Goal: Task Accomplishment & Management: Manage account settings

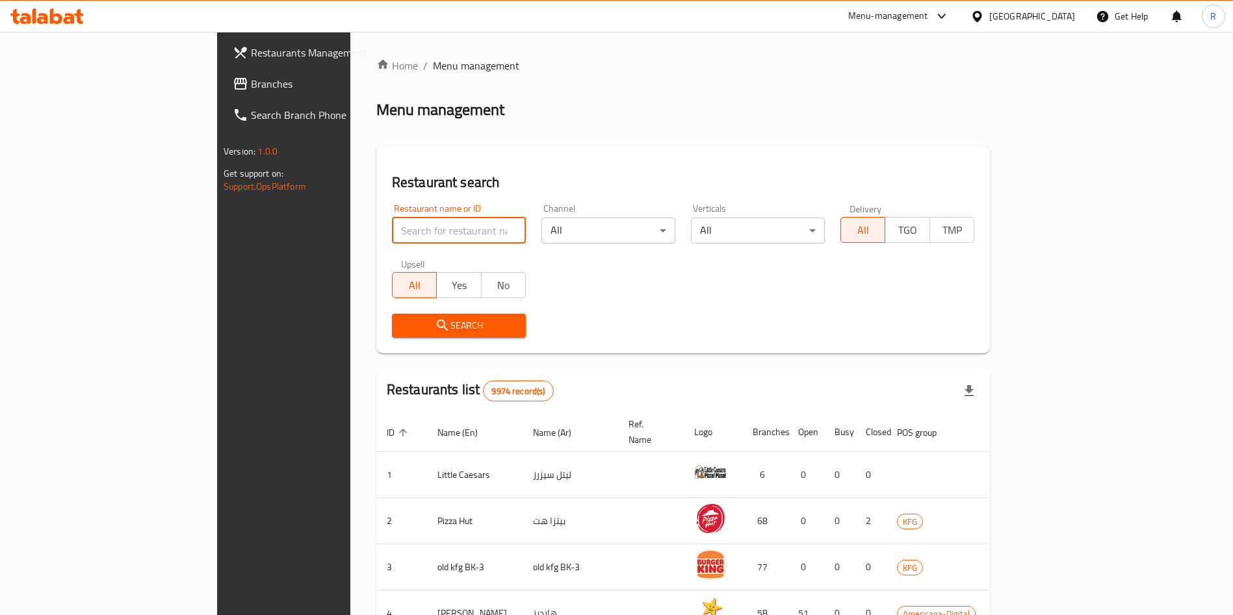
click at [392, 232] on input "search" at bounding box center [459, 231] width 134 height 26
type input "baraka da"
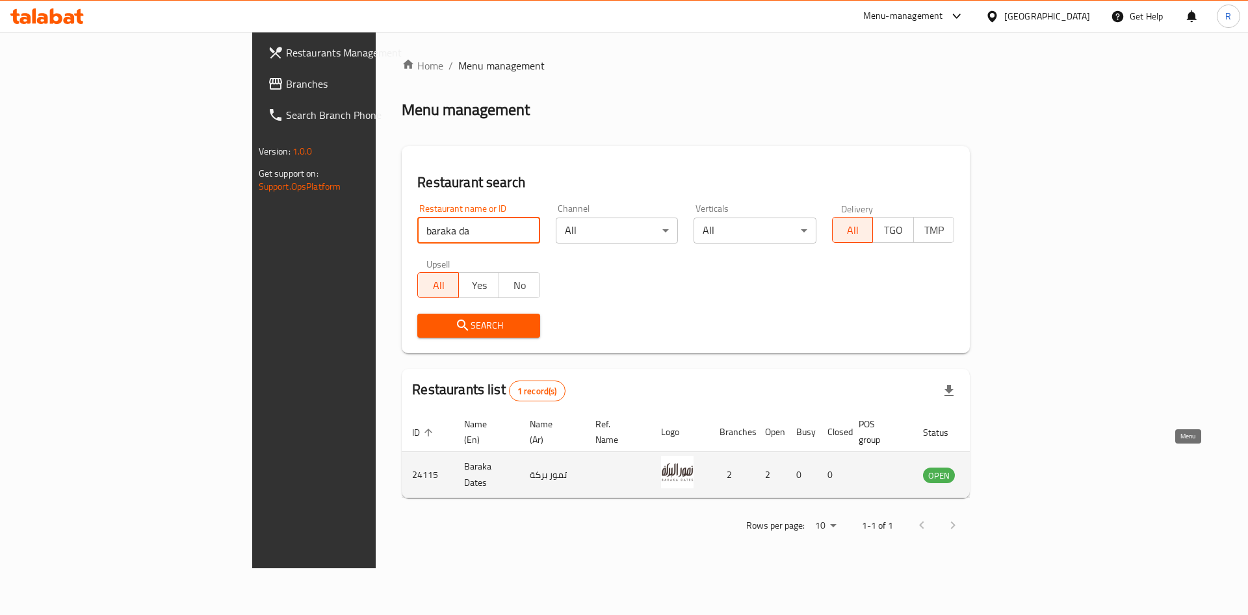
click at [1004, 473] on icon "enhanced table" at bounding box center [1002, 475] width 5 height 5
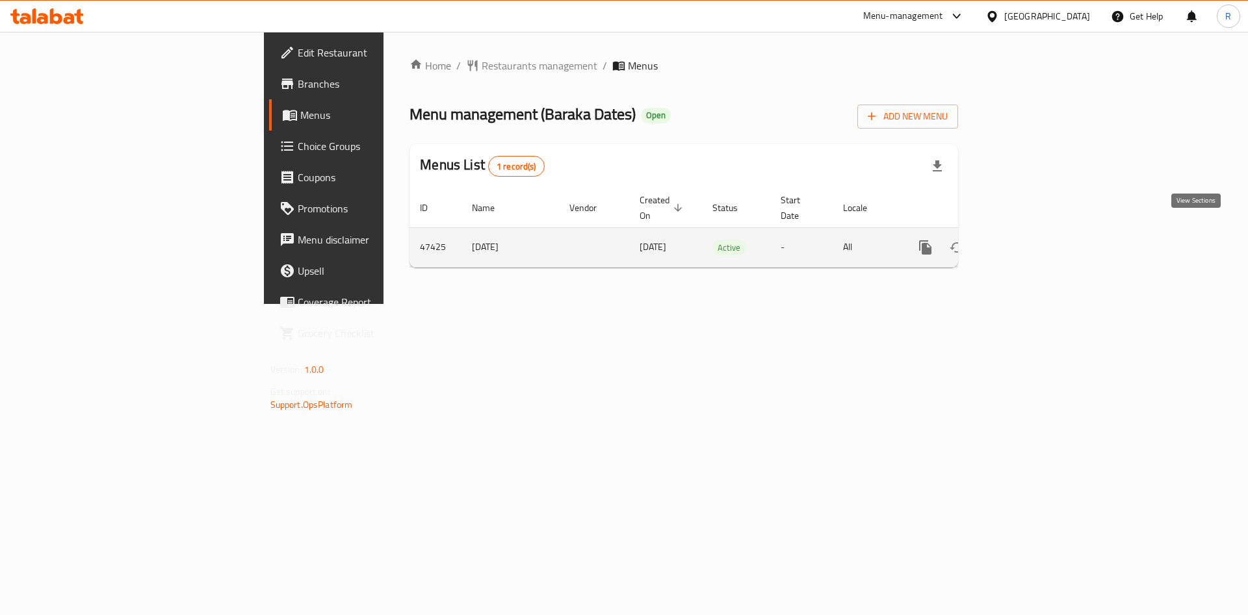
click at [1027, 240] on icon "enhanced table" at bounding box center [1019, 248] width 16 height 16
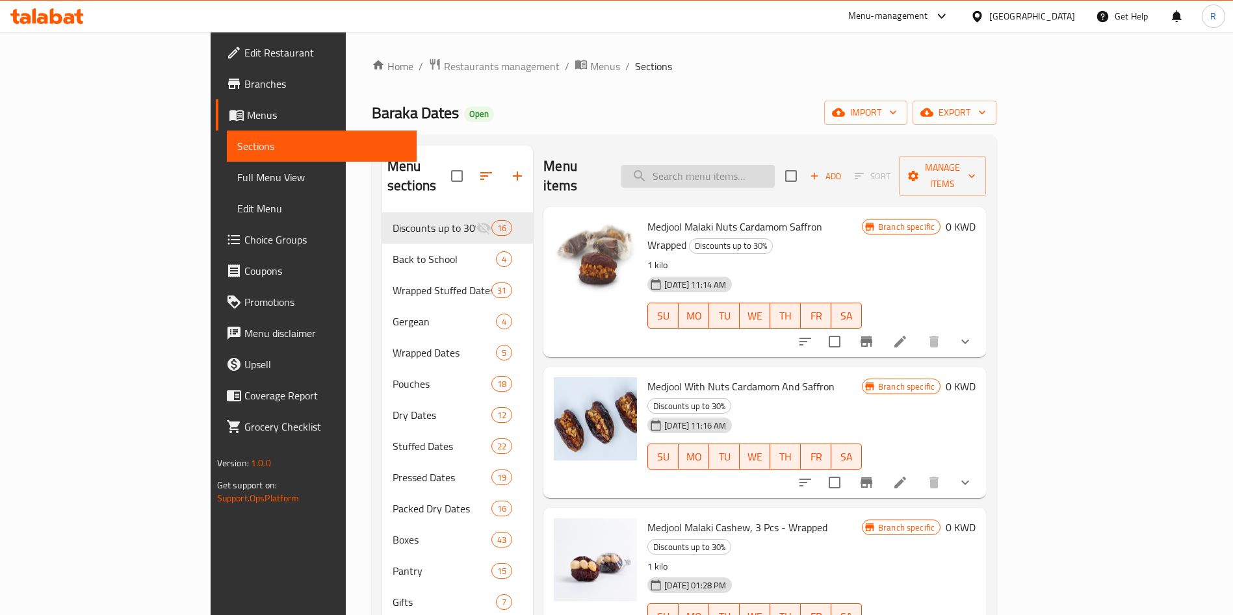
click at [753, 165] on input "search" at bounding box center [697, 176] width 153 height 23
paste input "Dry Sukkari Jumbo 1kg : 4 kd"
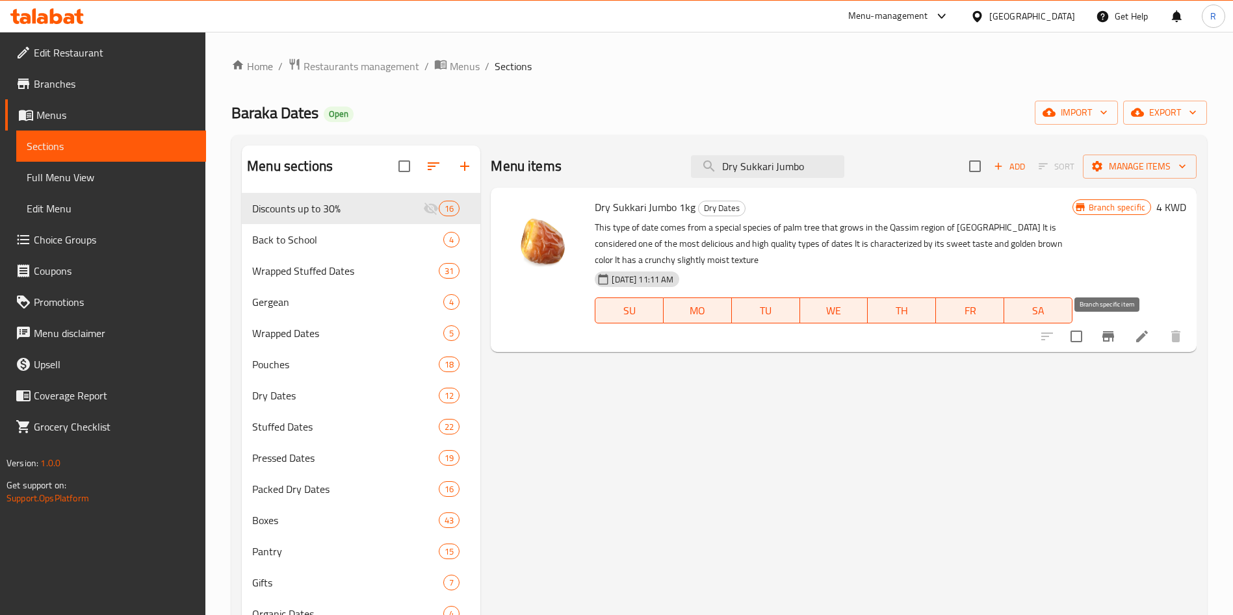
type input "Dry Sukkari Jumbo"
click at [1108, 339] on icon "Branch-specific-item" at bounding box center [1108, 336] width 12 height 10
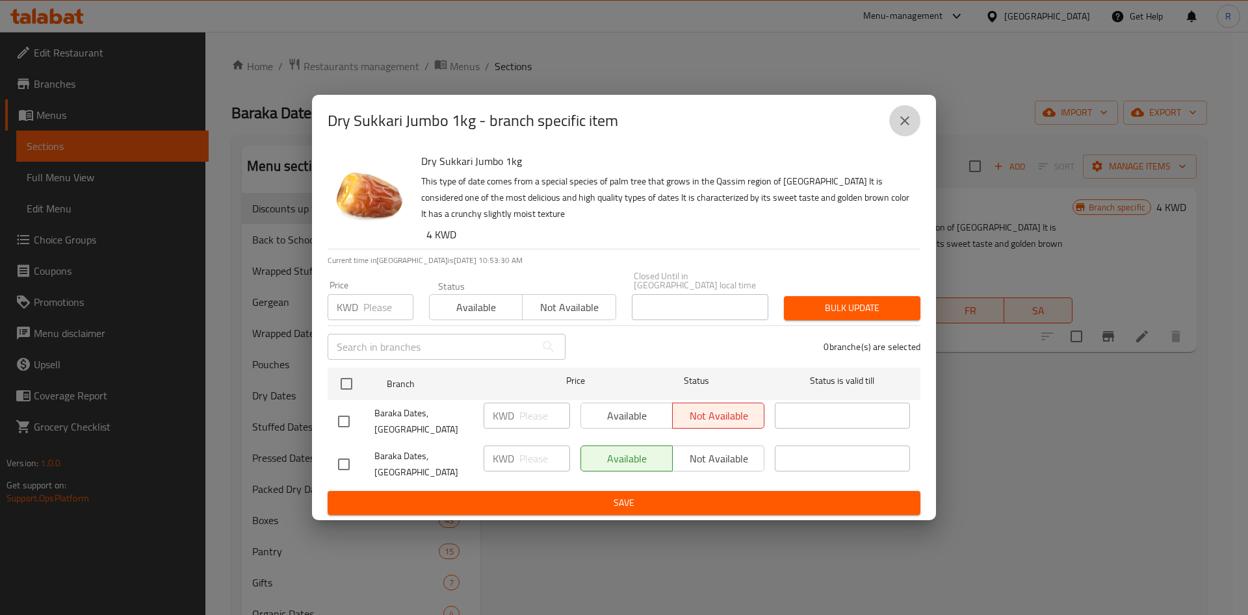
click at [904, 129] on icon "close" at bounding box center [905, 121] width 16 height 16
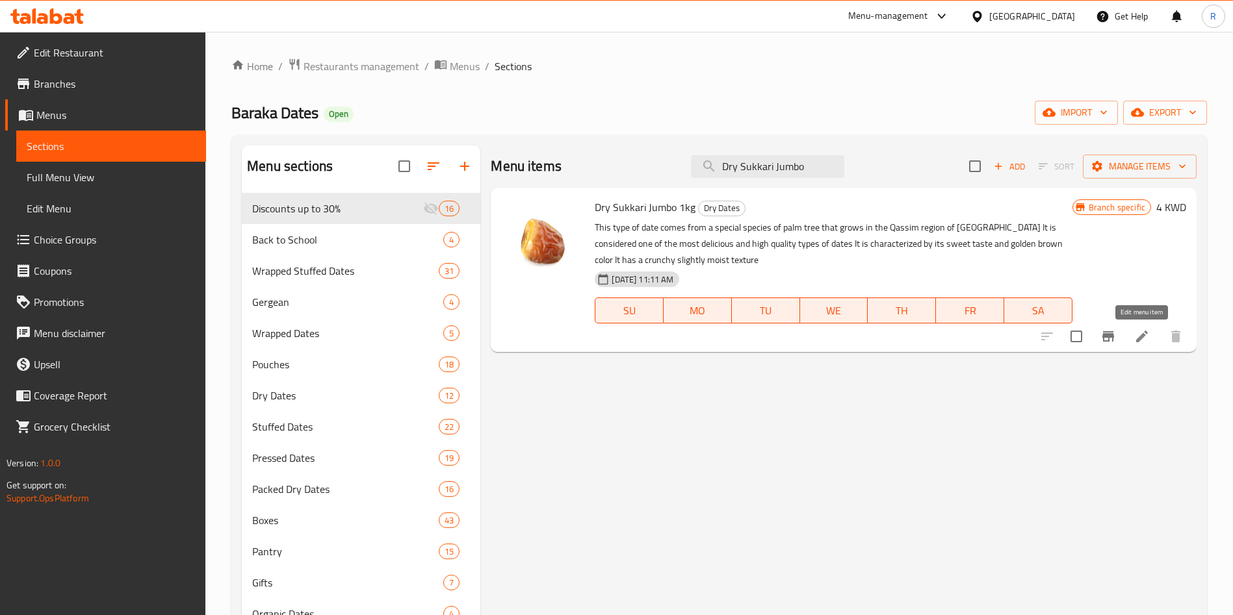
click at [1141, 334] on icon at bounding box center [1142, 337] width 16 height 16
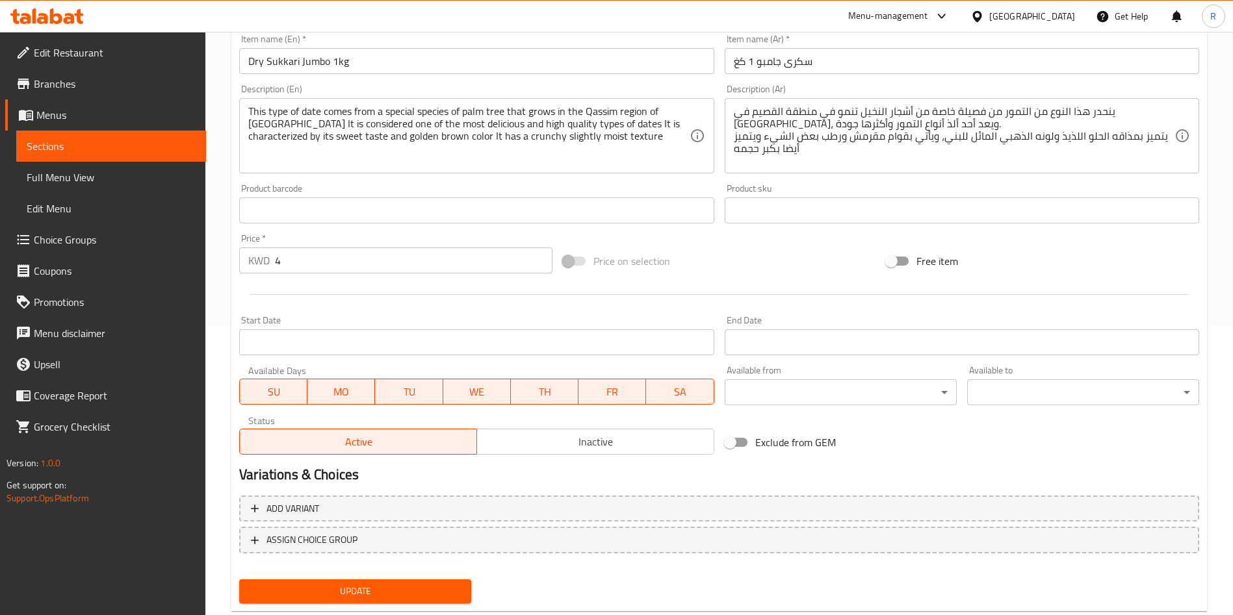
scroll to position [322, 0]
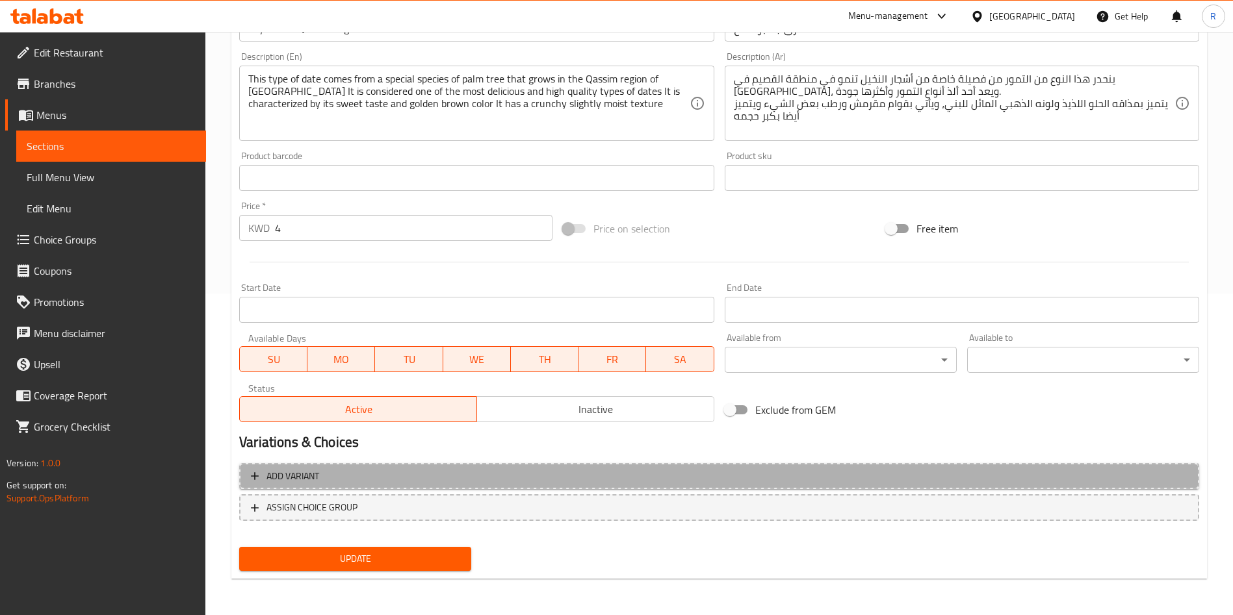
click at [770, 471] on span "Add variant" at bounding box center [719, 477] width 936 height 16
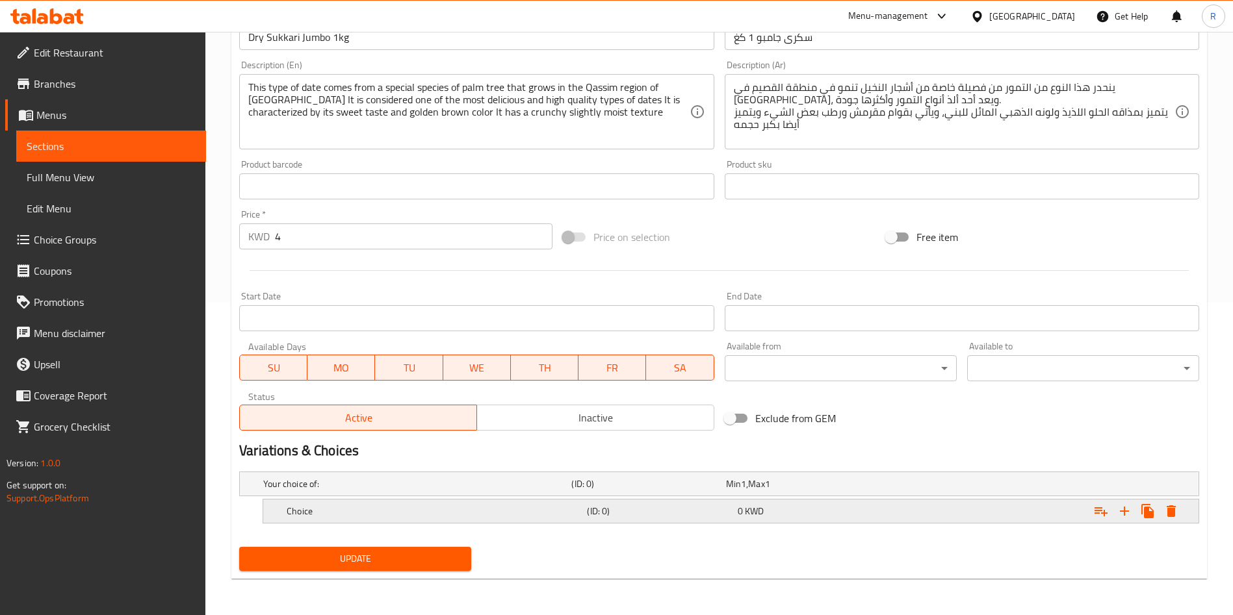
click at [778, 509] on div "0 KWD" at bounding box center [810, 511] width 145 height 13
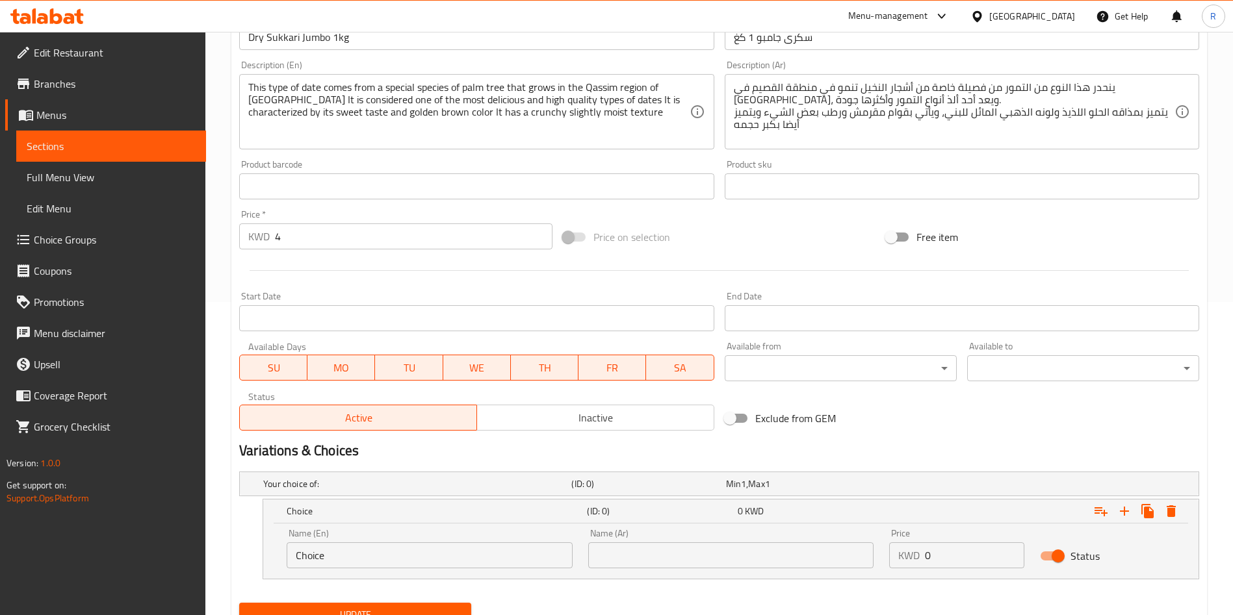
click at [381, 552] on input "Choice" at bounding box center [430, 556] width 286 height 26
type input "1KG"
type input "1 كج"
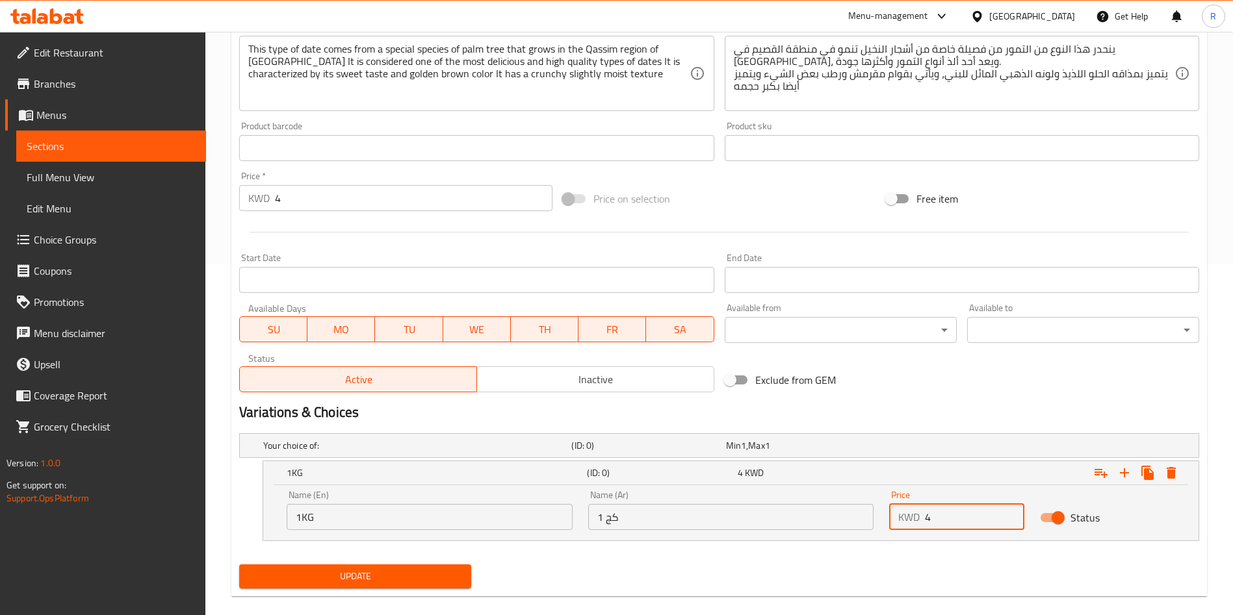
scroll to position [369, 0]
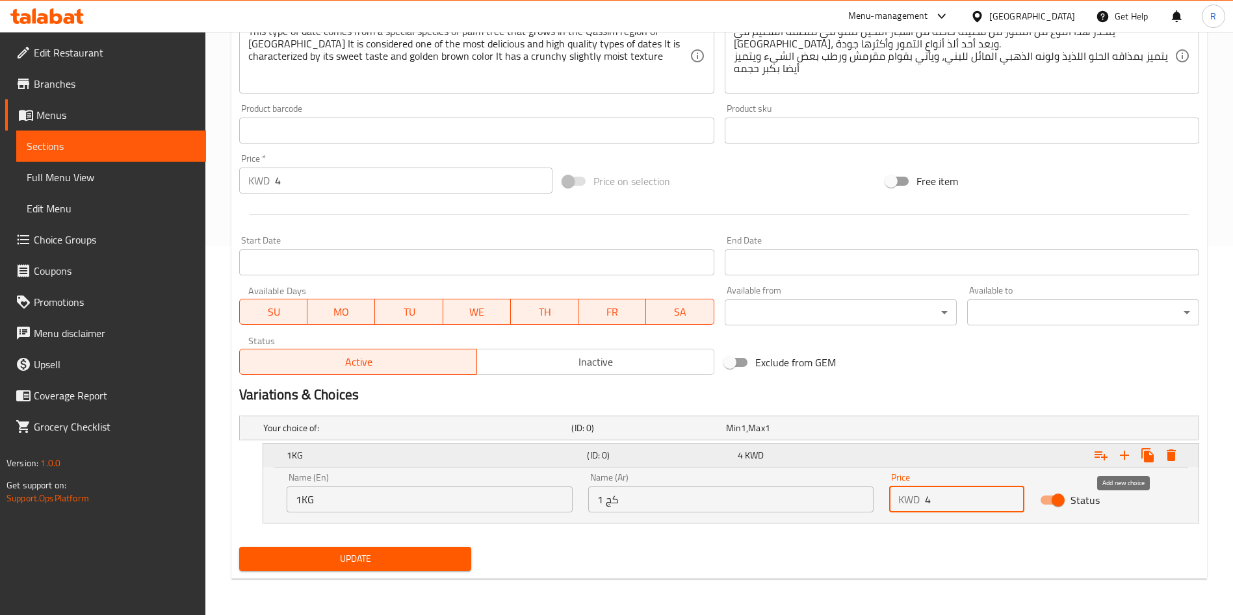
type input "4"
click at [1121, 455] on icon "Expand" at bounding box center [1124, 455] width 9 height 9
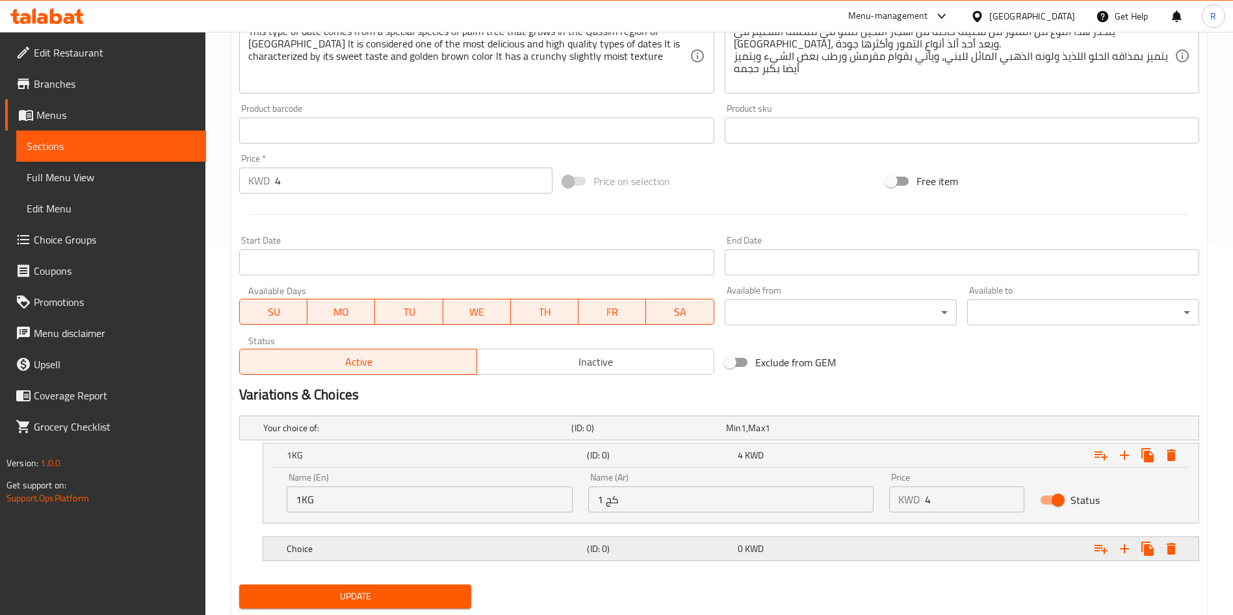
click at [426, 545] on h5 "Choice" at bounding box center [434, 549] width 295 height 13
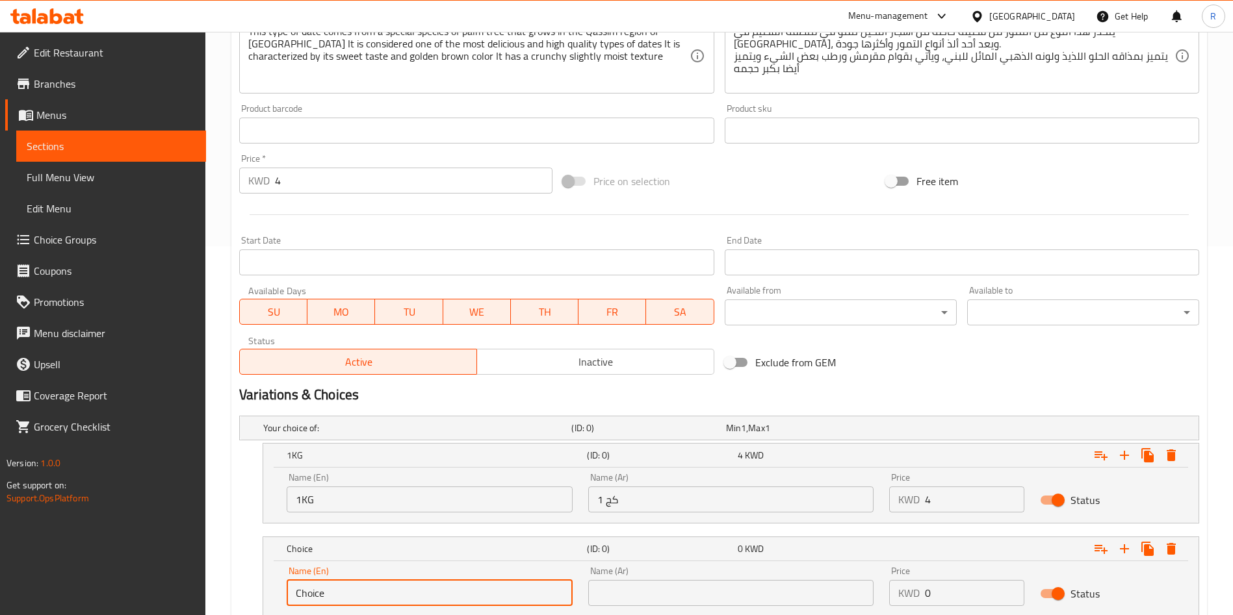
click at [378, 598] on input "Choice" at bounding box center [430, 593] width 286 height 26
click at [378, 597] on input "Choice" at bounding box center [430, 593] width 286 height 26
drag, startPoint x: 378, startPoint y: 597, endPoint x: 378, endPoint y: 587, distance: 9.7
click at [378, 592] on input "Choice" at bounding box center [430, 593] width 286 height 26
type input "0.500 KG"
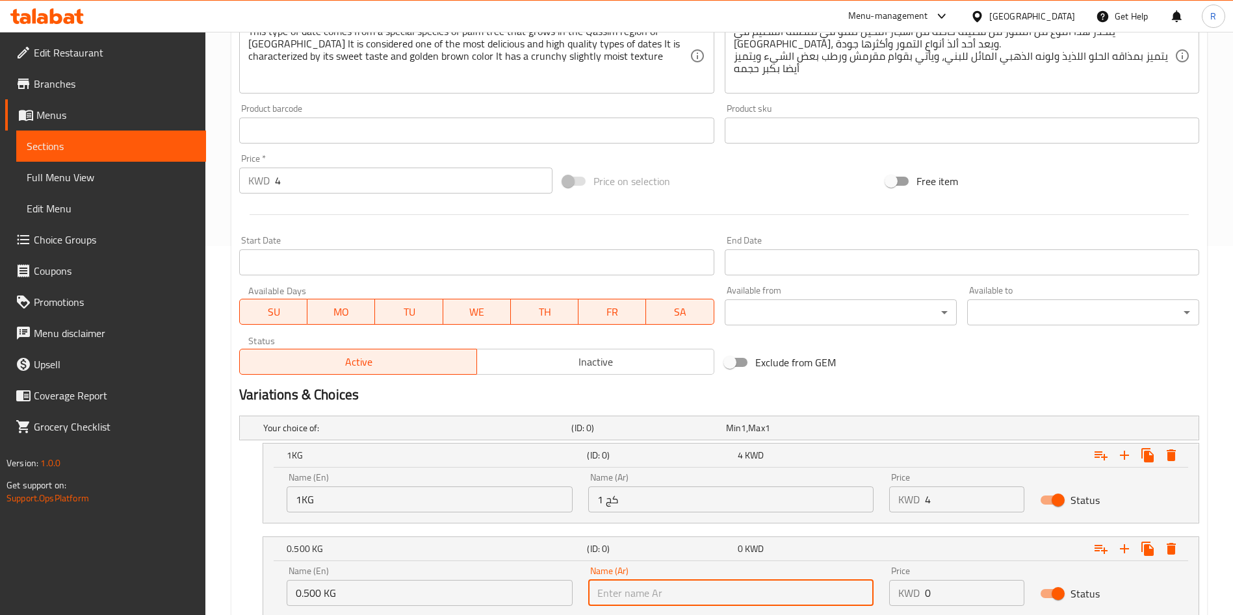
type input "0.500 كج"
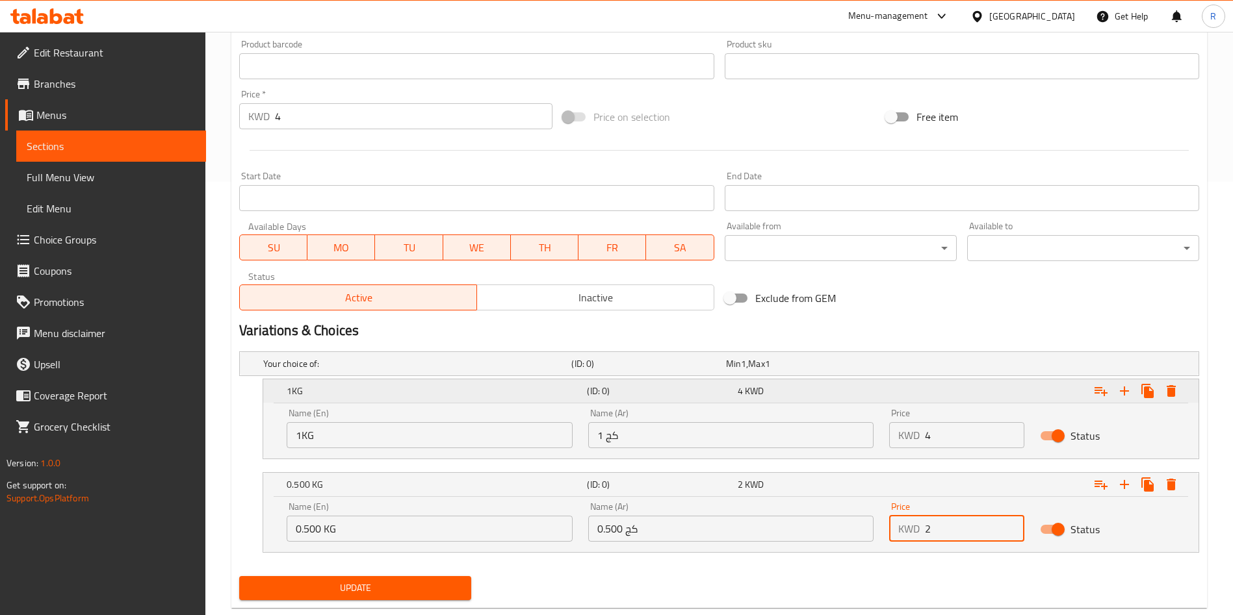
scroll to position [463, 0]
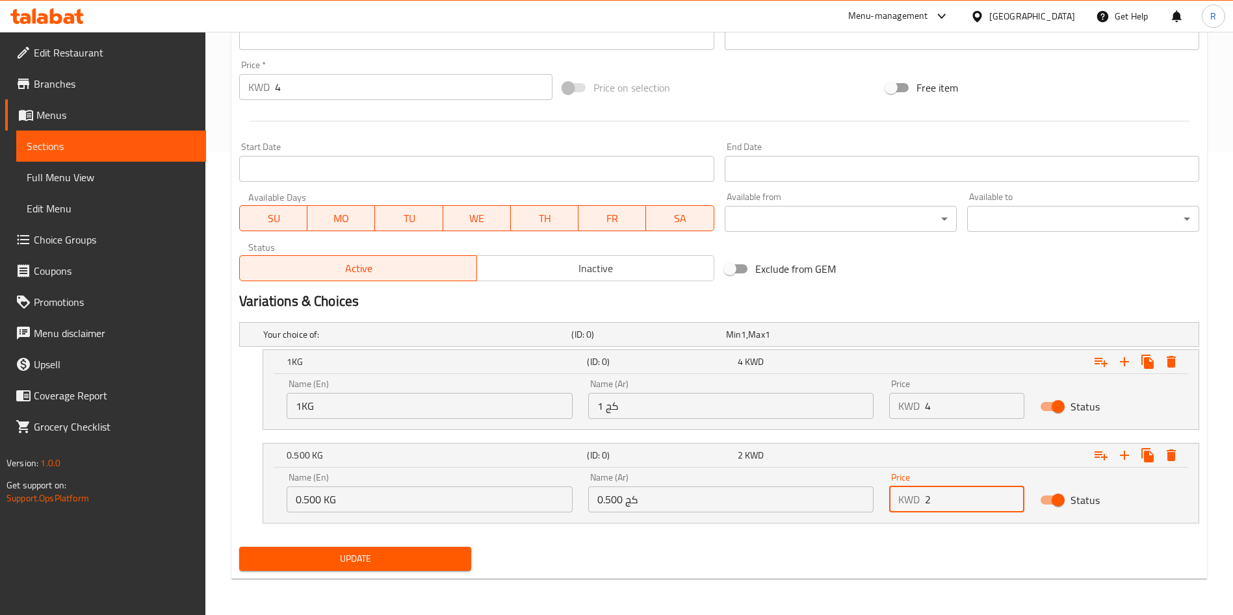
type input "2"
click at [413, 549] on button "Update" at bounding box center [355, 559] width 232 height 24
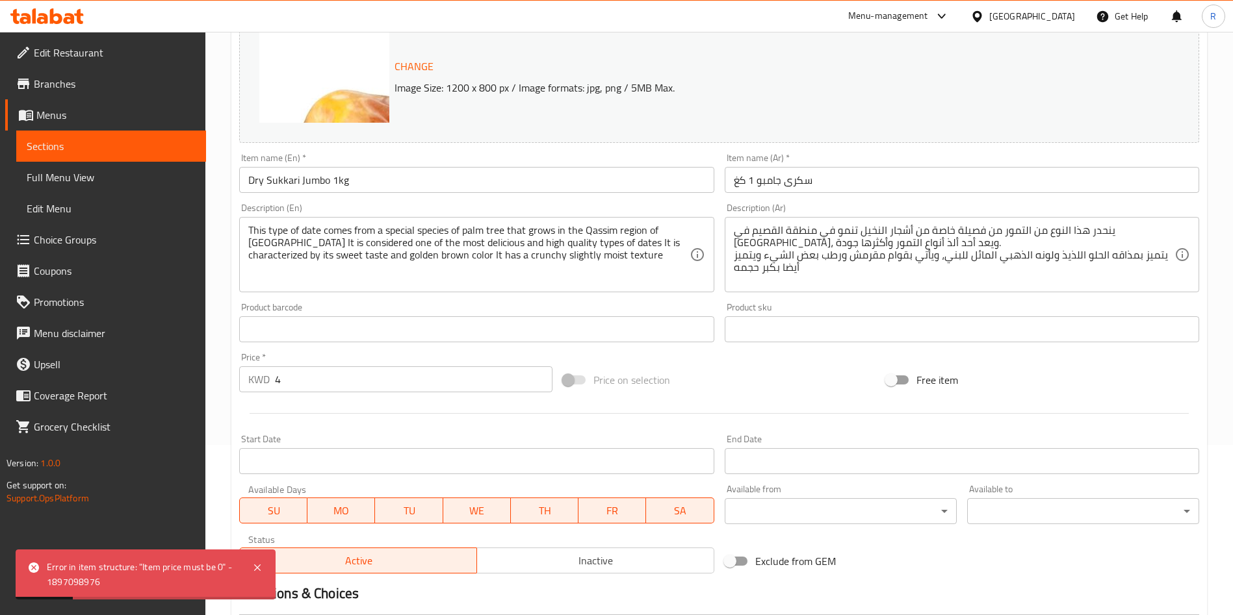
scroll to position [268, 0]
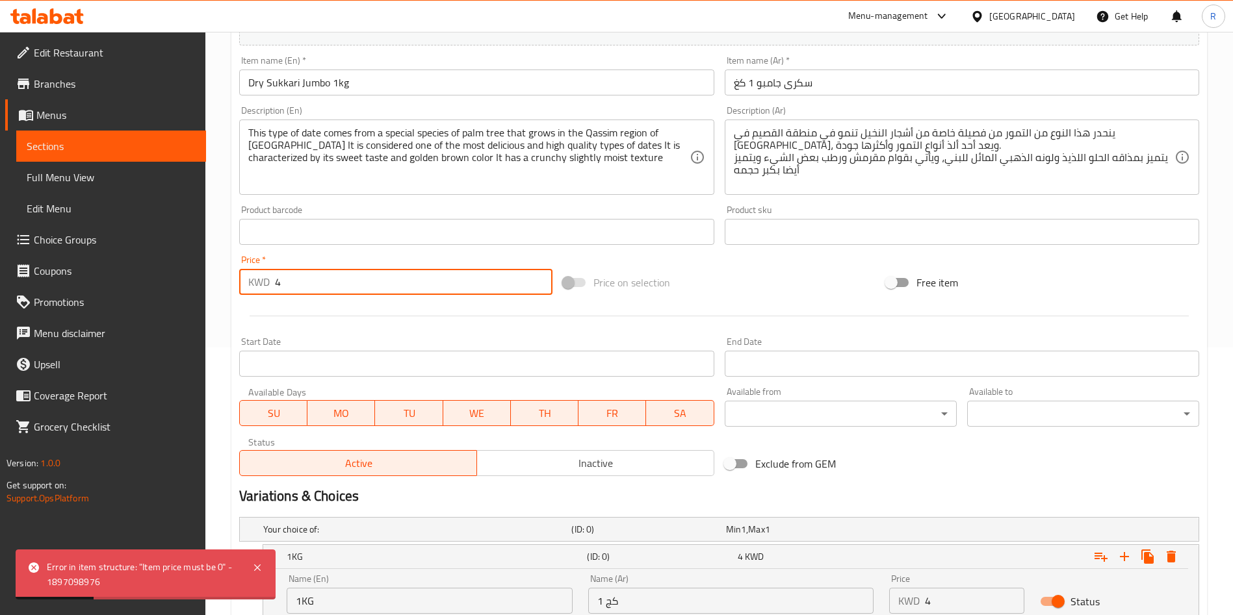
drag, startPoint x: 317, startPoint y: 287, endPoint x: 218, endPoint y: 287, distance: 99.4
click at [218, 287] on div "Home / Restaurants management / Menus / Sections / item / update Dry Dates sect…" at bounding box center [718, 287] width 1027 height 1046
type input "0"
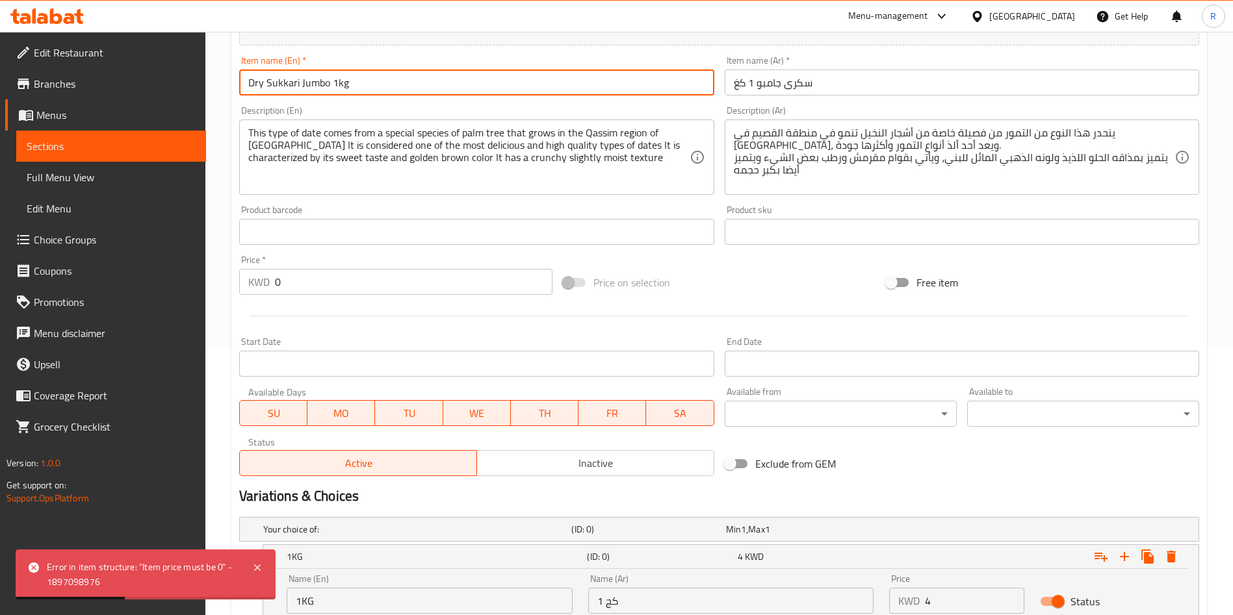
click at [378, 89] on input "Dry Sukkari Jumbo 1kg" at bounding box center [476, 83] width 474 height 26
type input "Dry Sukkari Jumbo"
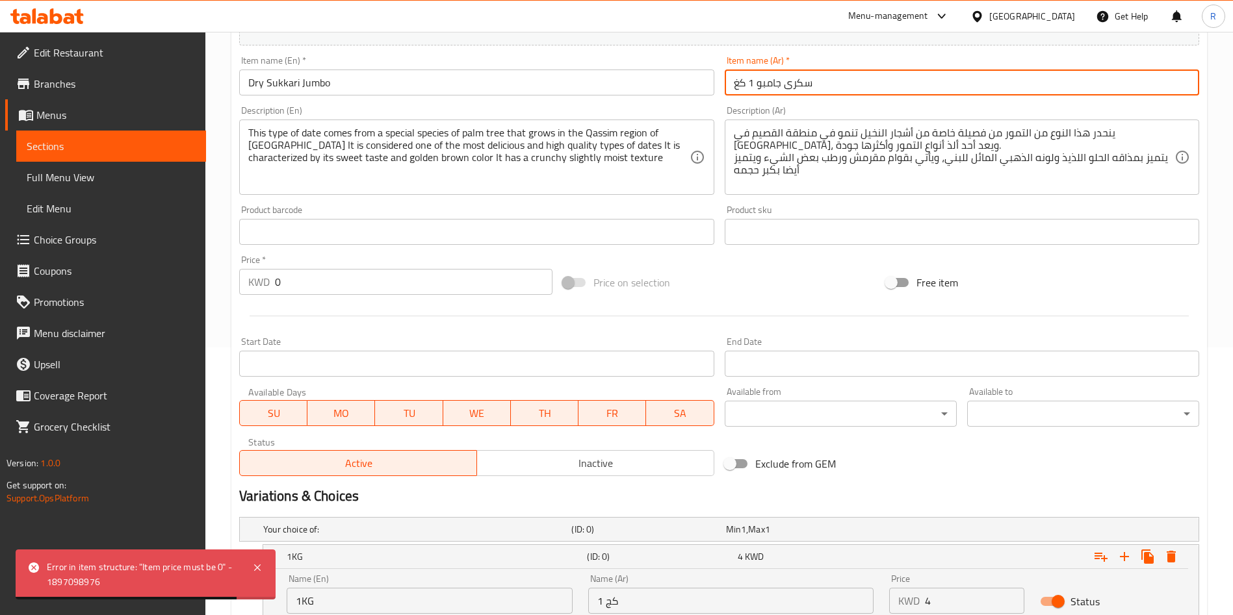
drag, startPoint x: 754, startPoint y: 82, endPoint x: 736, endPoint y: 84, distance: 17.7
click at [736, 84] on input "سكرى جامبو 1 كغ" at bounding box center [962, 83] width 474 height 26
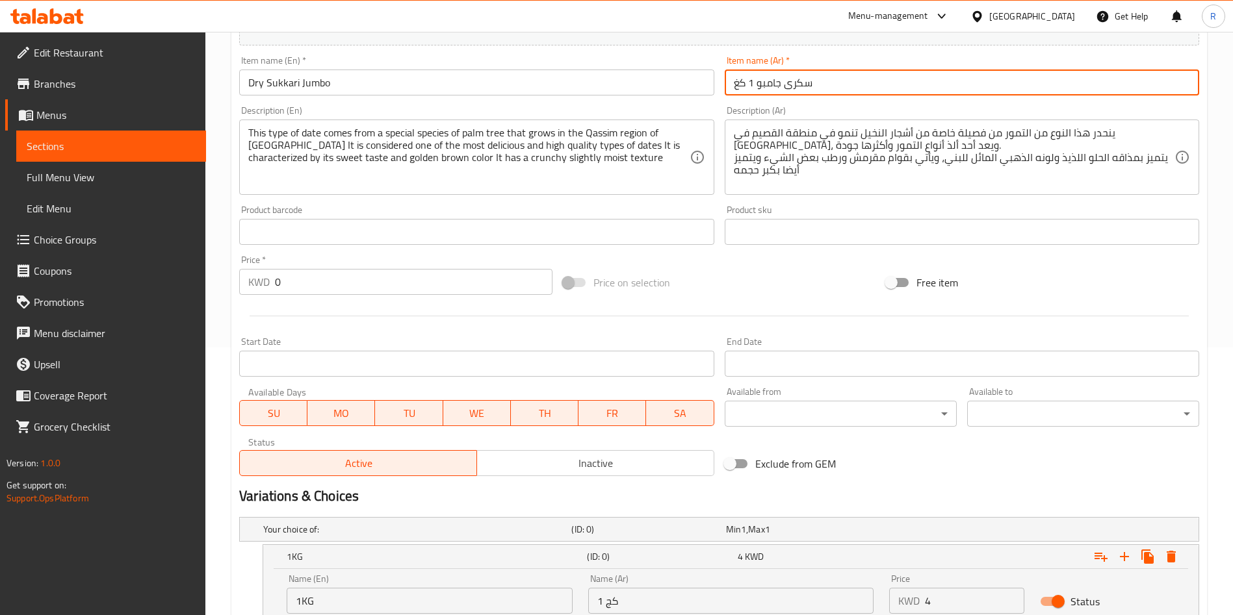
click at [739, 84] on input "سكرى جامبو 1 كغ" at bounding box center [962, 83] width 474 height 26
click at [734, 84] on input "سكرى جامبو 1" at bounding box center [962, 83] width 474 height 26
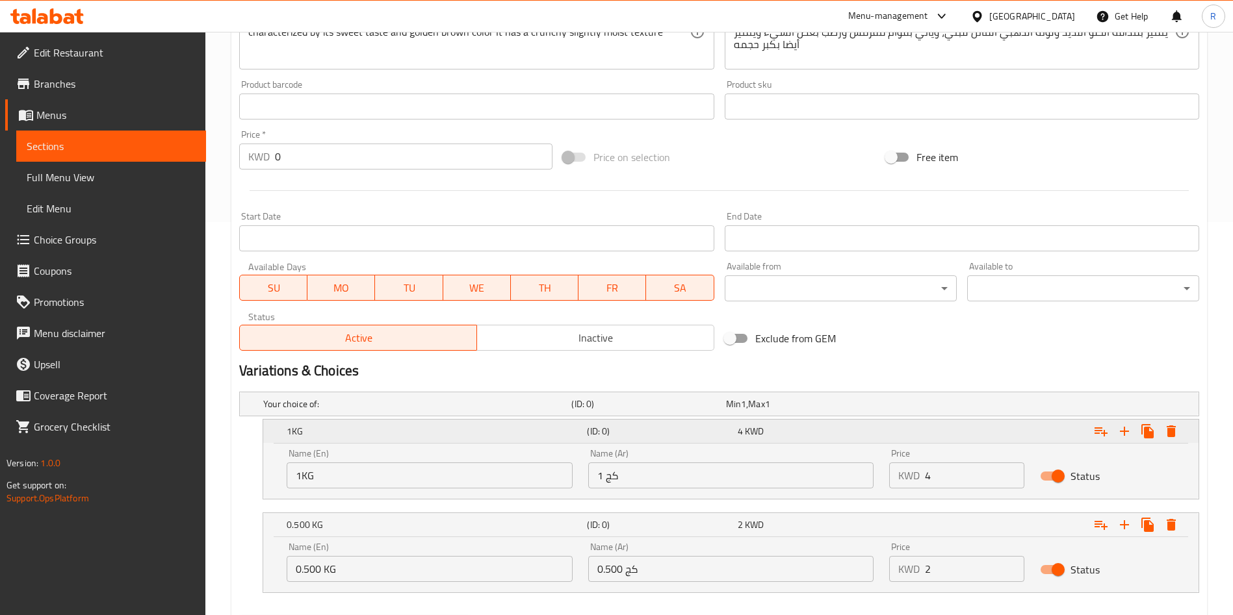
scroll to position [463, 0]
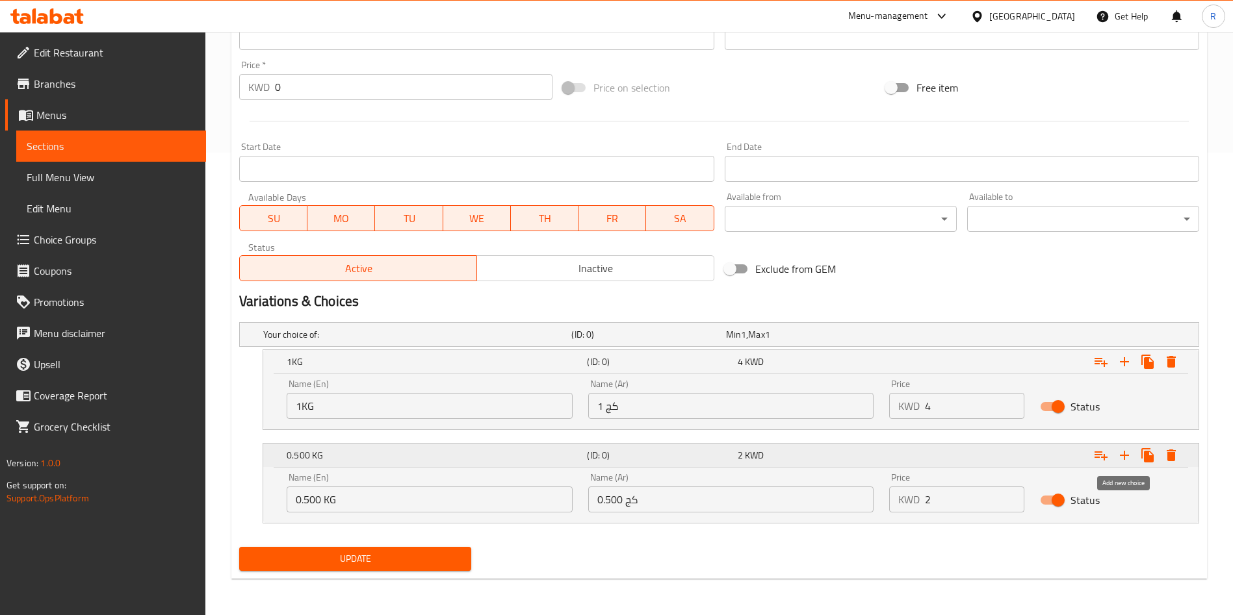
type input "سكرى جامبو"
click at [1130, 454] on icon "Expand" at bounding box center [1125, 456] width 16 height 16
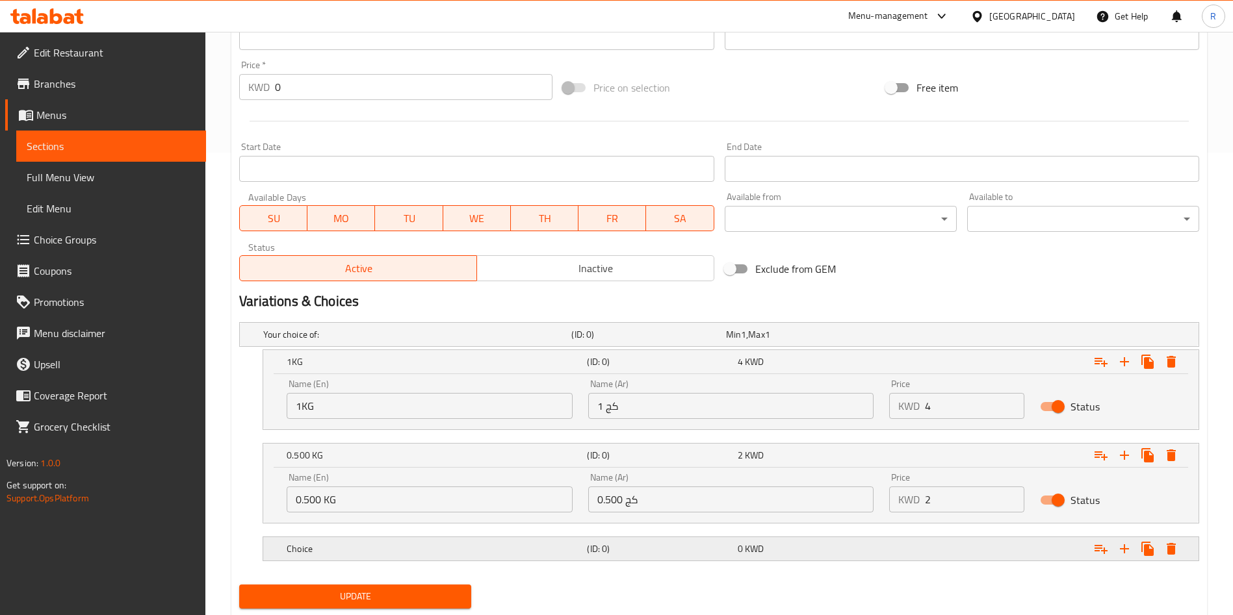
click at [381, 548] on h5 "Choice" at bounding box center [434, 549] width 295 height 13
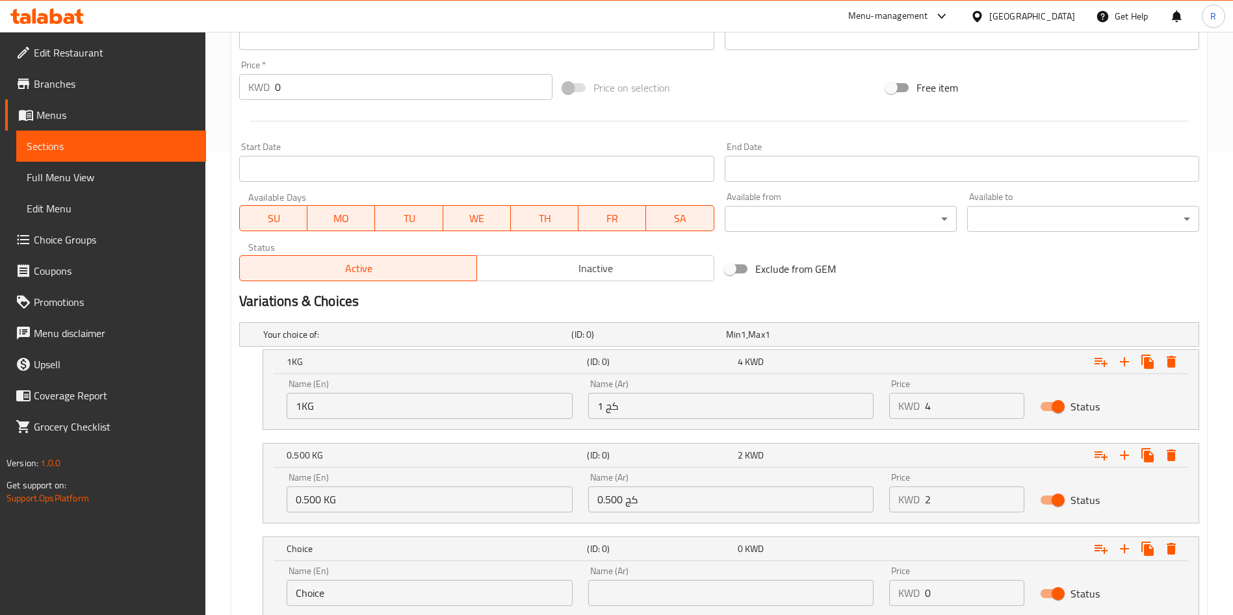
click at [407, 592] on input "Choice" at bounding box center [430, 593] width 286 height 26
type input "C"
type input "0.250 KG"
type input "0.250 كج"
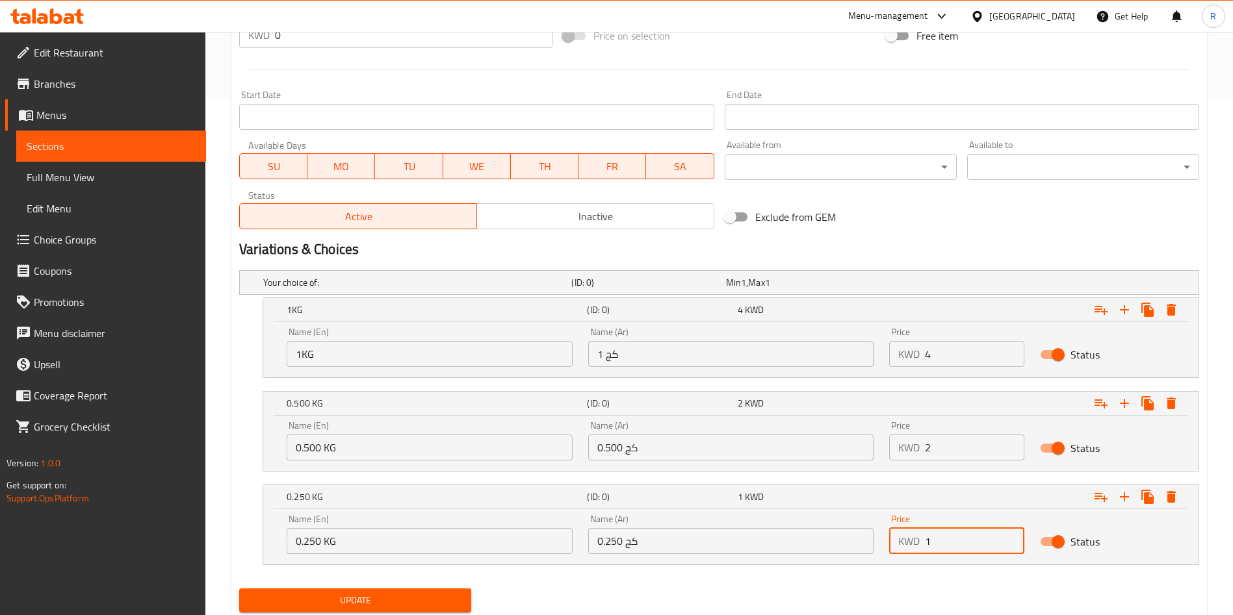
scroll to position [556, 0]
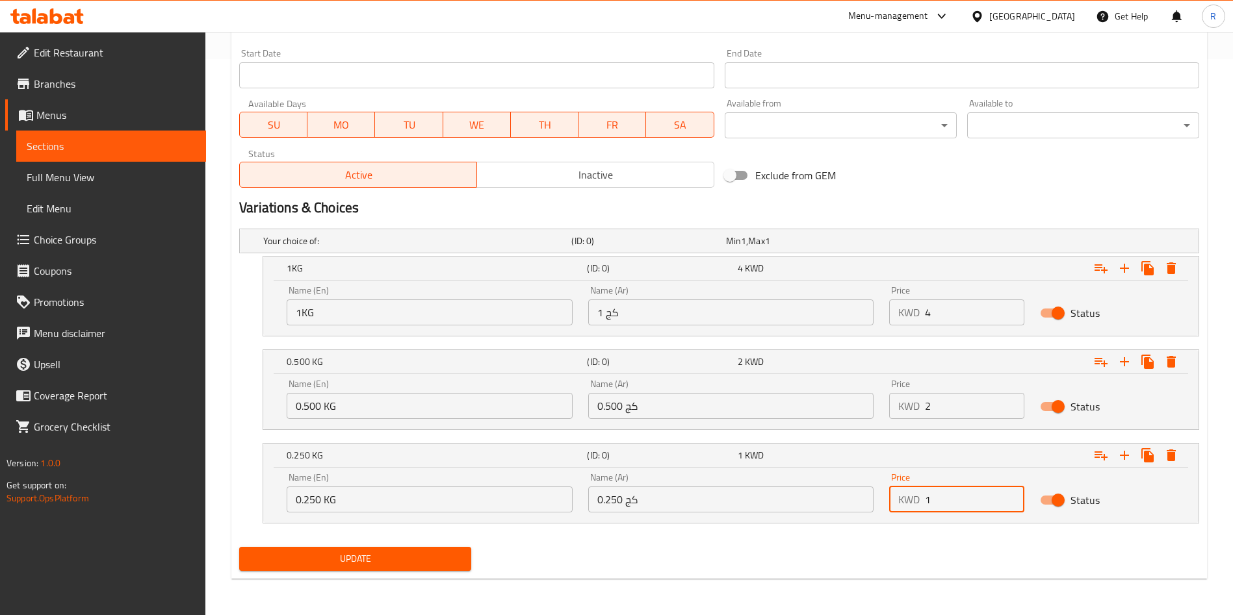
type input "1"
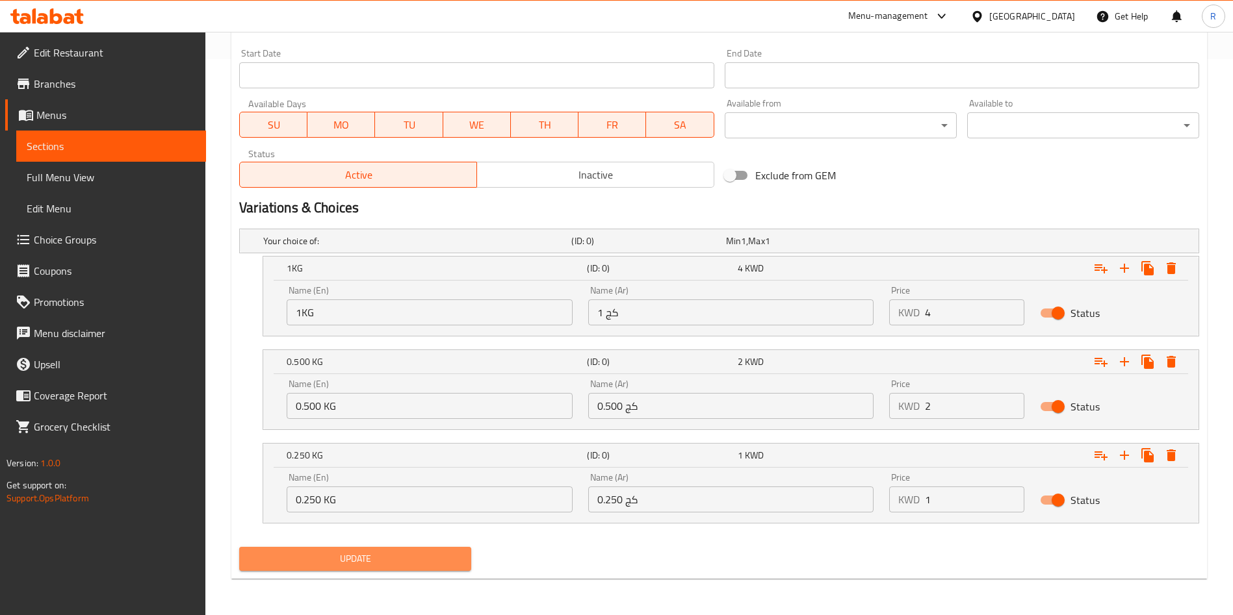
click at [409, 558] on span "Update" at bounding box center [355, 559] width 211 height 16
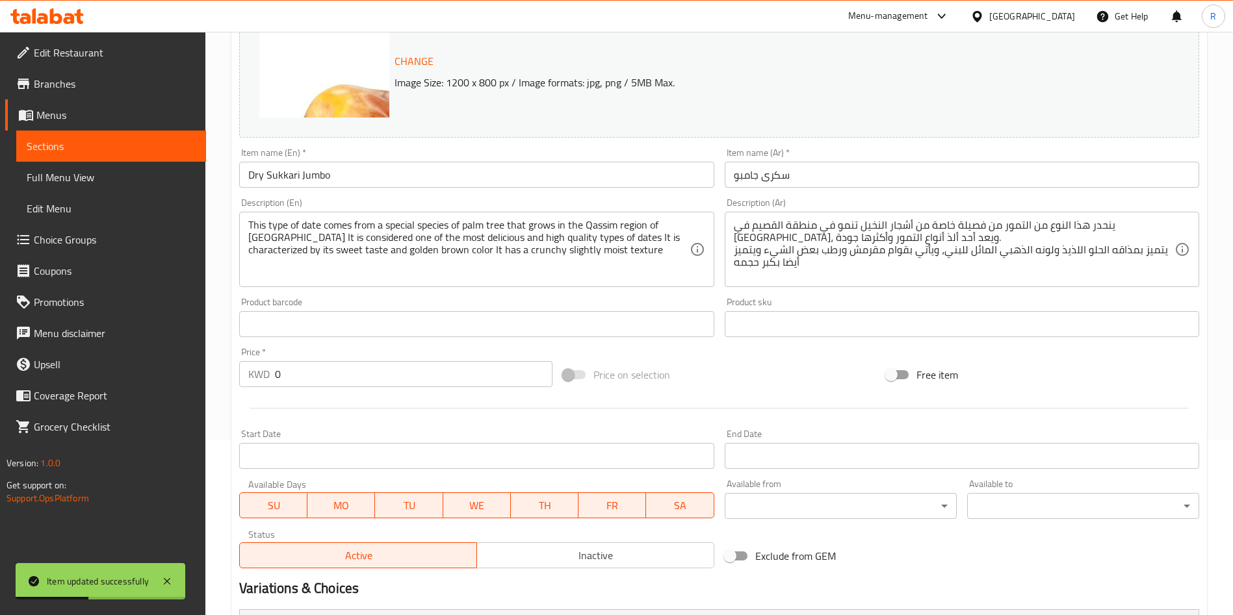
scroll to position [166, 0]
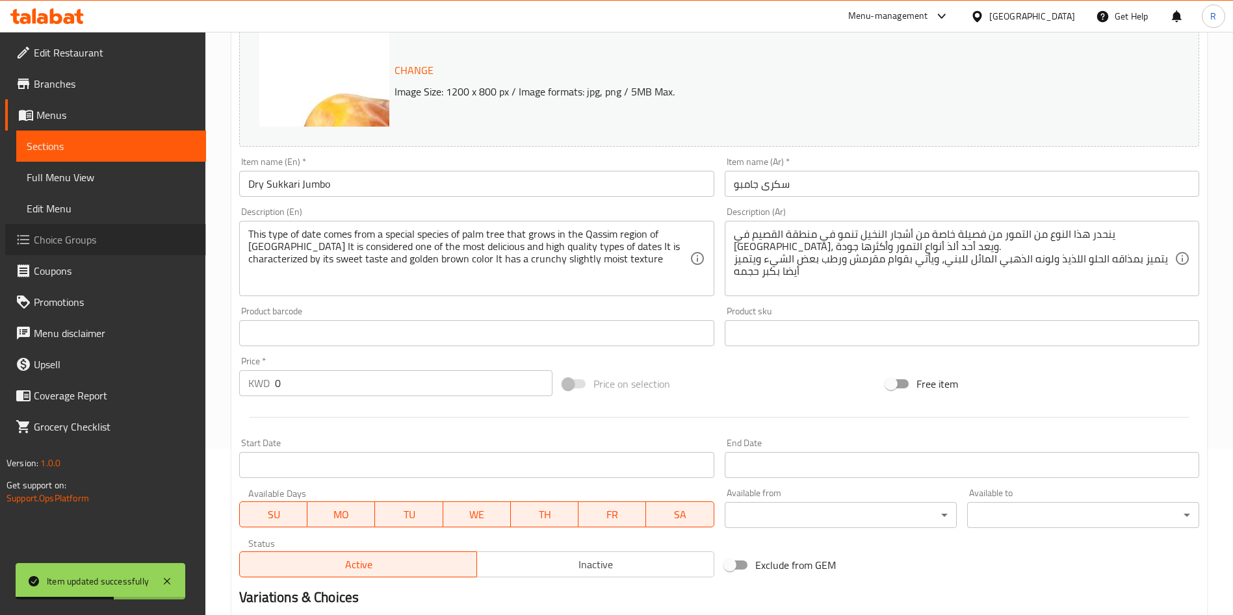
click at [101, 235] on span "Choice Groups" at bounding box center [115, 240] width 162 height 16
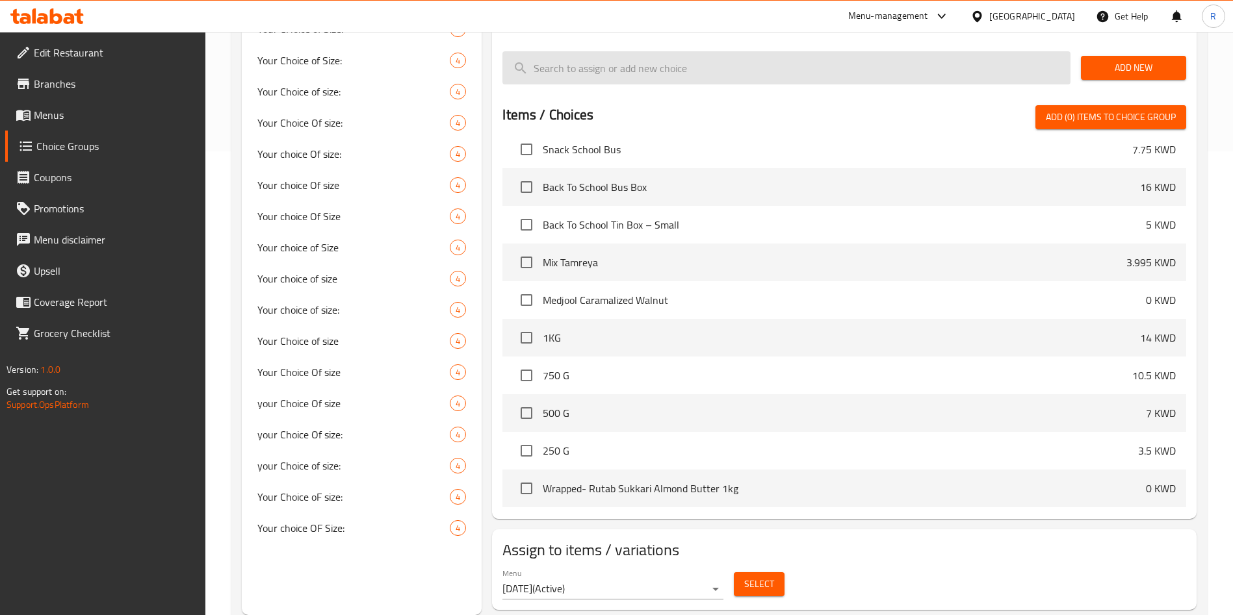
scroll to position [6963, 0]
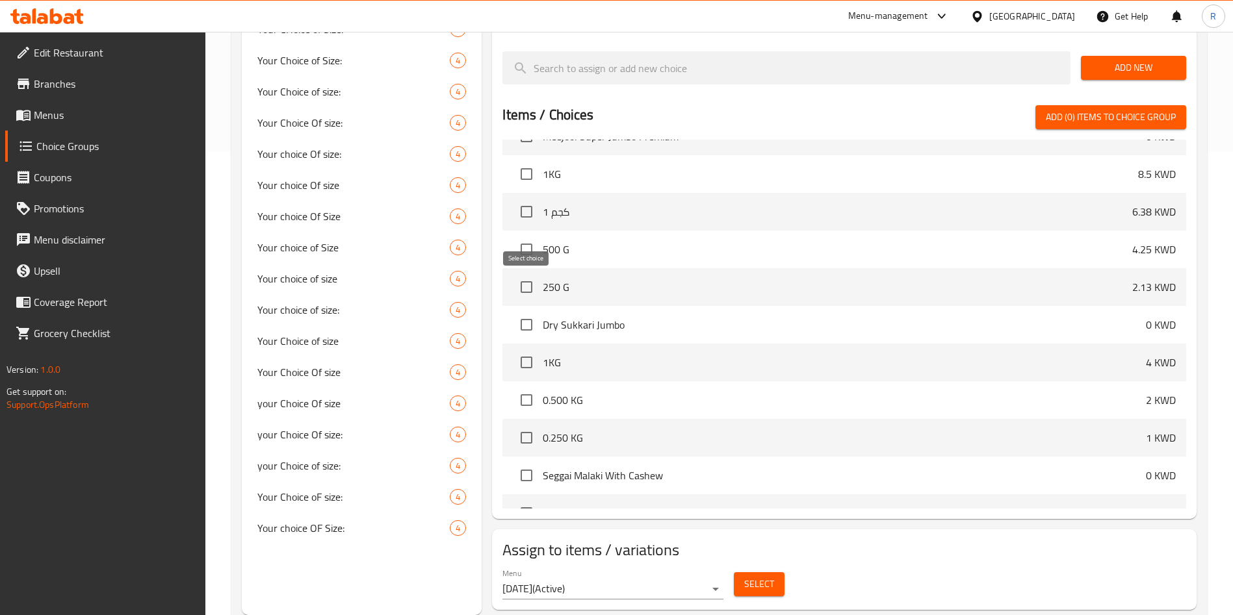
click at [522, 311] on input "checkbox" at bounding box center [526, 324] width 27 height 27
checkbox input "false"
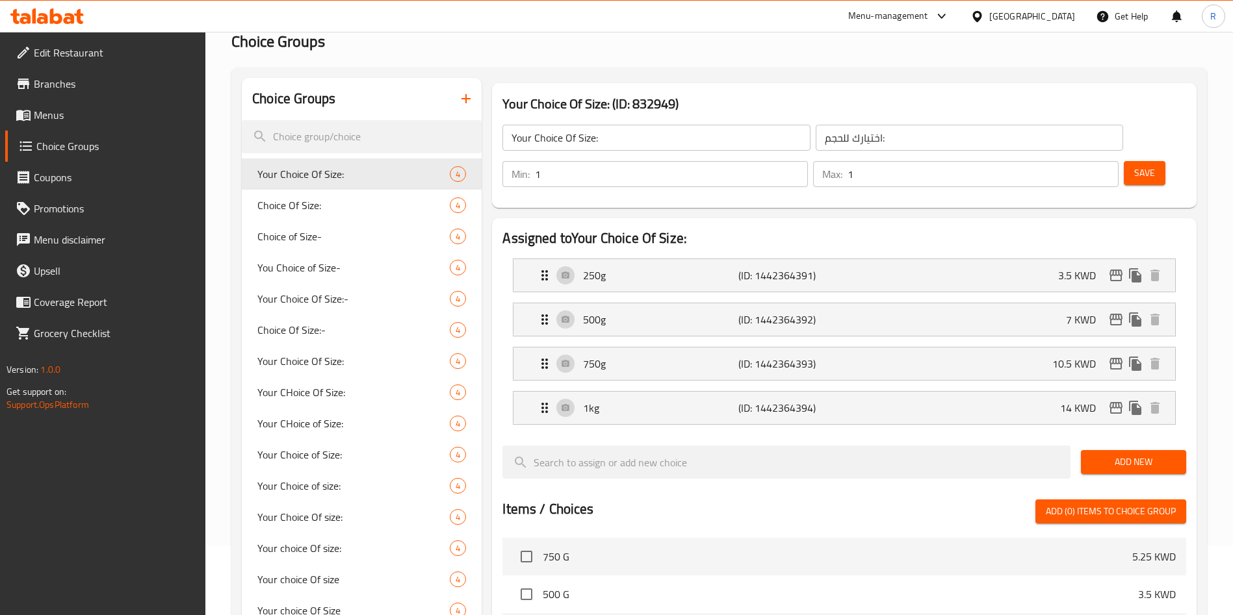
scroll to position [0, 0]
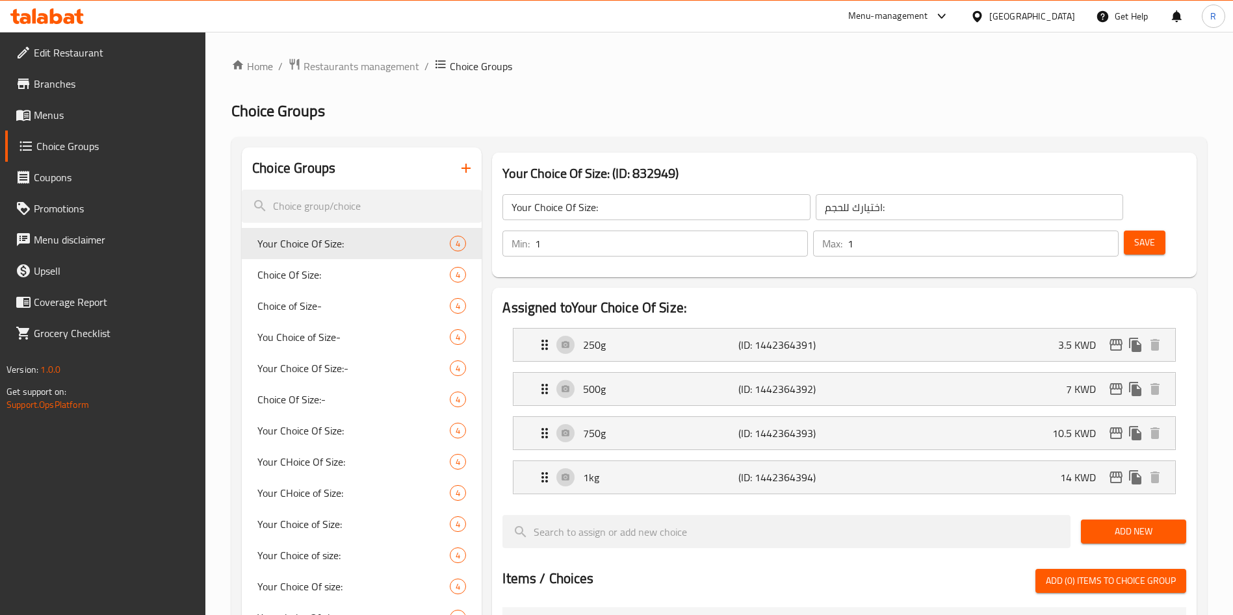
click at [77, 127] on link "Menus" at bounding box center [105, 114] width 201 height 31
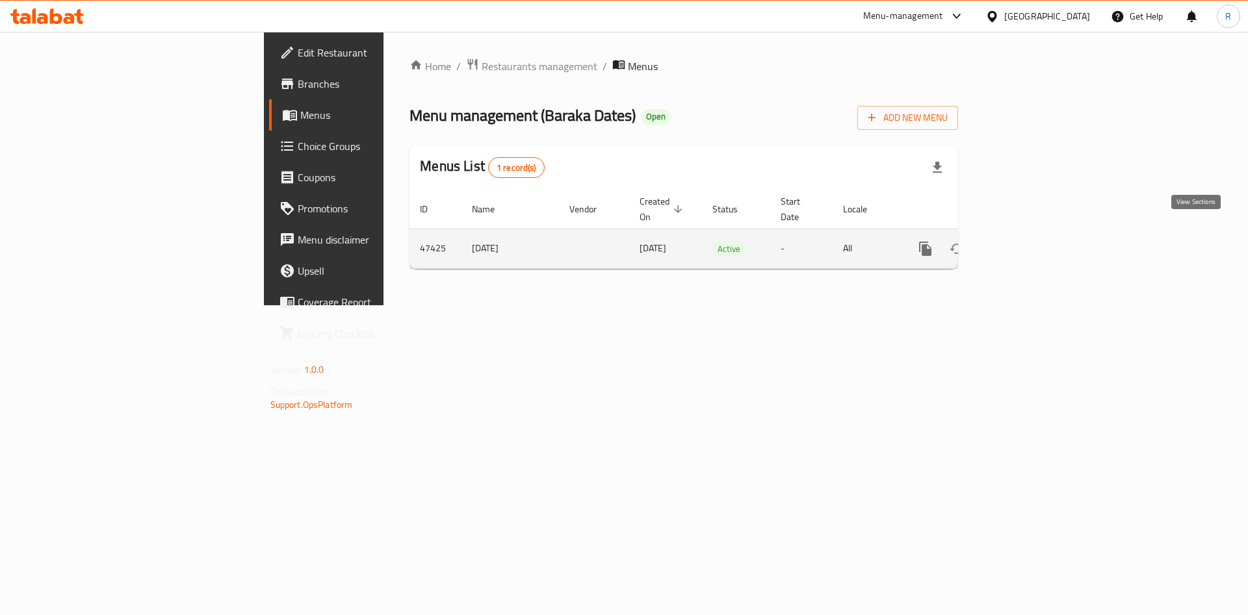
click at [1027, 241] on icon "enhanced table" at bounding box center [1019, 249] width 16 height 16
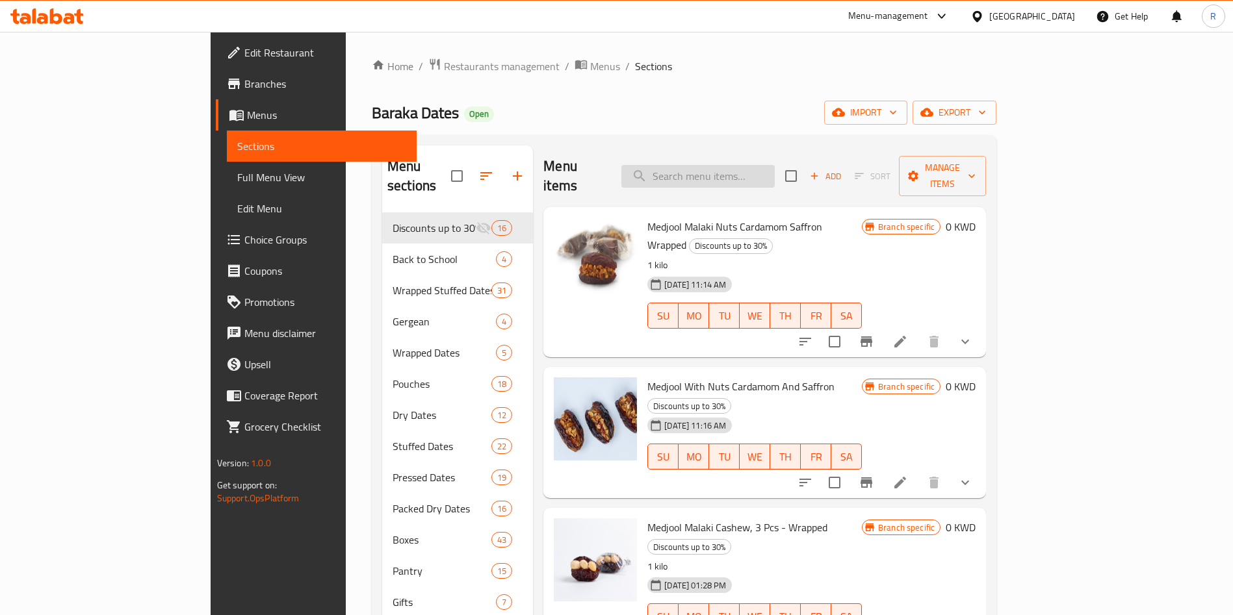
click at [758, 165] on input "search" at bounding box center [697, 176] width 153 height 23
paste input "Organic Ajwa Malaki Almadina 1kg : 8kd"
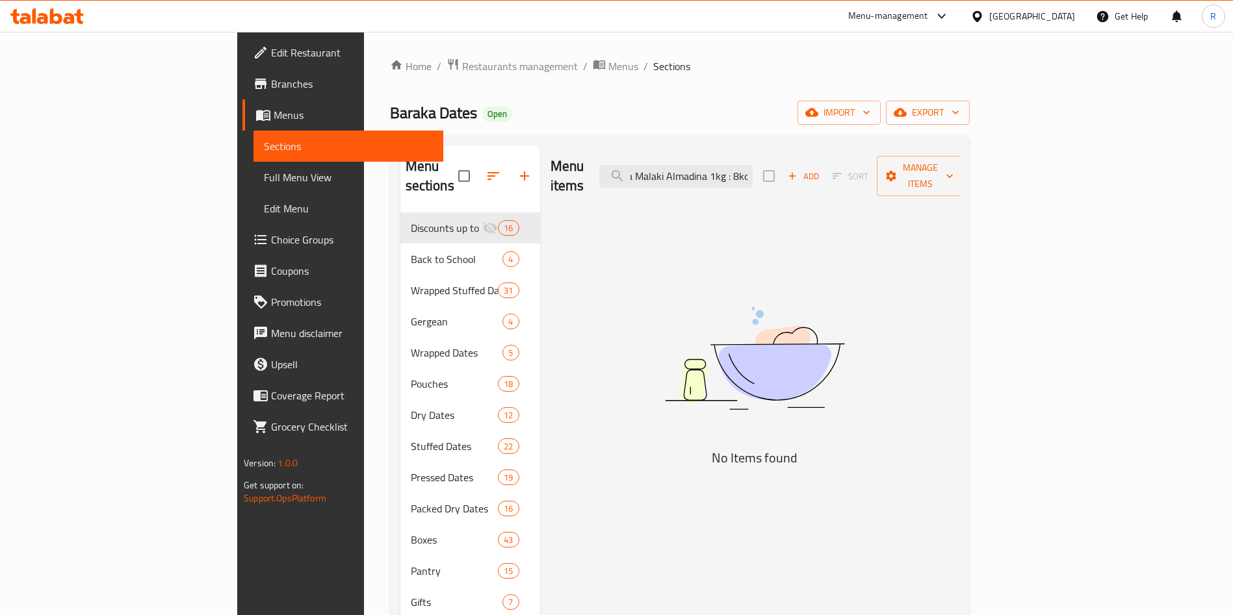
drag, startPoint x: 794, startPoint y: 167, endPoint x: 860, endPoint y: 162, distance: 67.1
click at [860, 162] on div "Menu items Organic Ajwa Malaki Almadina 1kg : 8kd Add Sort Manage items" at bounding box center [754, 177] width 409 height 62
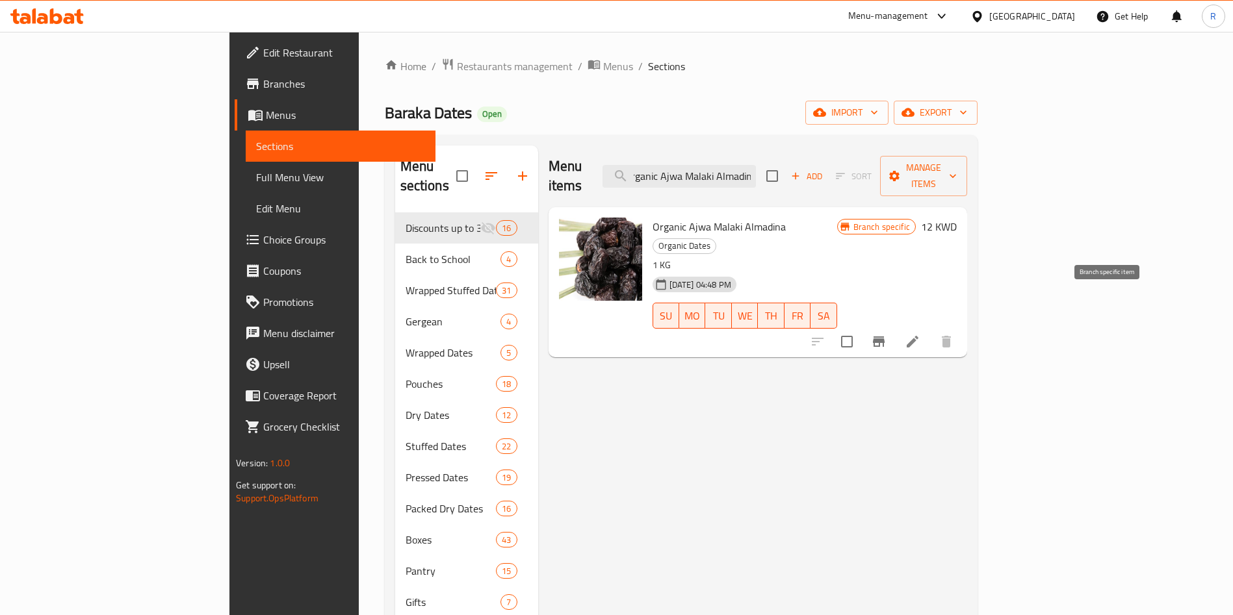
type input "Organic Ajwa Malaki Almadin"
click at [884, 337] on icon "Branch-specific-item" at bounding box center [879, 342] width 12 height 10
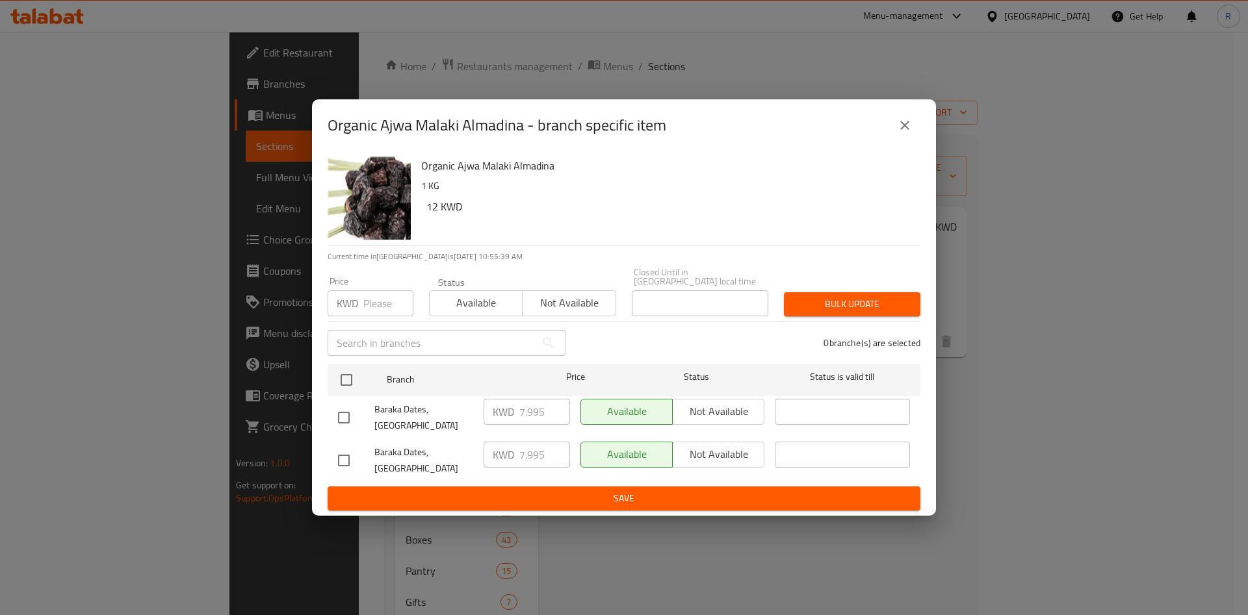
click at [909, 133] on icon "close" at bounding box center [905, 126] width 16 height 16
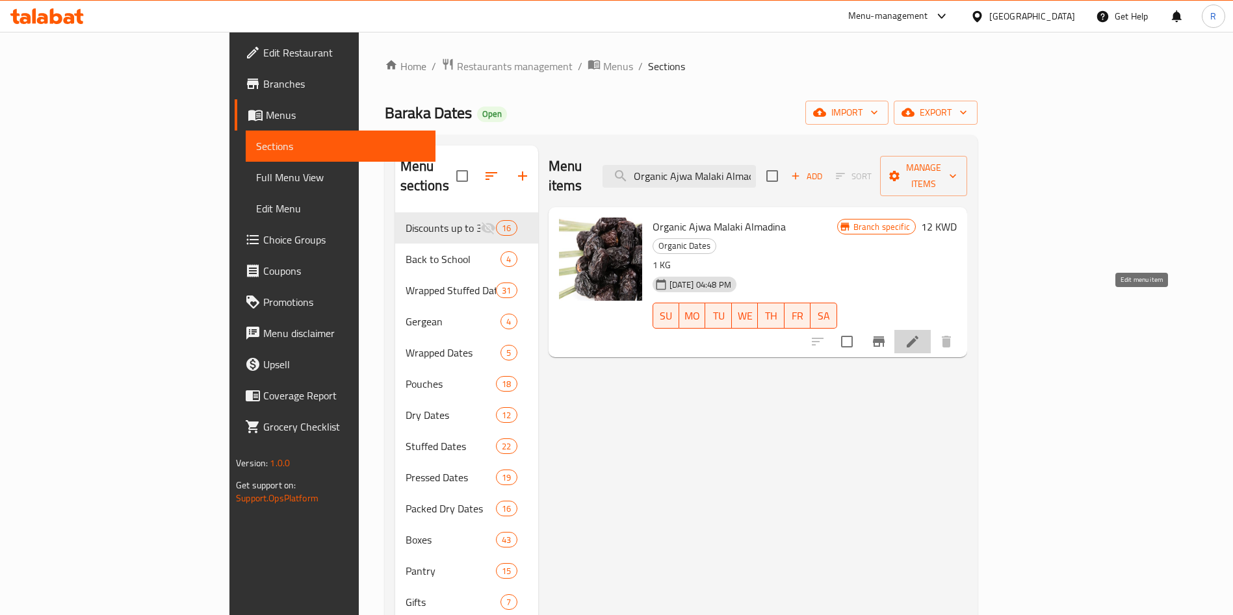
click at [920, 334] on icon at bounding box center [913, 342] width 16 height 16
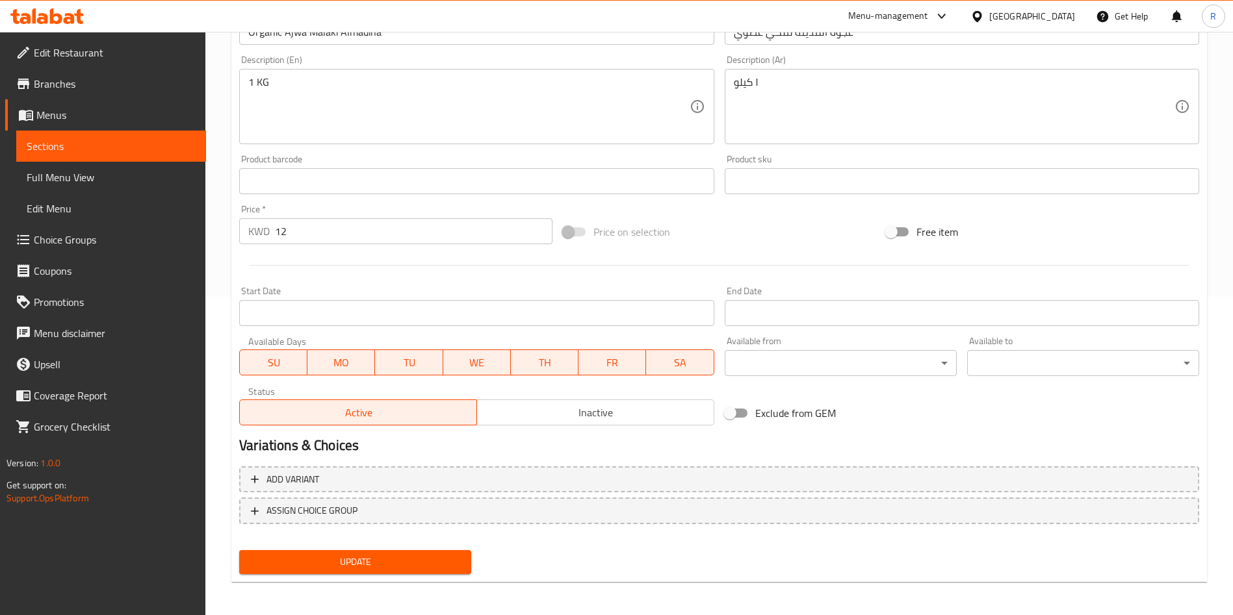
scroll to position [322, 0]
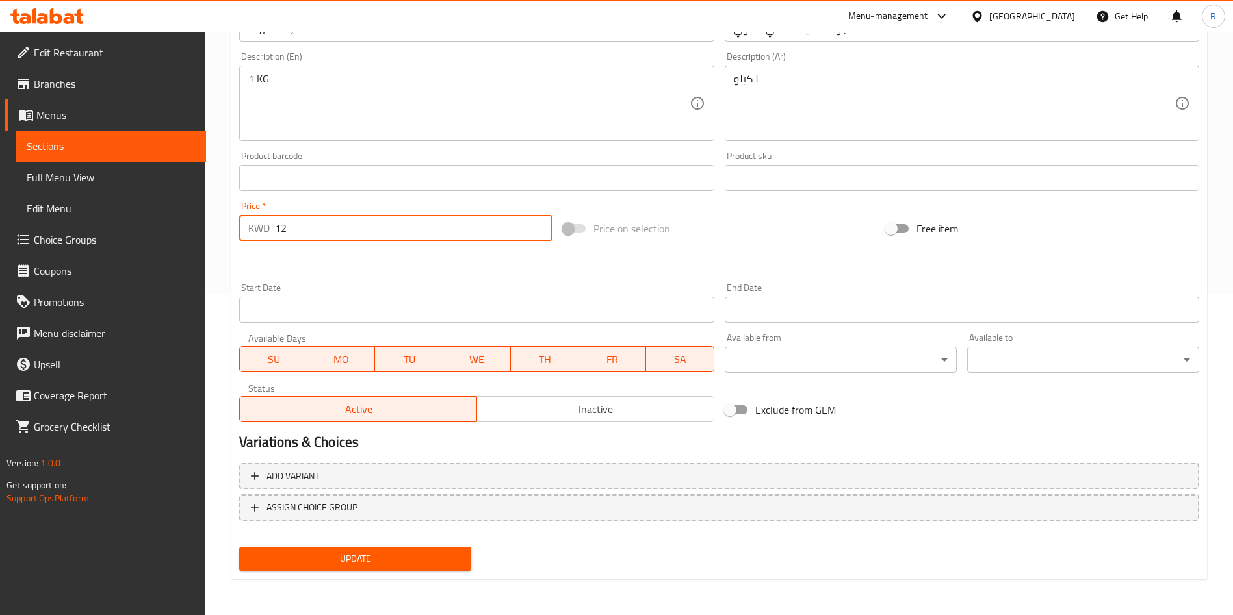
drag, startPoint x: 326, startPoint y: 232, endPoint x: 252, endPoint y: 240, distance: 75.1
click at [252, 240] on div "KWD 12 Price *" at bounding box center [395, 228] width 313 height 26
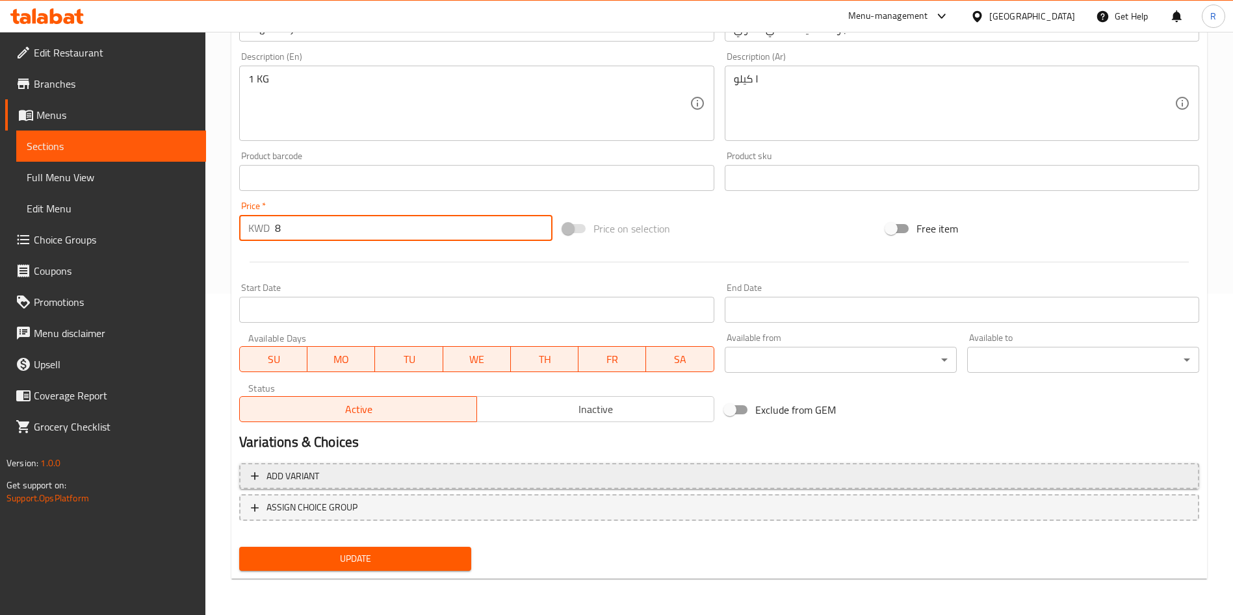
type input "8"
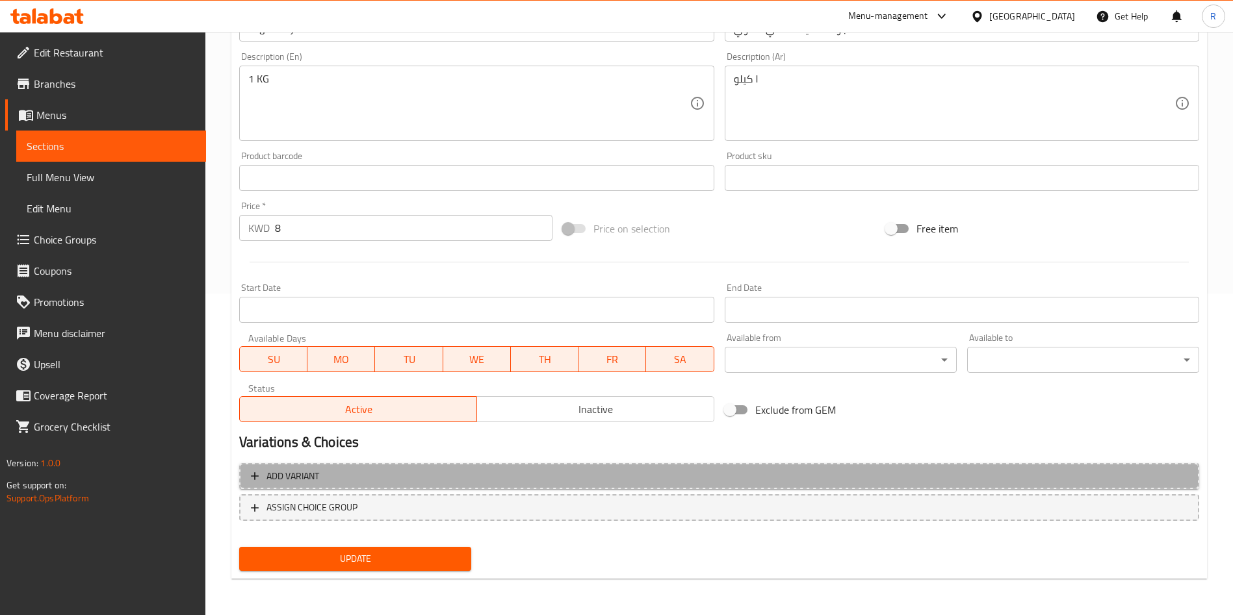
click at [573, 482] on span "Add variant" at bounding box center [719, 477] width 936 height 16
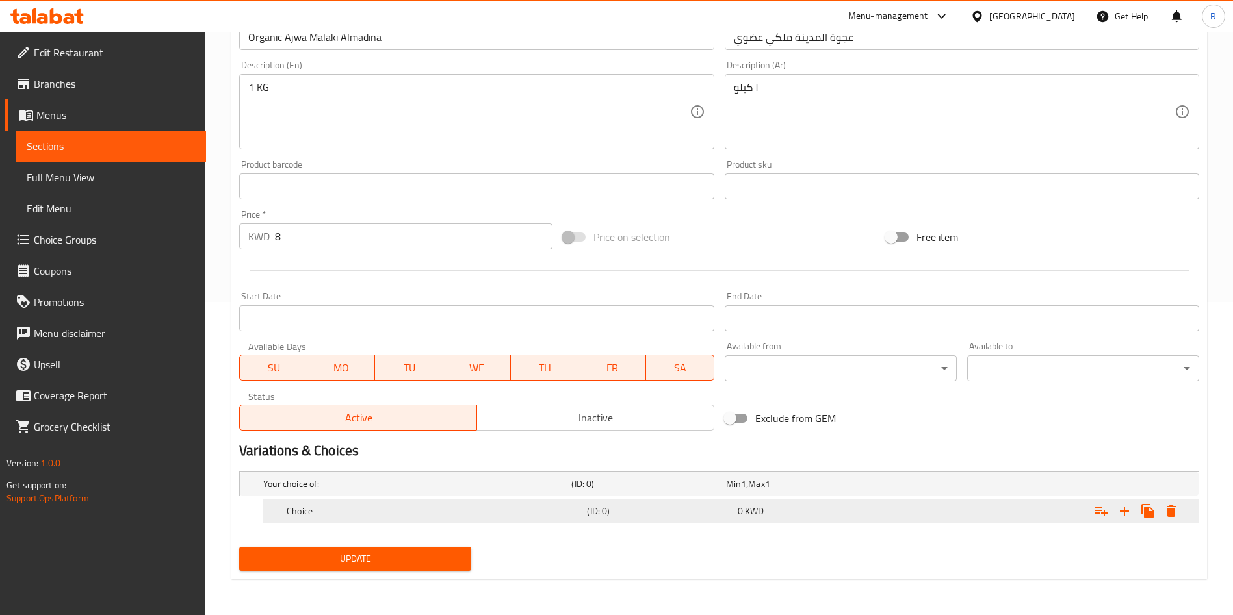
click at [384, 506] on h5 "Choice" at bounding box center [434, 511] width 295 height 13
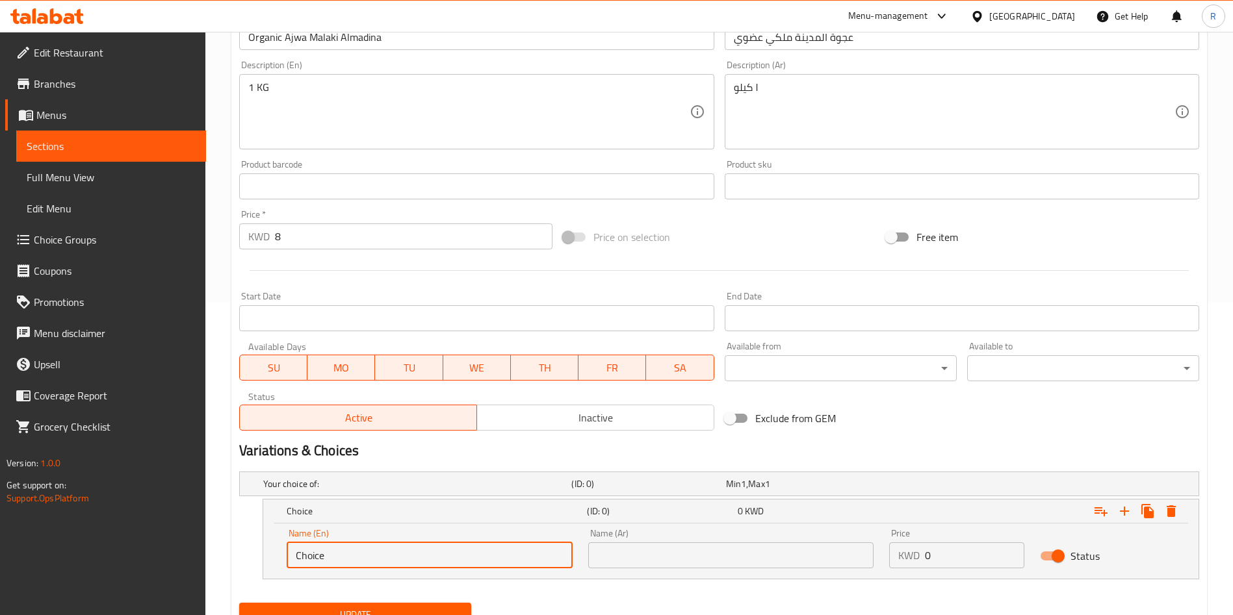
click at [381, 547] on input "Choice" at bounding box center [430, 556] width 286 height 26
type input "1 KG"
click at [685, 548] on input "text" at bounding box center [731, 556] width 286 height 26
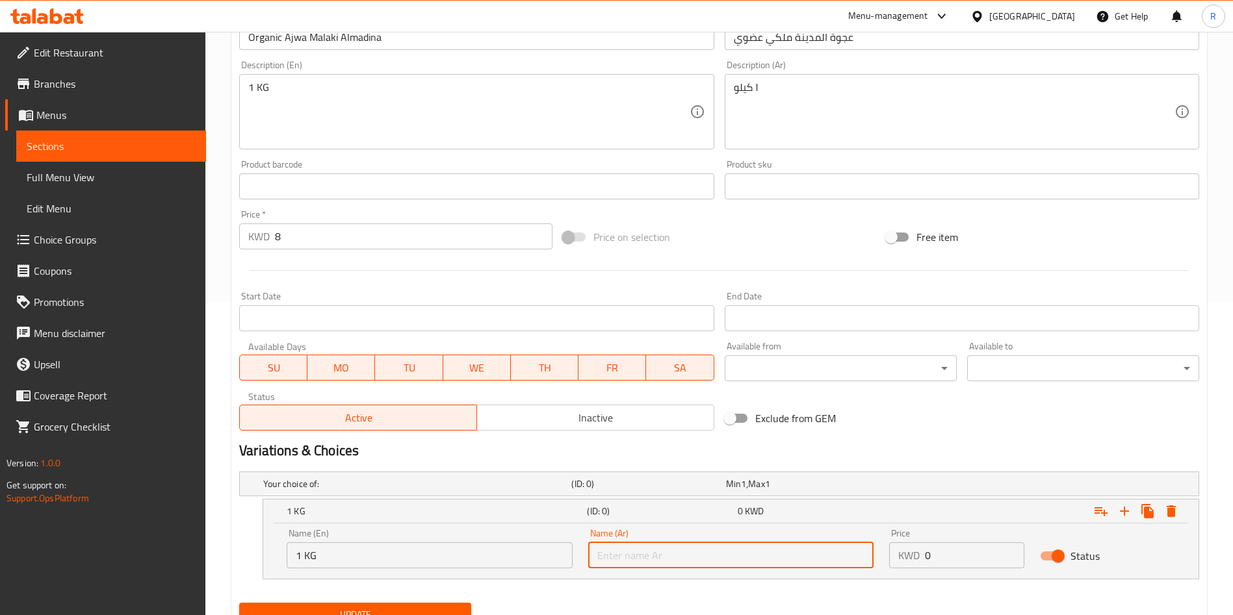
type input "1 كج"
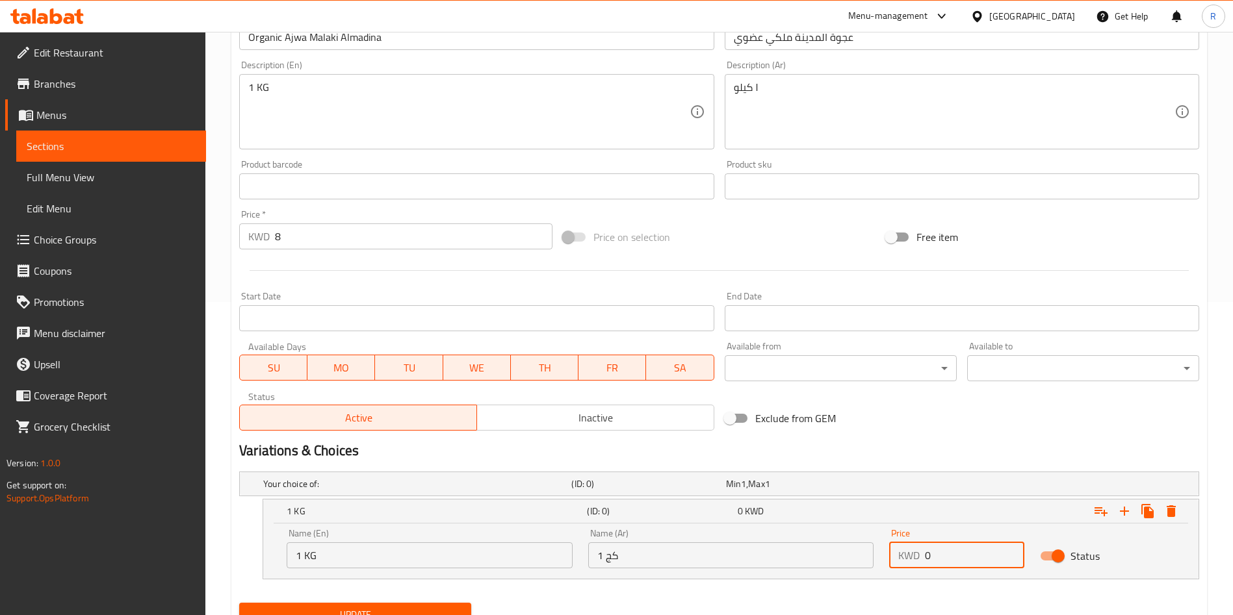
drag, startPoint x: 960, startPoint y: 555, endPoint x: 857, endPoint y: 571, distance: 104.6
click at [857, 571] on div "Name (En) 1 KG Name (En) Name (Ar) 1 كج Name (Ar) Price KWD 0 Price Status" at bounding box center [731, 548] width 904 height 55
type input "8"
click at [1006, 414] on div "Exclude from GEM" at bounding box center [881, 418] width 324 height 35
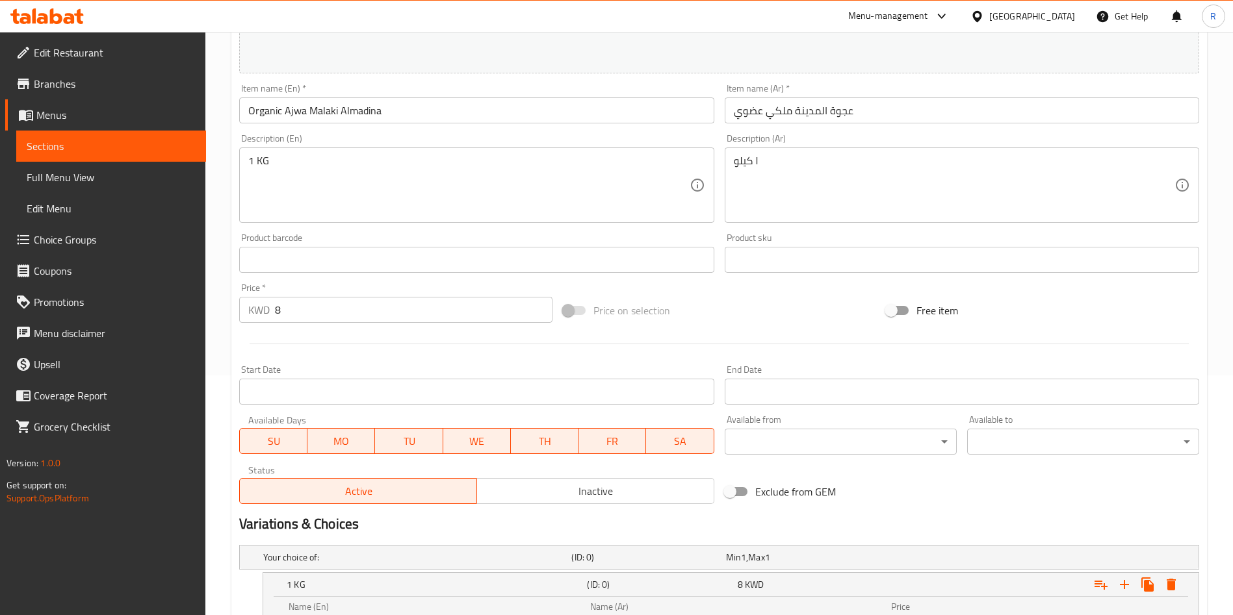
scroll to position [369, 0]
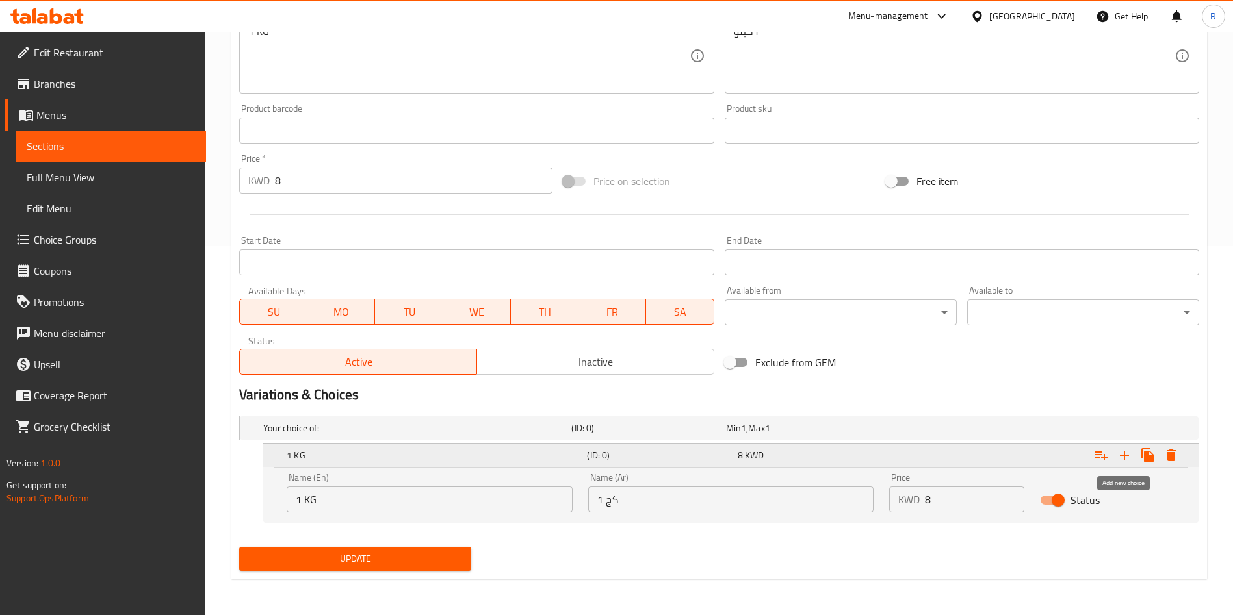
click at [1126, 458] on icon "Expand" at bounding box center [1125, 456] width 16 height 16
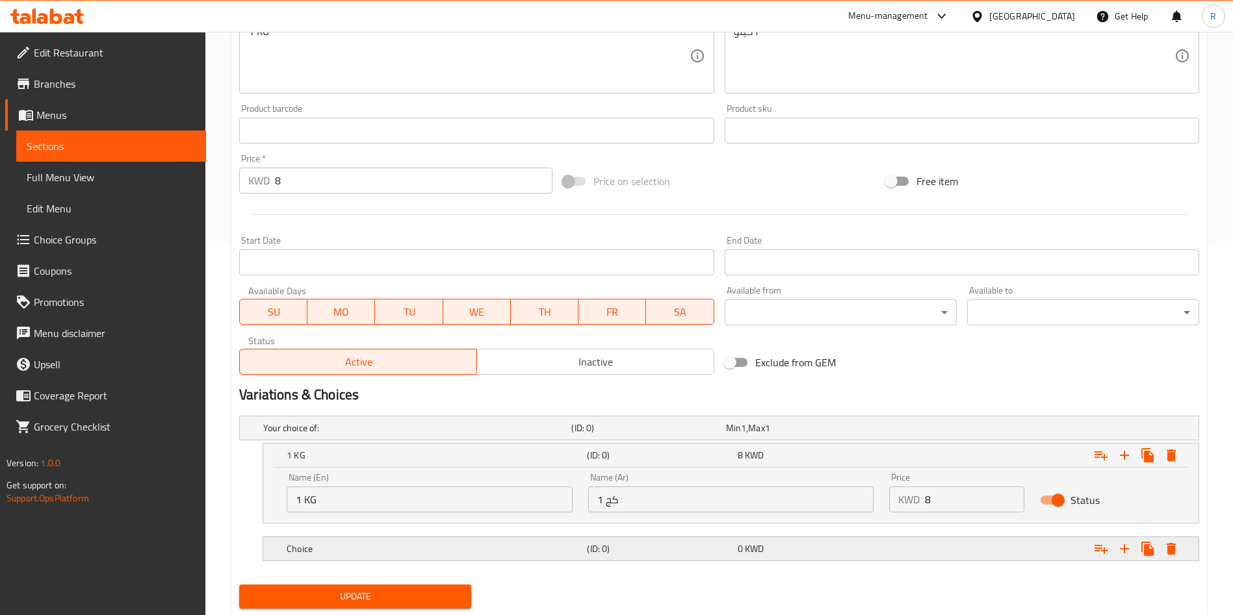
click at [350, 553] on h5 "Choice" at bounding box center [434, 549] width 295 height 13
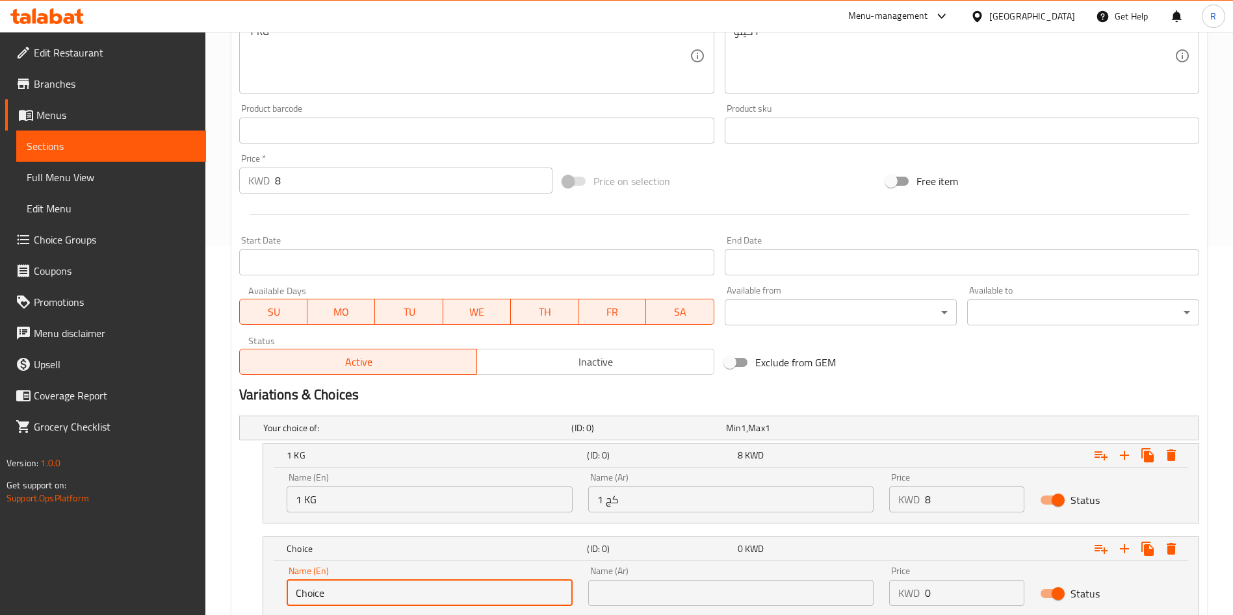
click at [381, 589] on input "Choice" at bounding box center [430, 593] width 286 height 26
type input "0.500 KG"
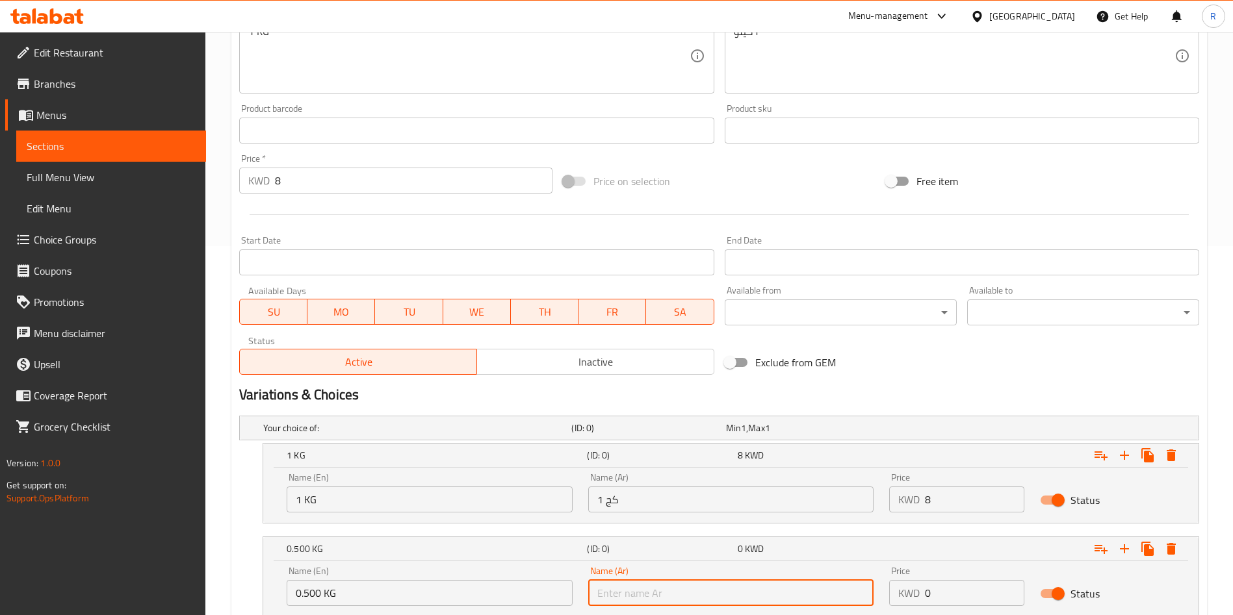
type input "0.500 كج"
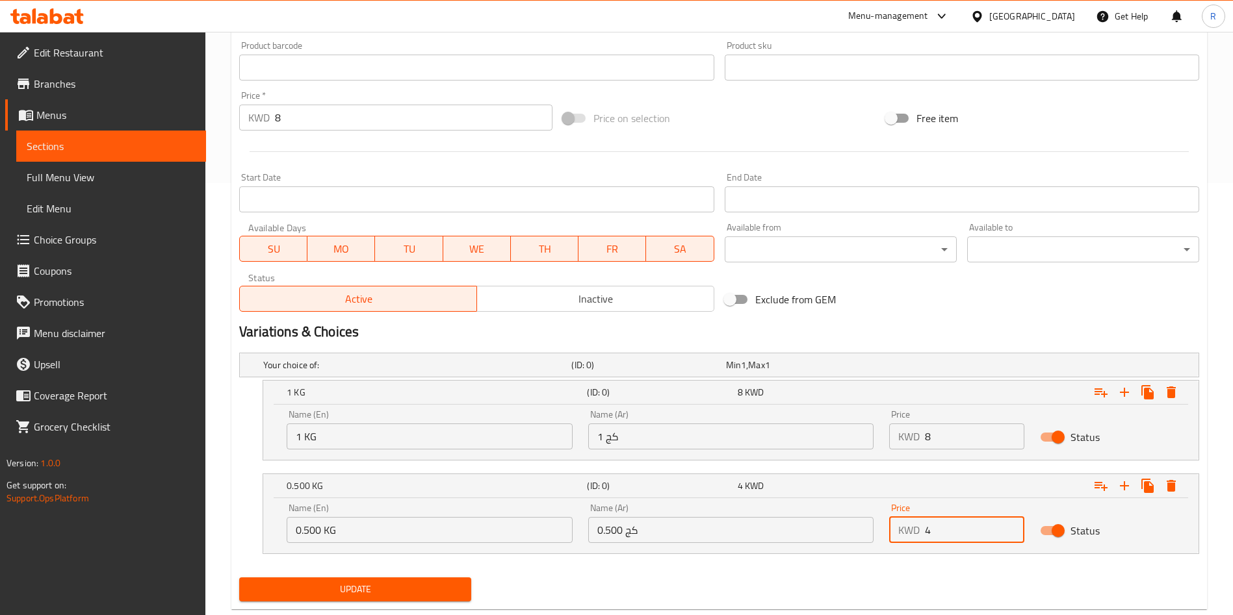
scroll to position [463, 0]
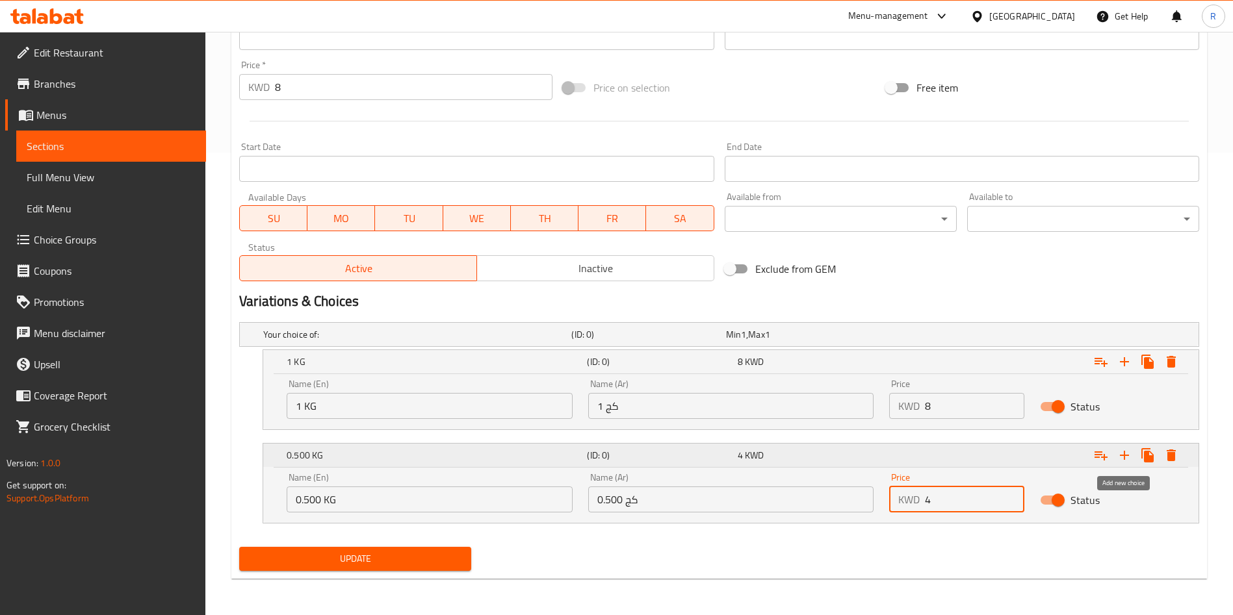
type input "4"
click at [1127, 458] on icon "Expand" at bounding box center [1125, 456] width 16 height 16
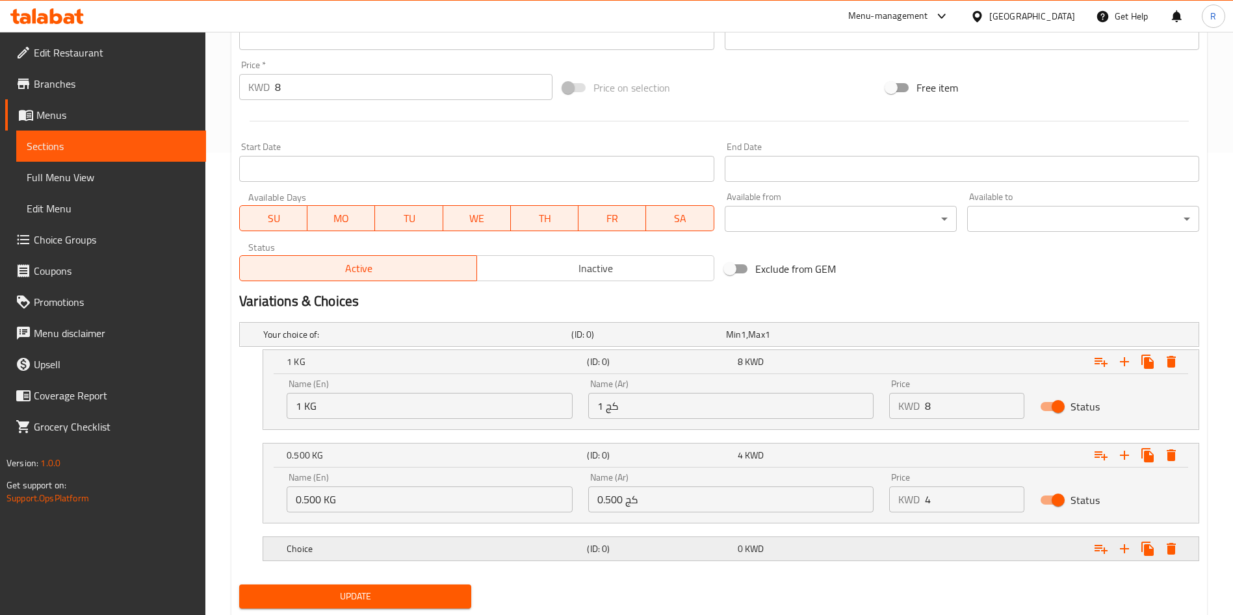
click at [458, 540] on div "Choice" at bounding box center [434, 549] width 300 height 18
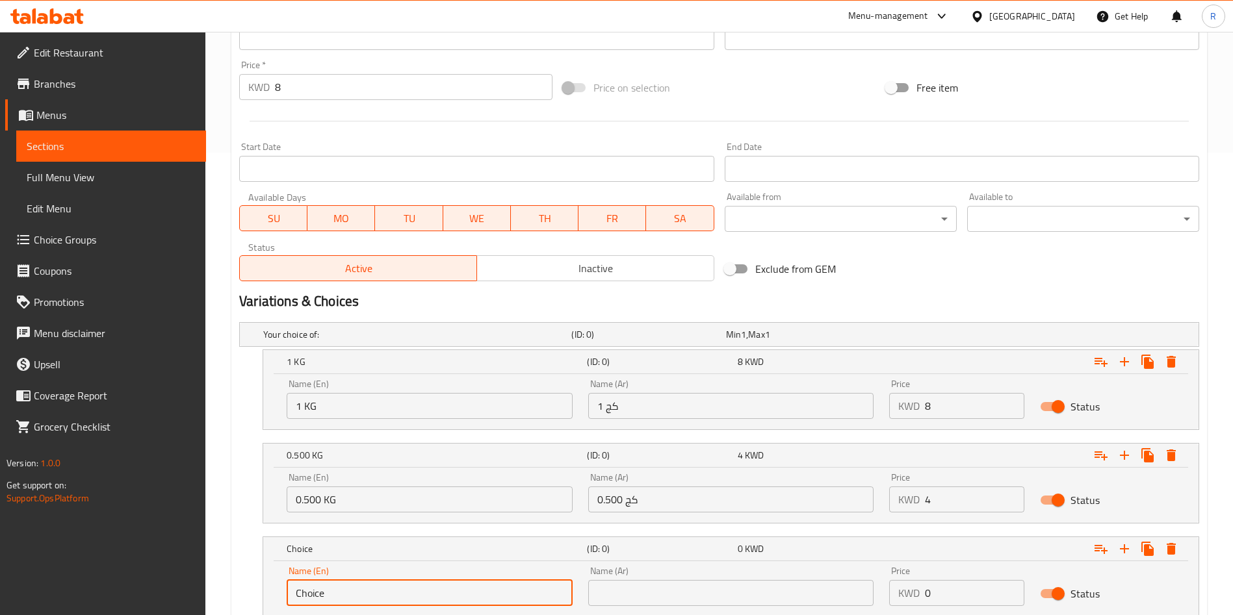
click at [437, 586] on input "Choice" at bounding box center [430, 593] width 286 height 26
type input "0.250 KG"
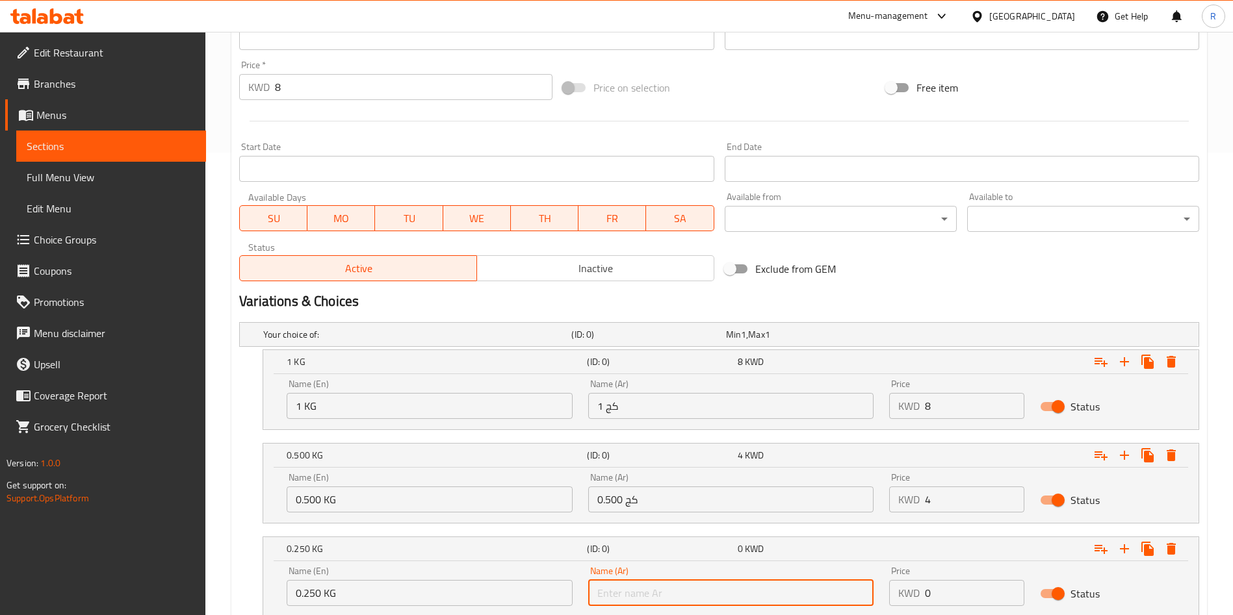
type input "0.250 كج"
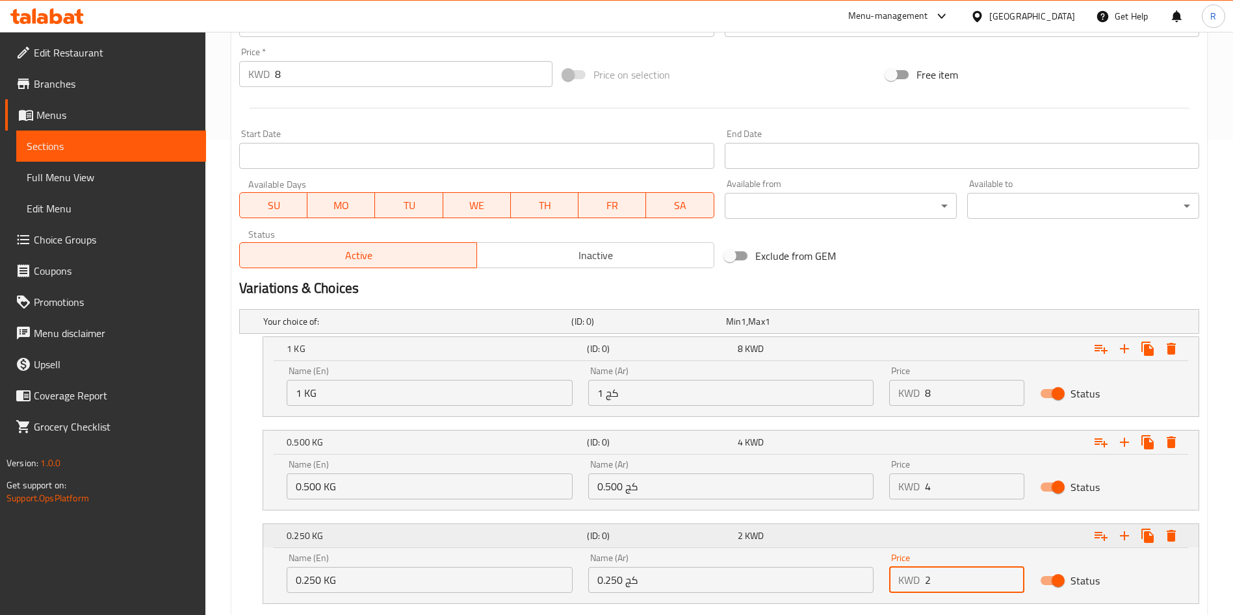
scroll to position [556, 0]
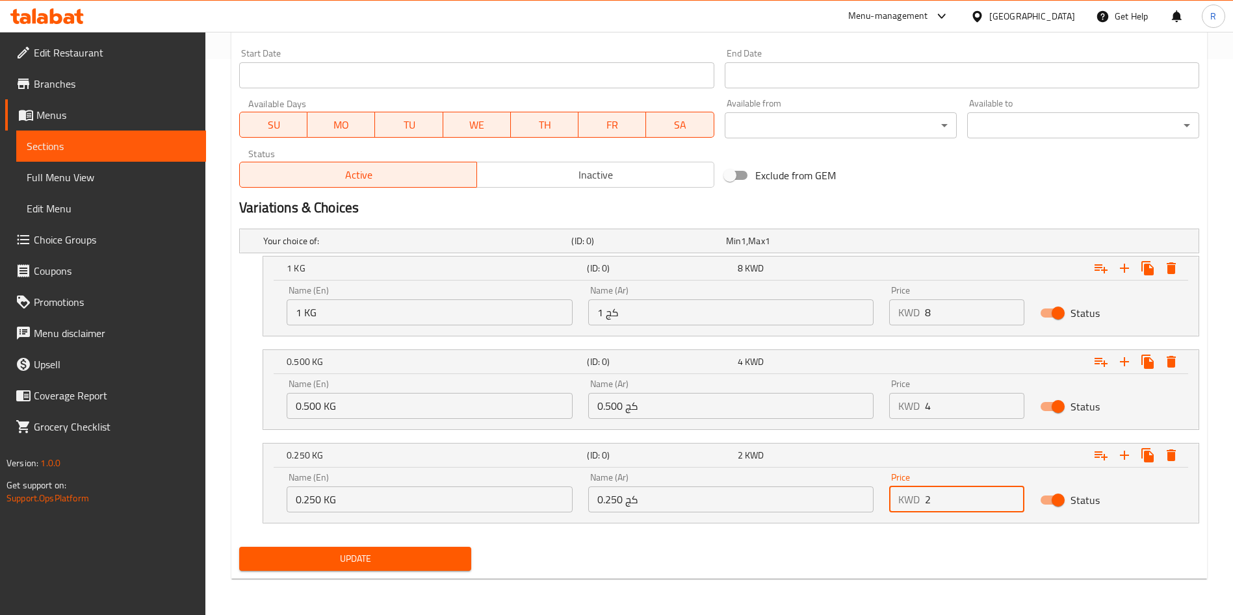
type input "2"
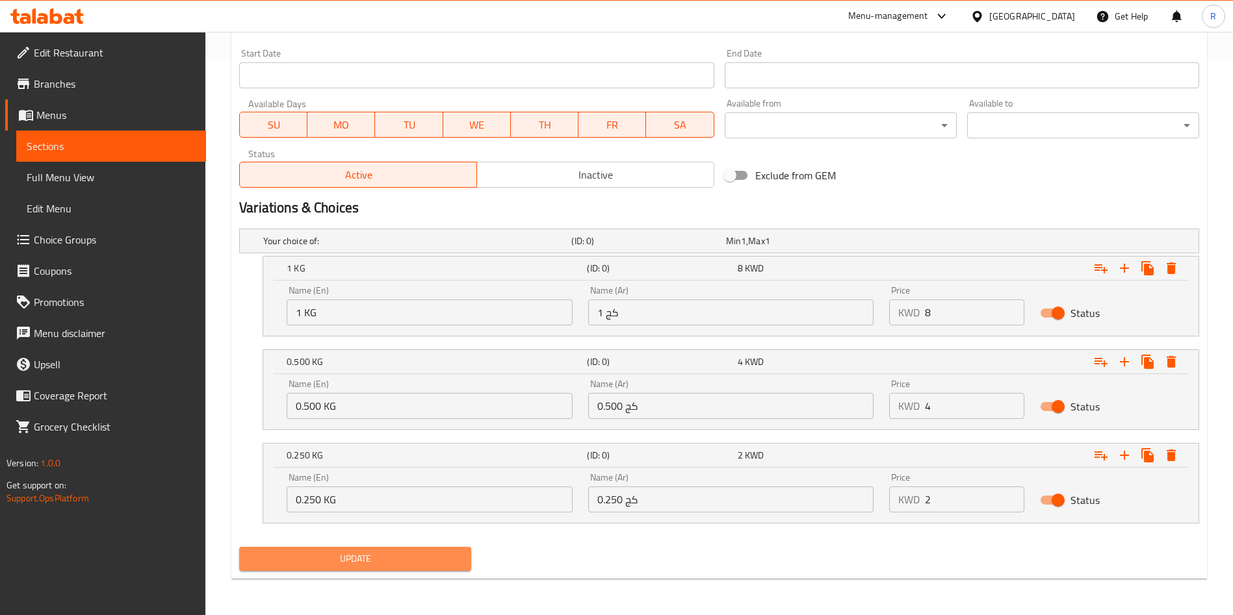
click at [377, 566] on span "Update" at bounding box center [355, 559] width 211 height 16
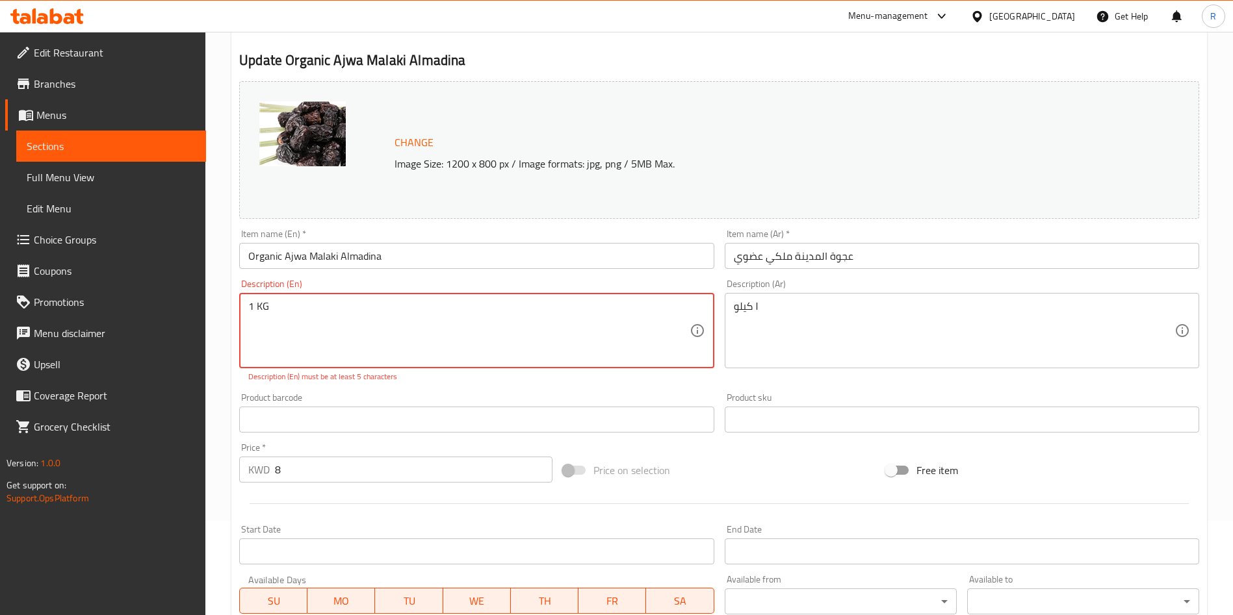
click at [354, 335] on textarea "1 KG" at bounding box center [468, 331] width 441 height 62
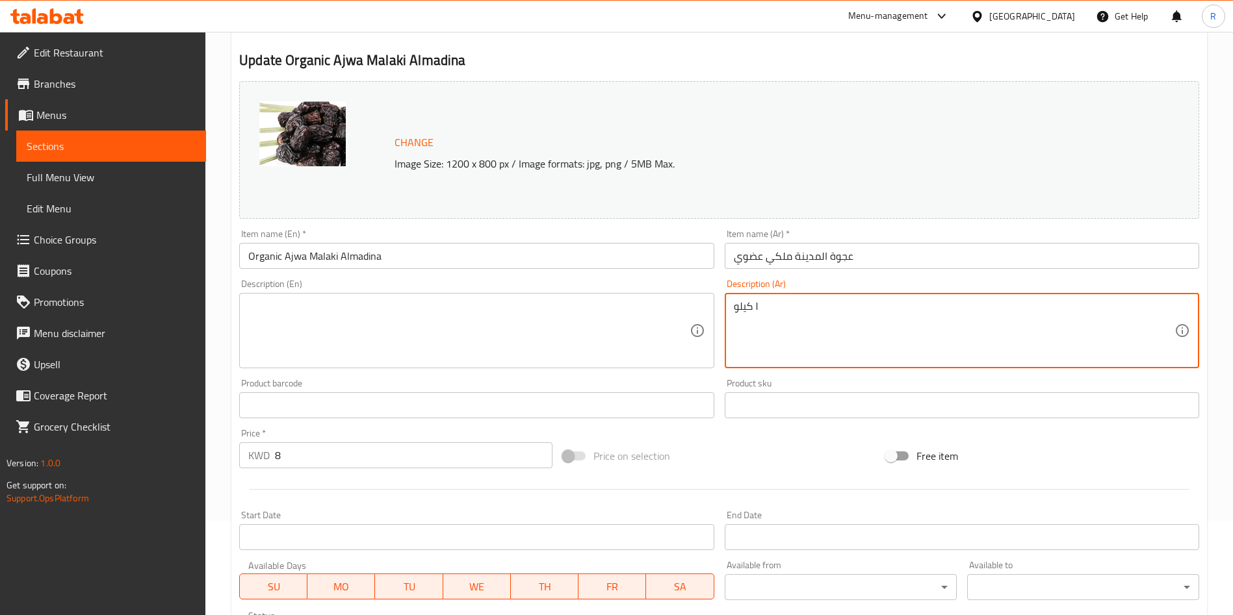
click at [772, 310] on textarea "١ كيلو" at bounding box center [954, 331] width 441 height 62
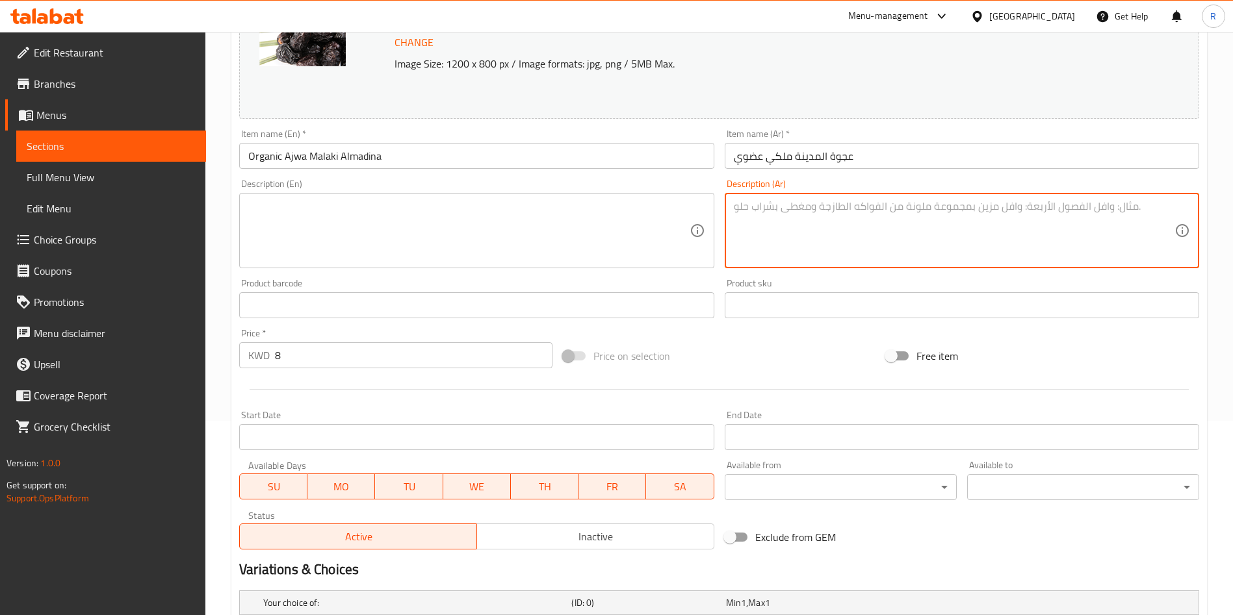
scroll to position [289, 0]
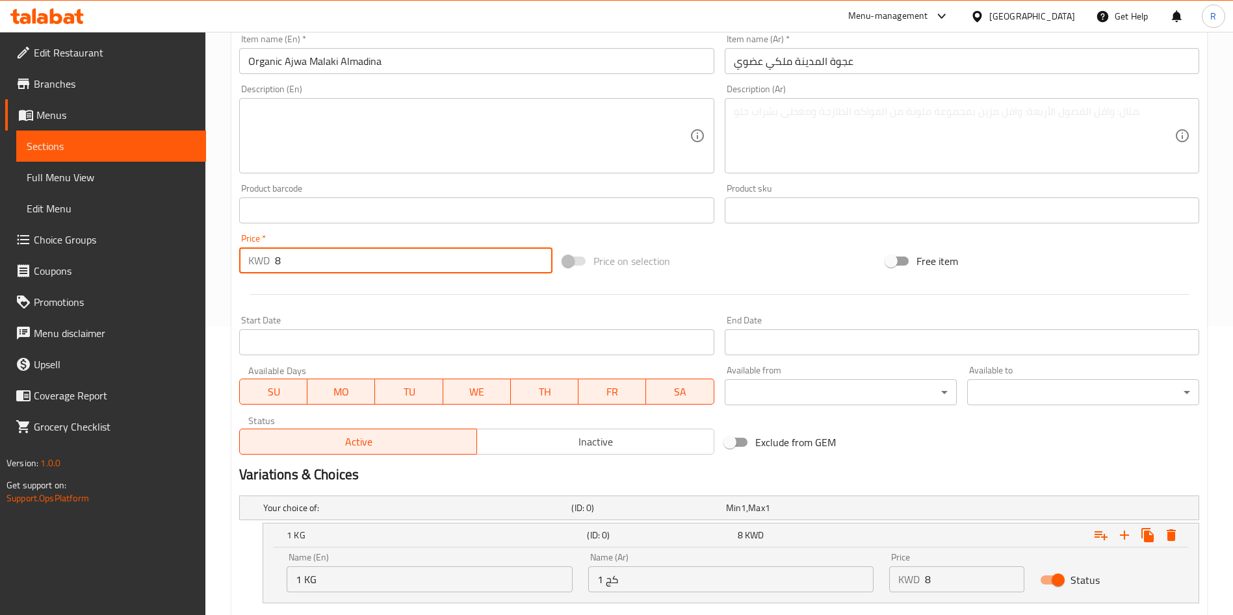
drag, startPoint x: 303, startPoint y: 260, endPoint x: 188, endPoint y: 278, distance: 115.7
click at [188, 278] on div "Edit Restaurant Branches Menus Sections Full Menu View Edit Menu Choice Groups …" at bounding box center [616, 313] width 1233 height 1140
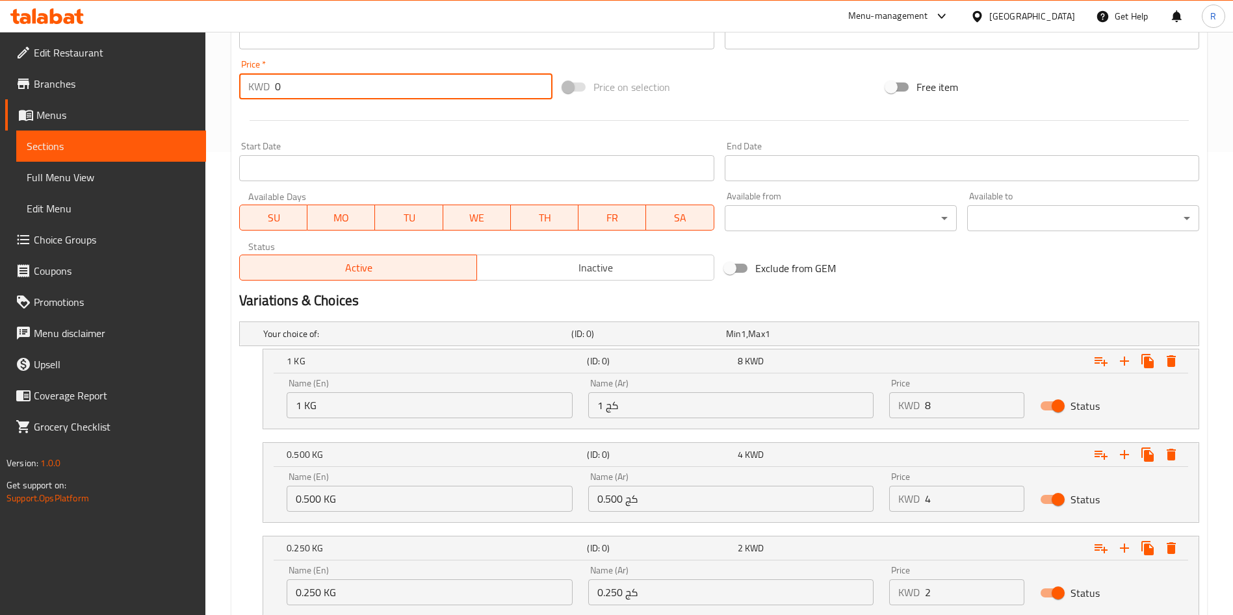
scroll to position [556, 0]
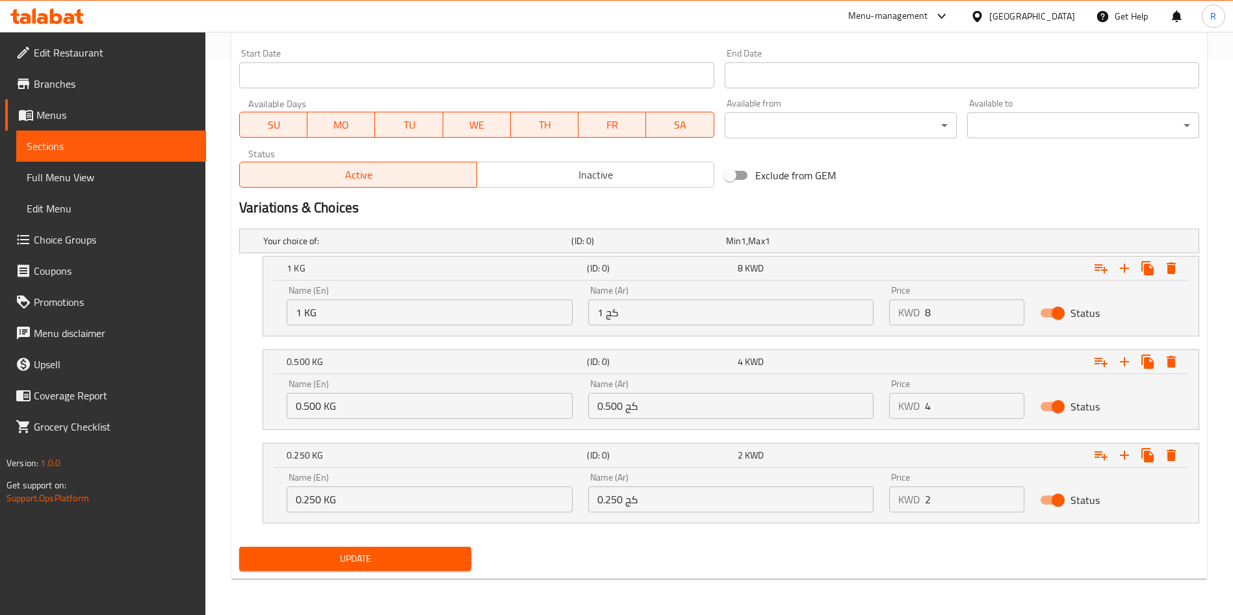
type input "0"
click at [431, 558] on span "Update" at bounding box center [355, 559] width 211 height 16
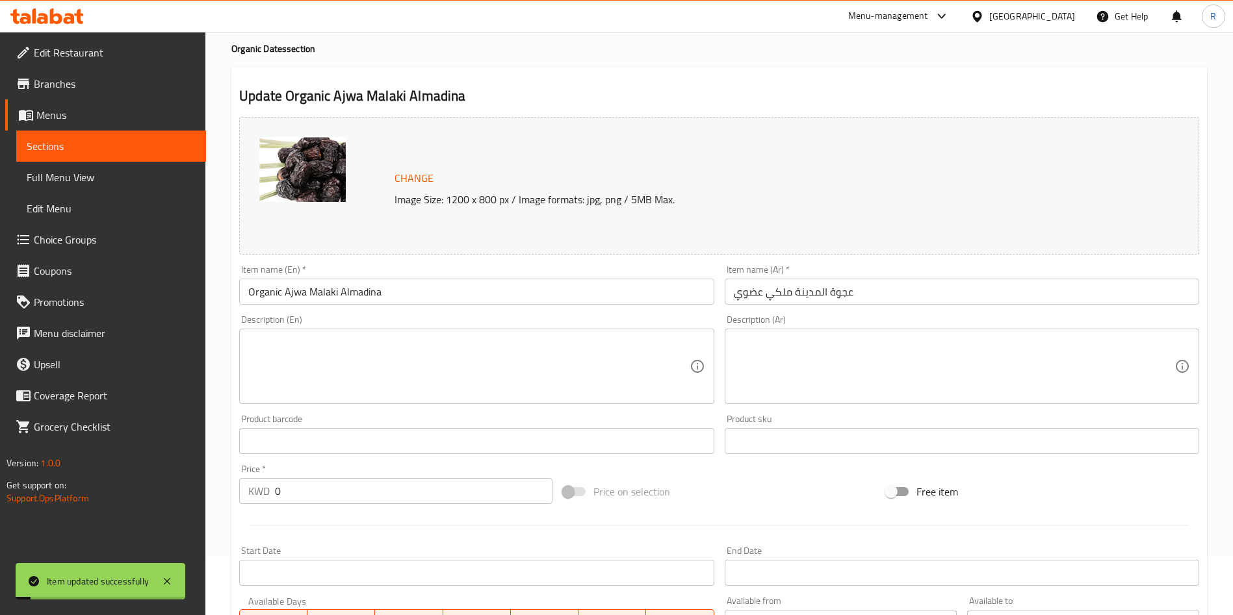
scroll to position [0, 0]
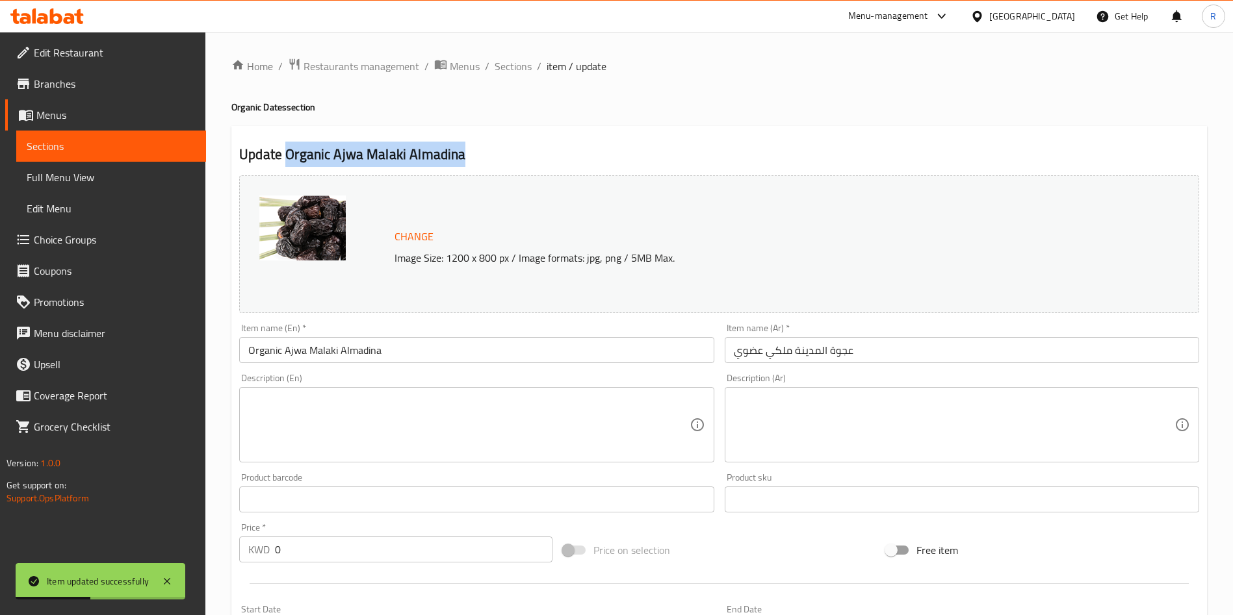
drag, startPoint x: 463, startPoint y: 153, endPoint x: 288, endPoint y: 156, distance: 174.9
click at [288, 156] on h2 "Update Organic Ajwa Malaki Almadina" at bounding box center [719, 154] width 960 height 19
copy h2 "Organic Ajwa Malaki Almadina"
click at [508, 65] on span "Sections" at bounding box center [513, 66] width 37 height 16
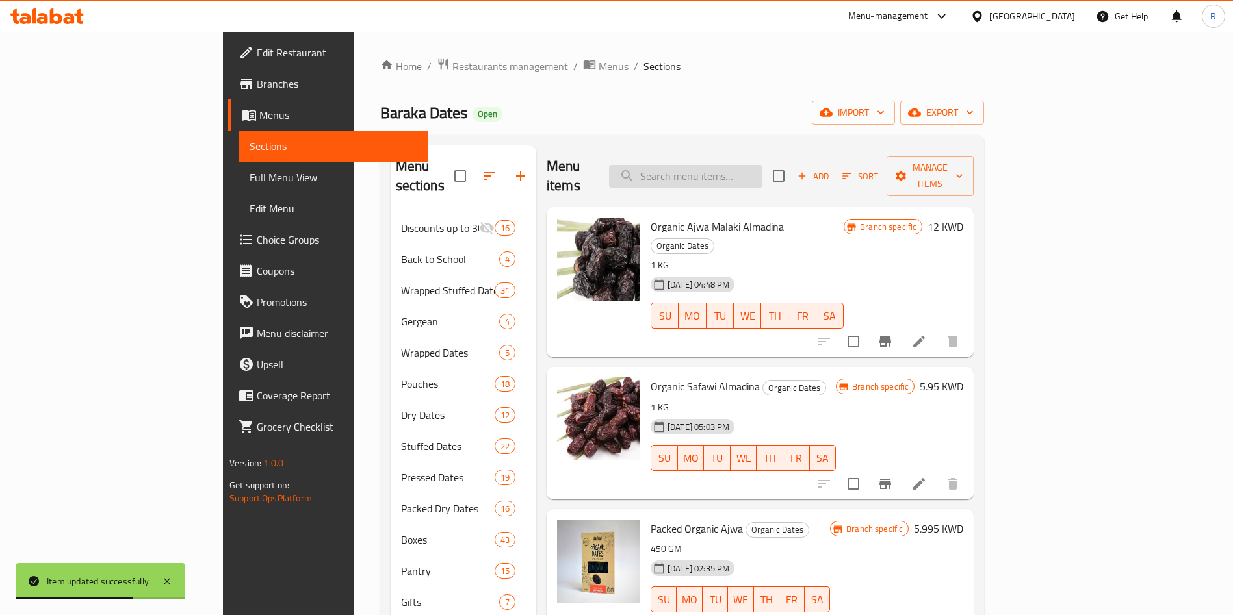
click at [762, 168] on input "search" at bounding box center [685, 176] width 153 height 23
paste input "Organic Ajwa Malaki Almadina"
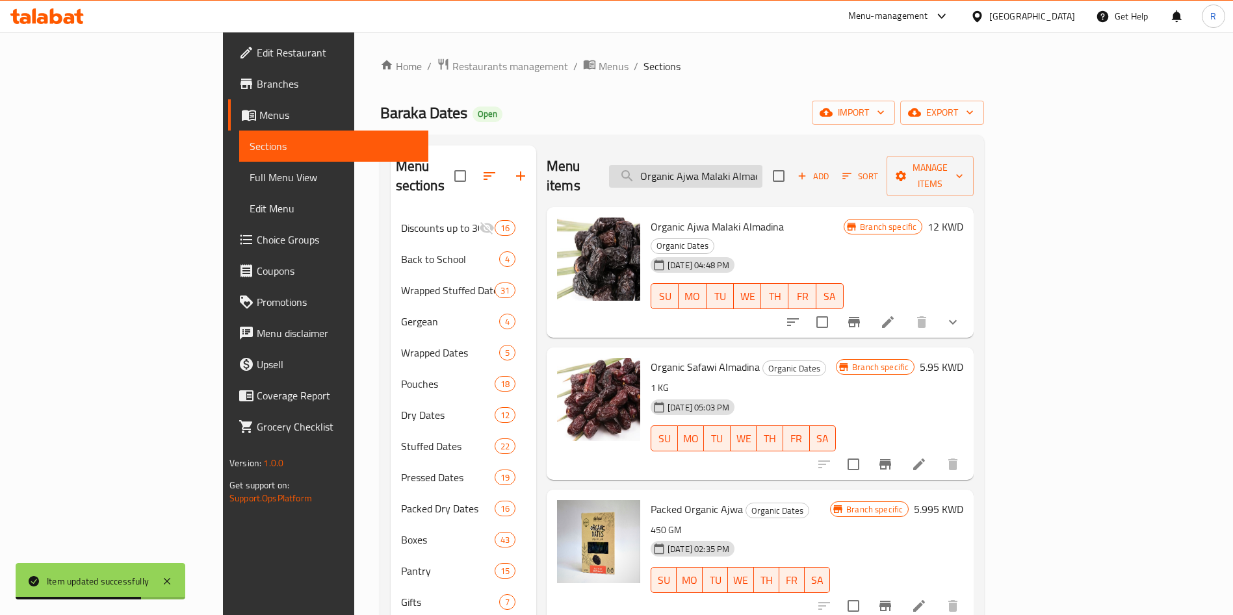
scroll to position [0, 15]
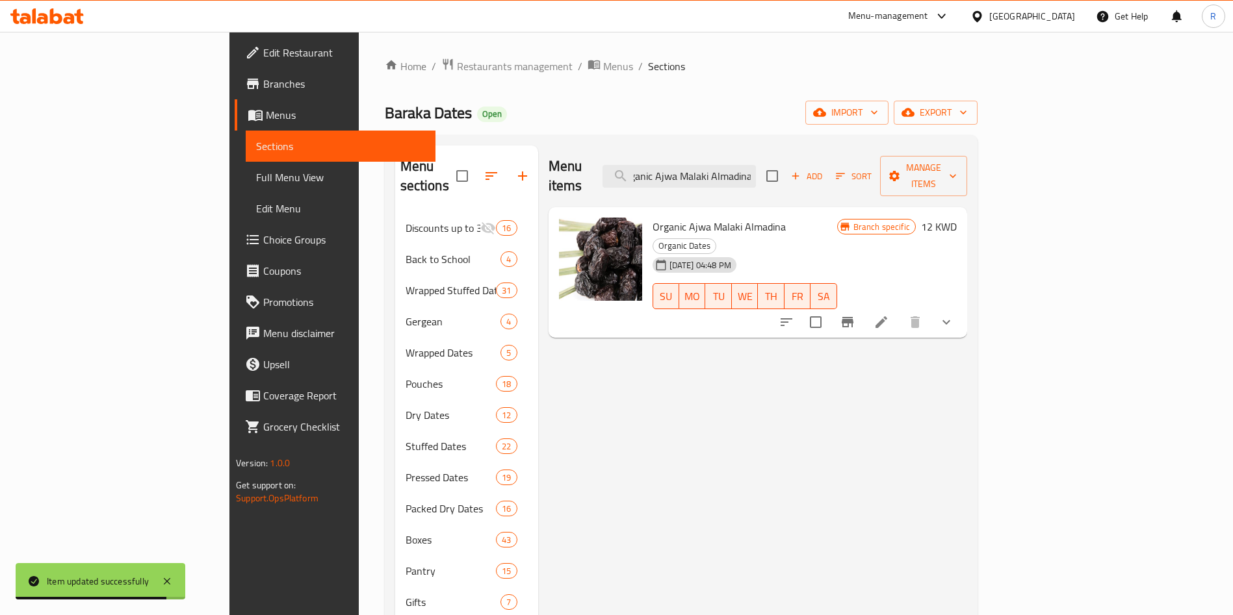
type input "Organic Ajwa Malaki Almadina"
click at [853, 317] on icon "Branch-specific-item" at bounding box center [848, 322] width 12 height 10
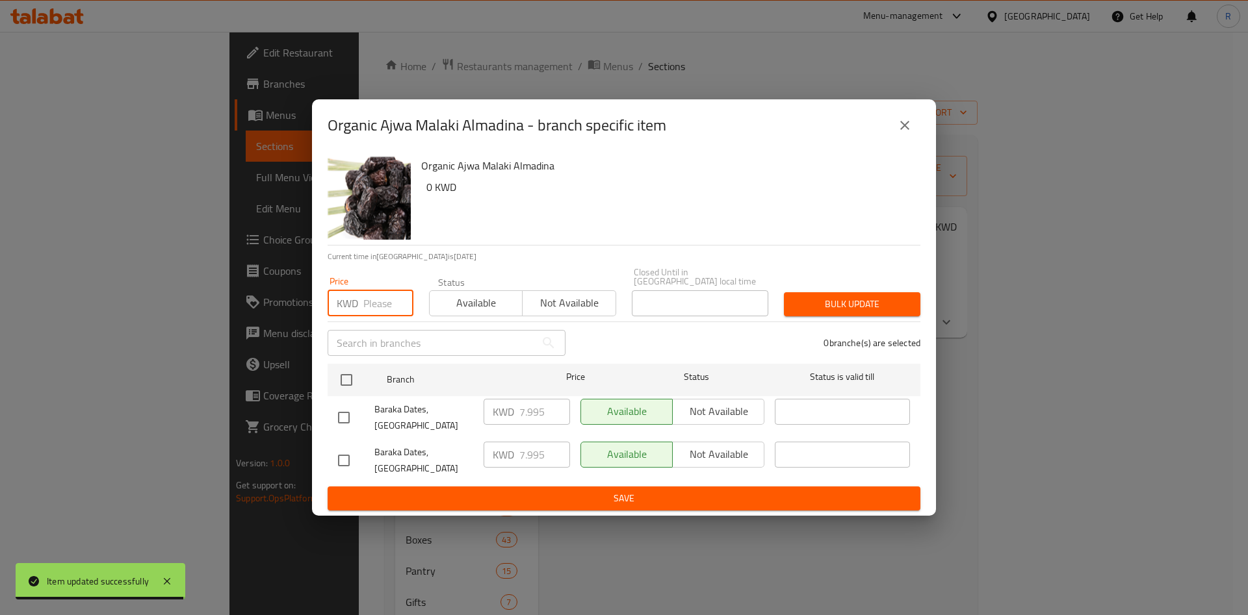
click at [378, 307] on input "number" at bounding box center [388, 303] width 50 height 26
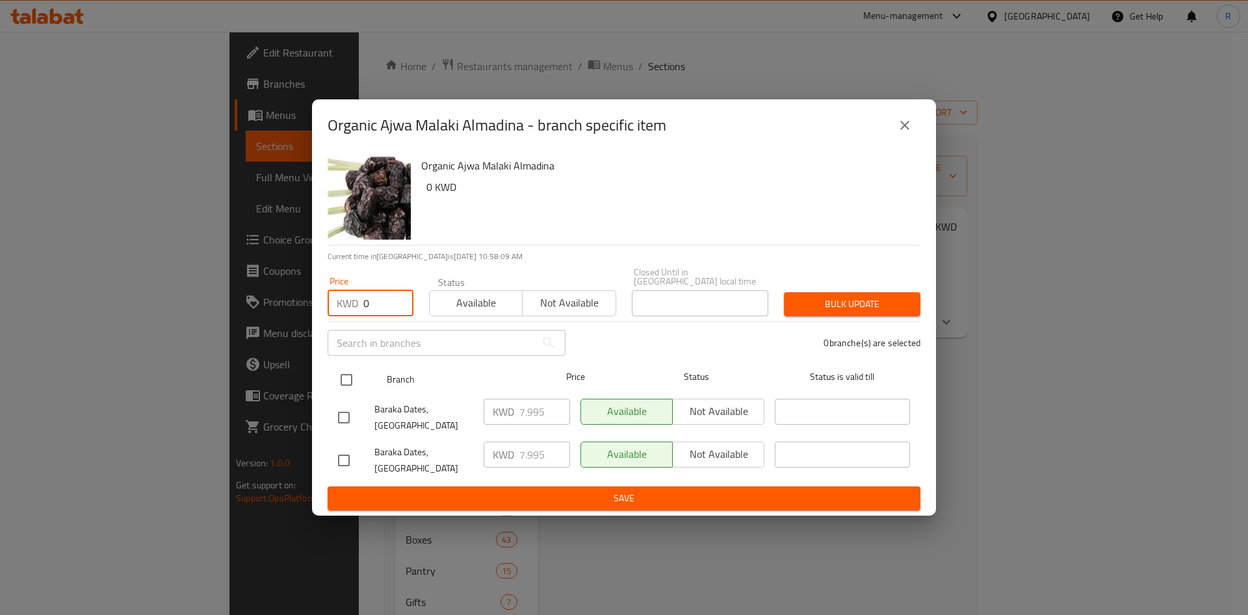
type input "0"
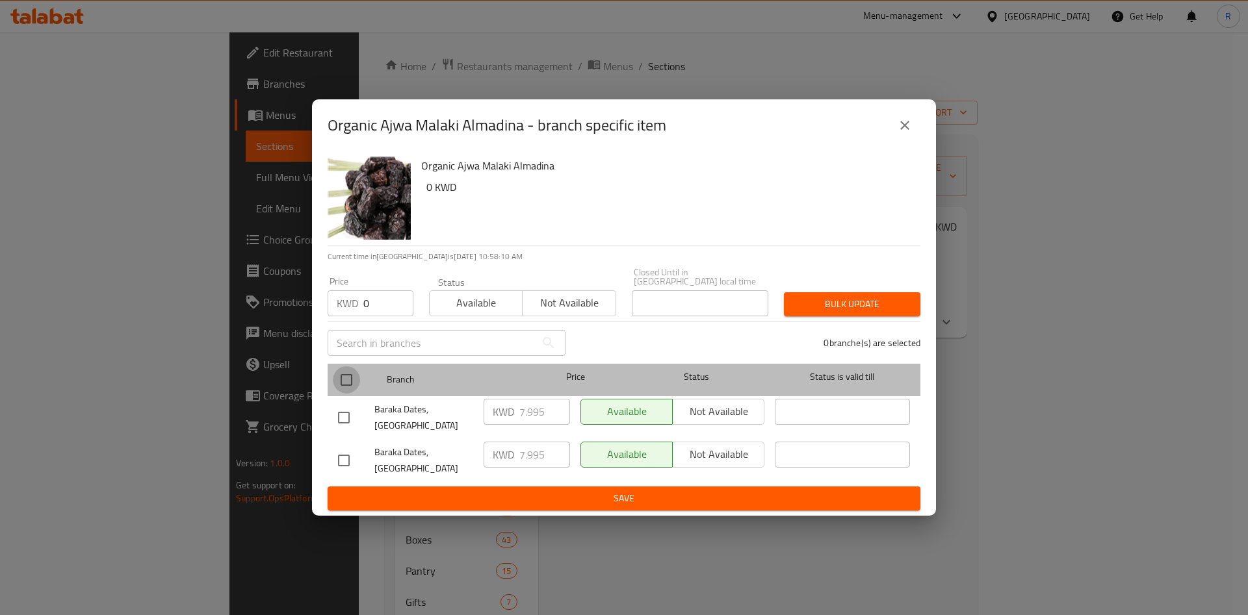
click at [340, 387] on input "checkbox" at bounding box center [346, 380] width 27 height 27
checkbox input "true"
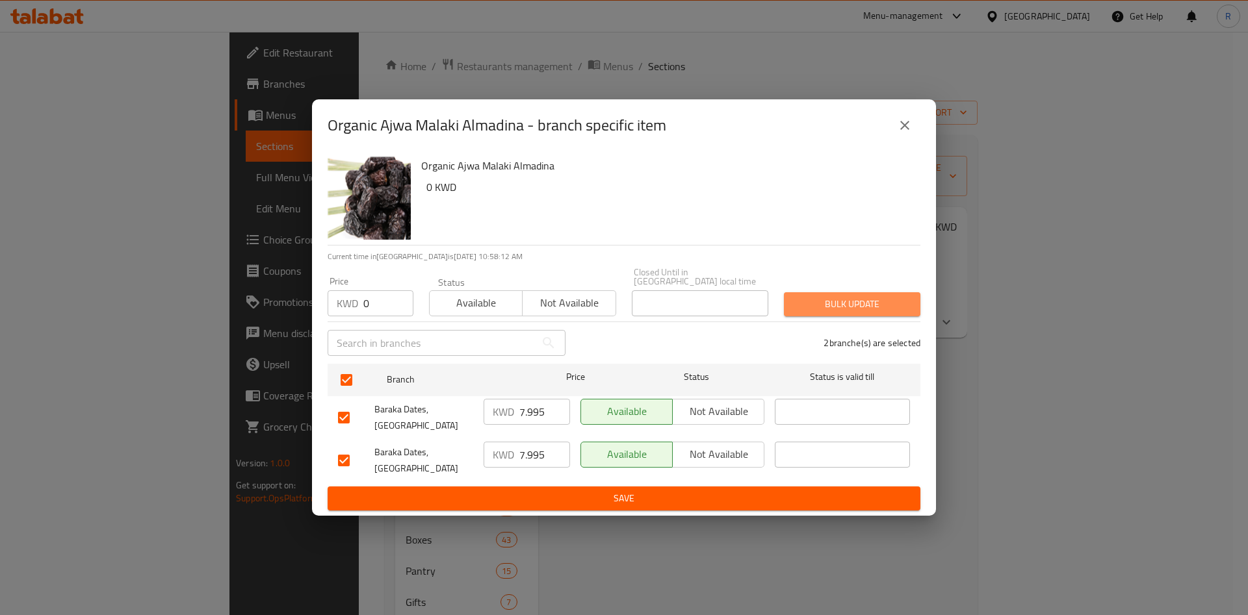
click at [828, 313] on span "Bulk update" at bounding box center [852, 304] width 116 height 16
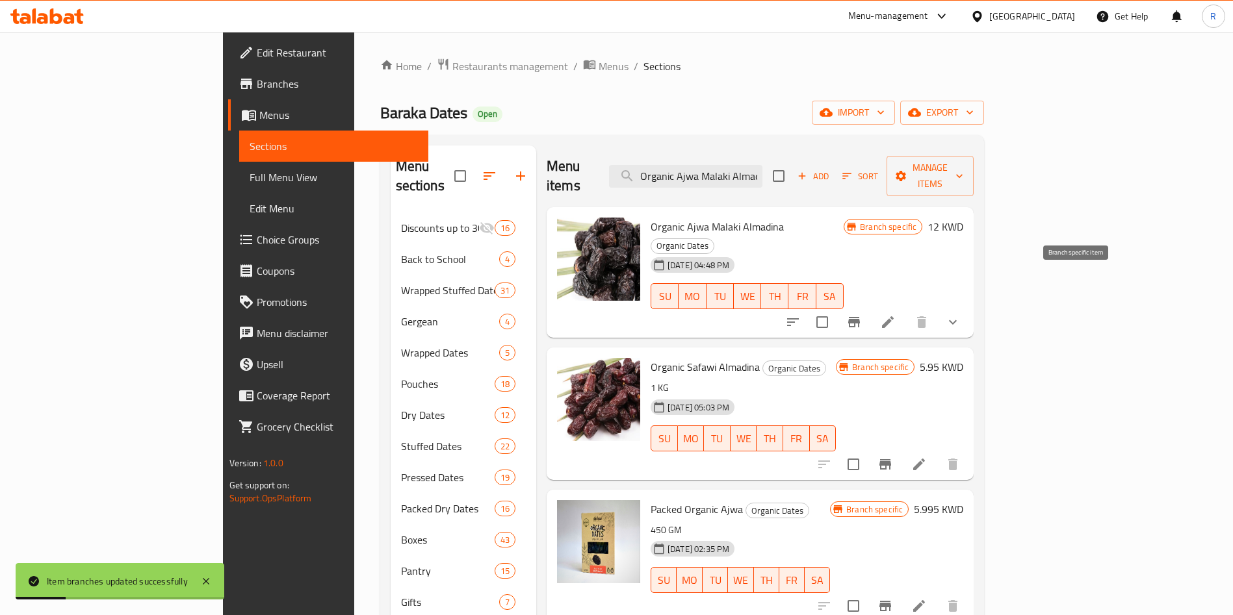
click at [860, 317] on icon "Branch-specific-item" at bounding box center [854, 322] width 12 height 10
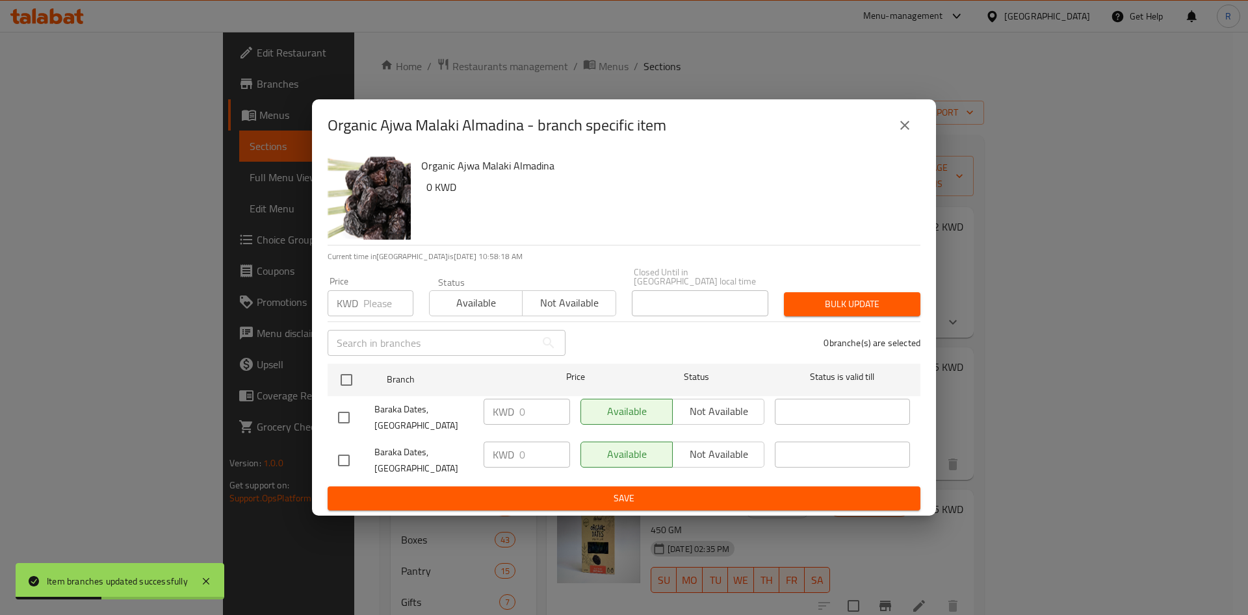
click at [907, 133] on icon "close" at bounding box center [905, 126] width 16 height 16
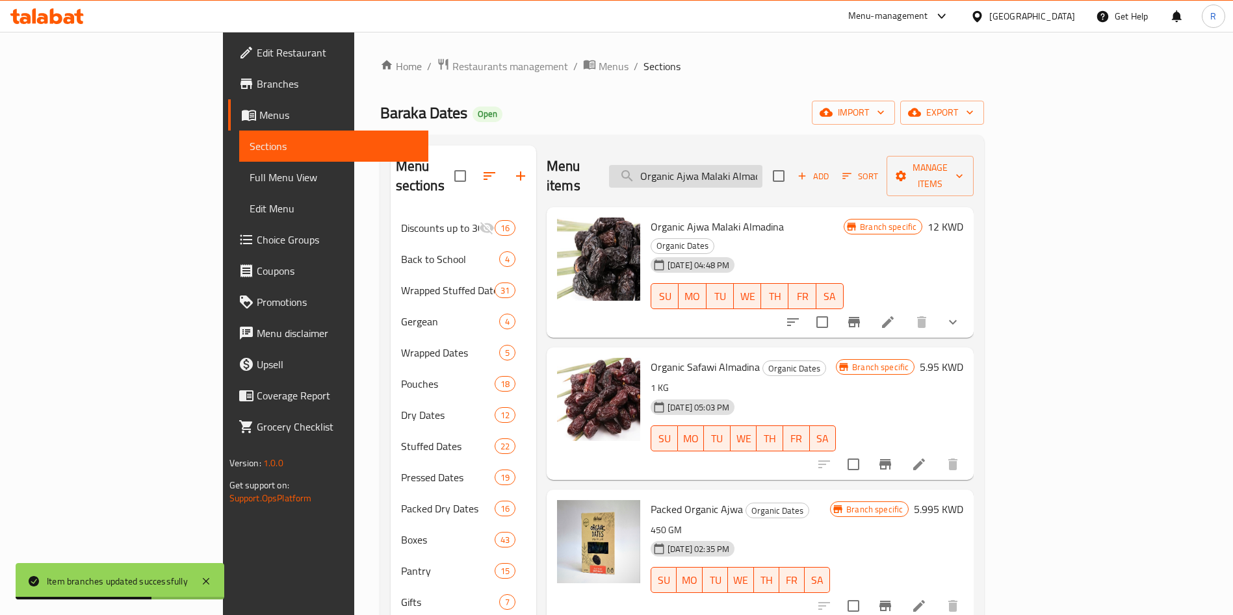
click at [751, 165] on input "Organic Ajwa Malaki Almadina" at bounding box center [685, 176] width 153 height 23
paste input "Safawi Almadina 1kg :5kd"
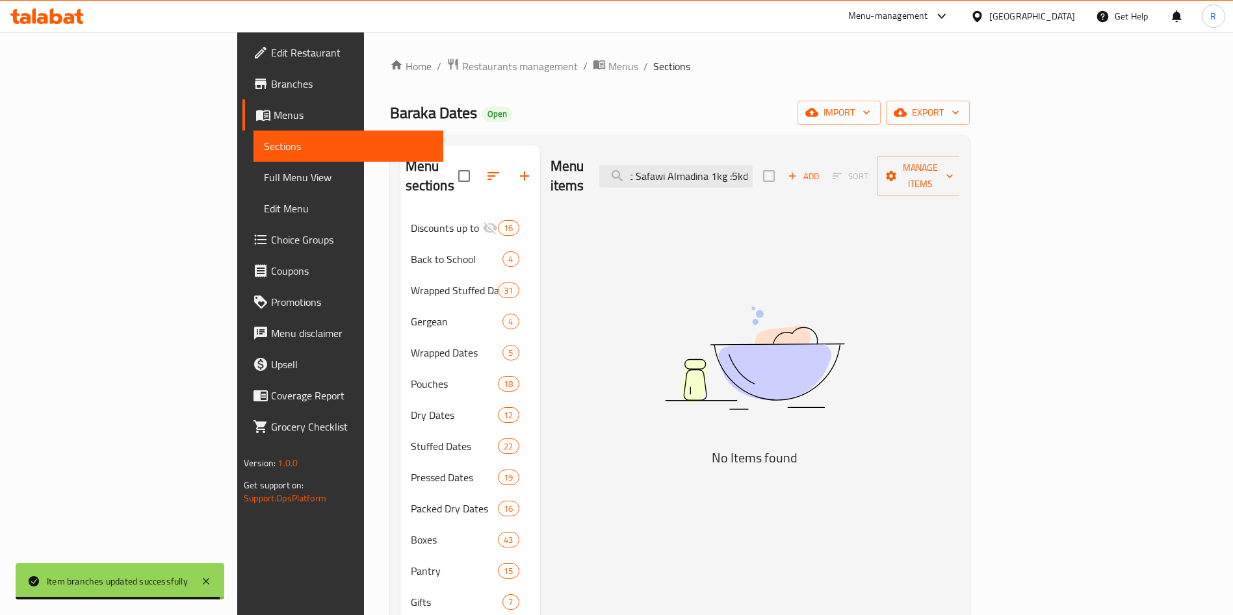
drag, startPoint x: 799, startPoint y: 168, endPoint x: 900, endPoint y: 166, distance: 101.4
click at [900, 166] on div "Menu items Organic Safawi Almadina 1kg :5kd Add Sort Manage items" at bounding box center [754, 177] width 409 height 62
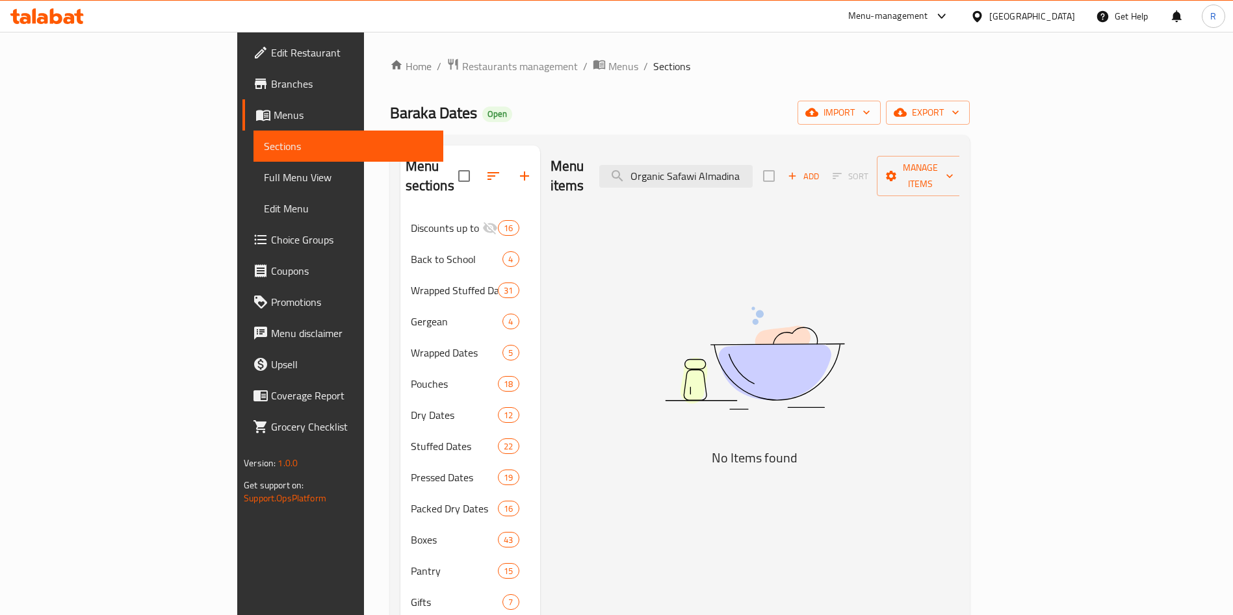
scroll to position [0, 0]
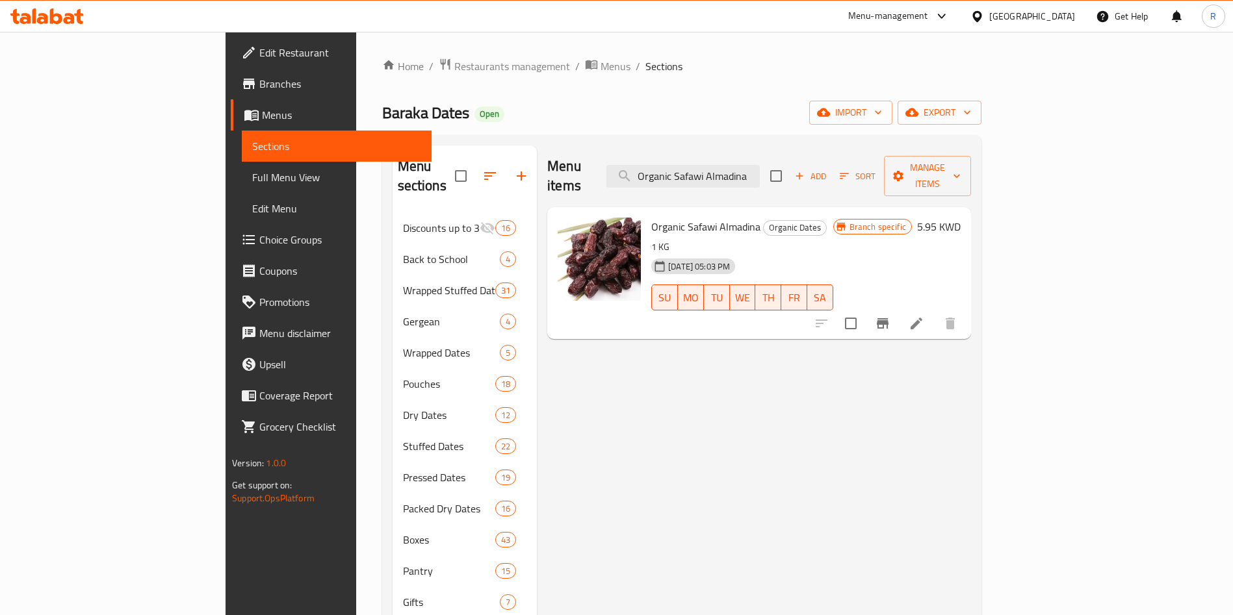
type input "Organic Safawi Almadina"
click at [935, 312] on li at bounding box center [916, 323] width 36 height 23
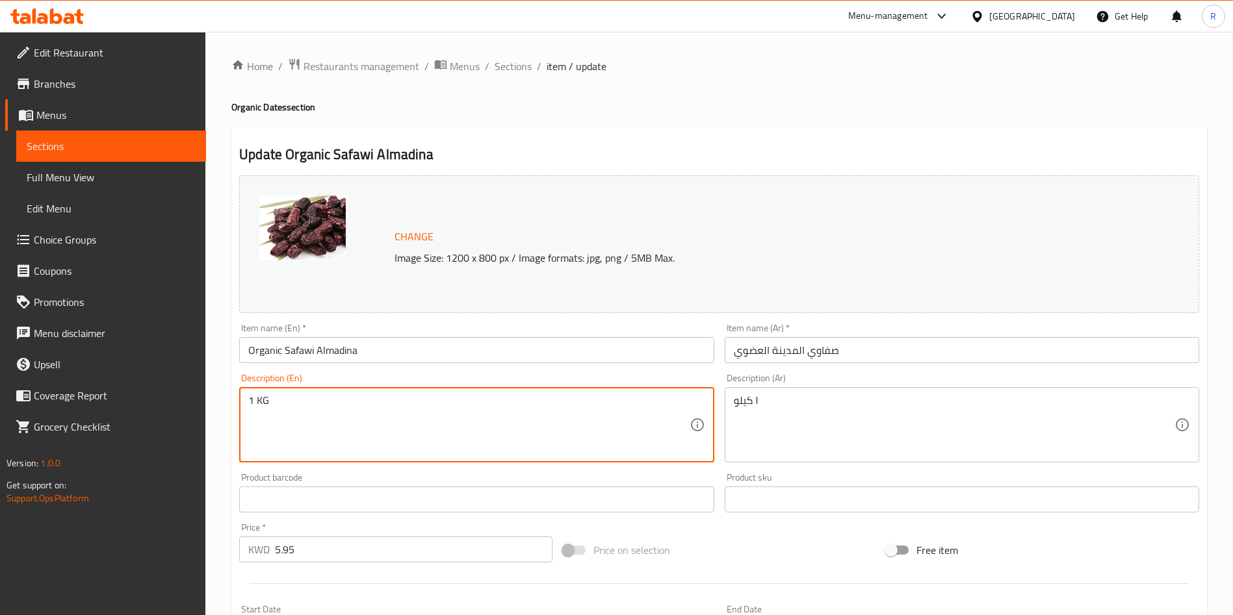
drag, startPoint x: 383, startPoint y: 400, endPoint x: 120, endPoint y: 399, distance: 263.2
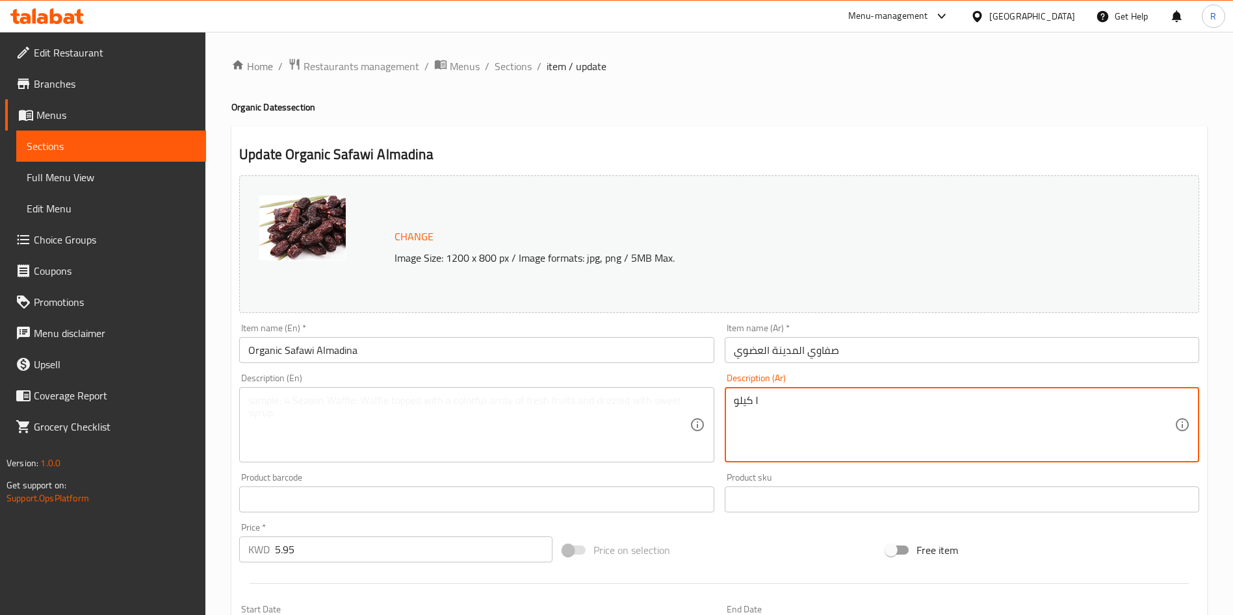
drag, startPoint x: 717, startPoint y: 411, endPoint x: 660, endPoint y: 410, distance: 57.9
type textarea "كيلو"
click at [775, 403] on textarea "كيلو" at bounding box center [954, 425] width 441 height 62
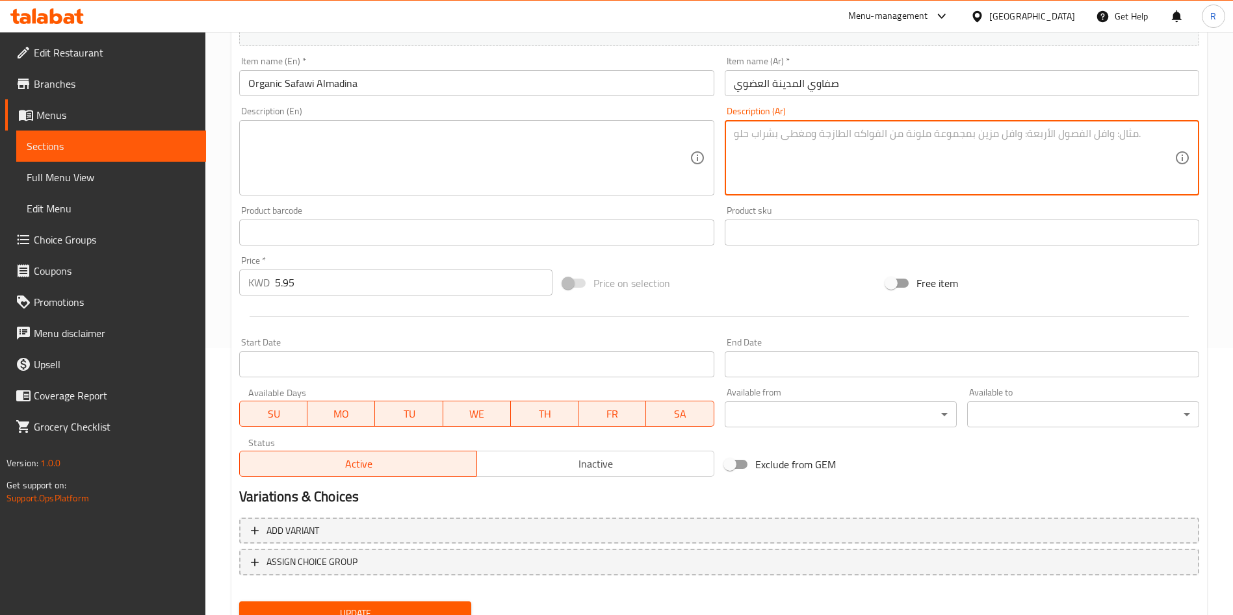
scroll to position [292, 0]
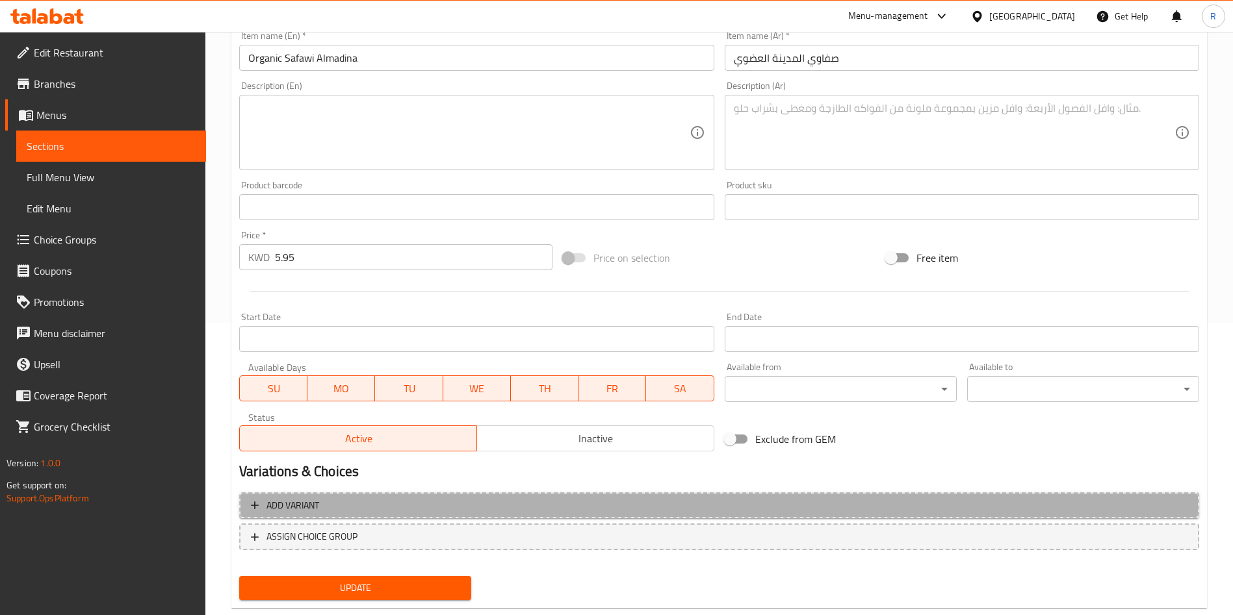
click at [445, 496] on button "Add variant" at bounding box center [719, 506] width 960 height 27
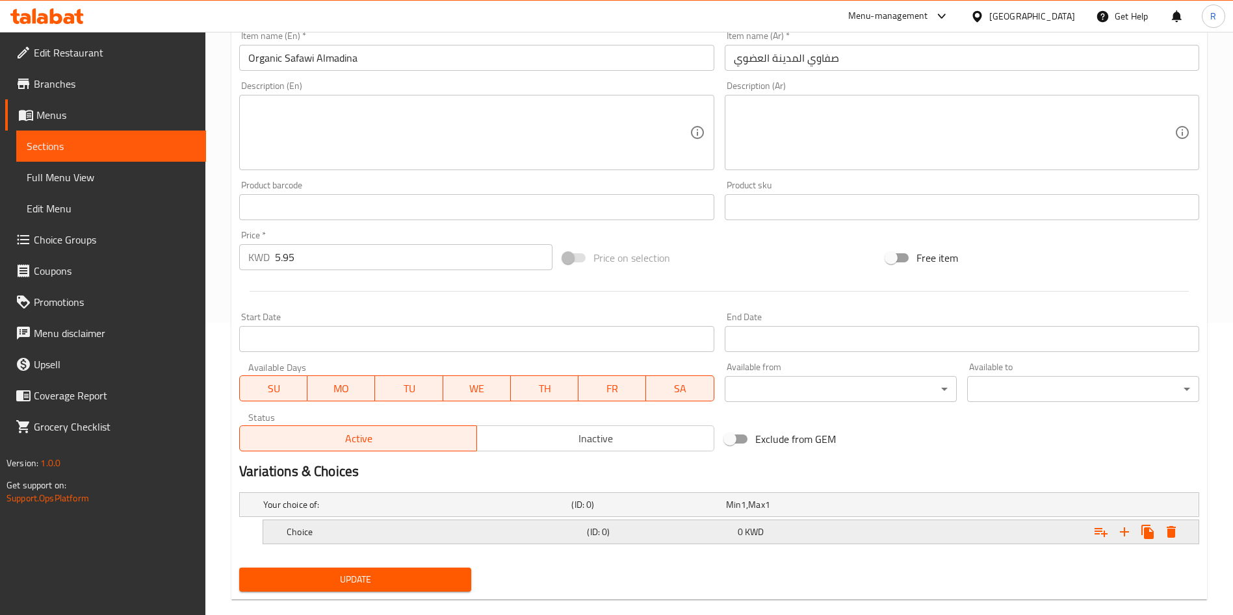
click at [413, 524] on div "Choice" at bounding box center [434, 532] width 300 height 18
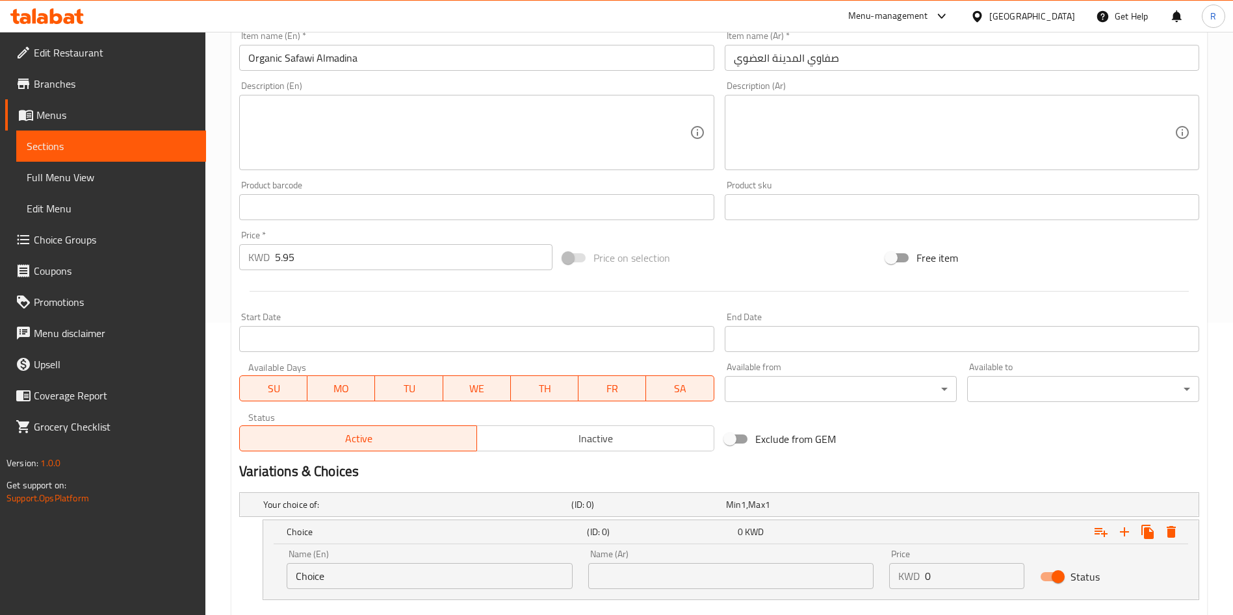
click at [416, 575] on input "Choice" at bounding box center [430, 576] width 286 height 26
click at [415, 575] on input "Choice" at bounding box center [430, 576] width 286 height 26
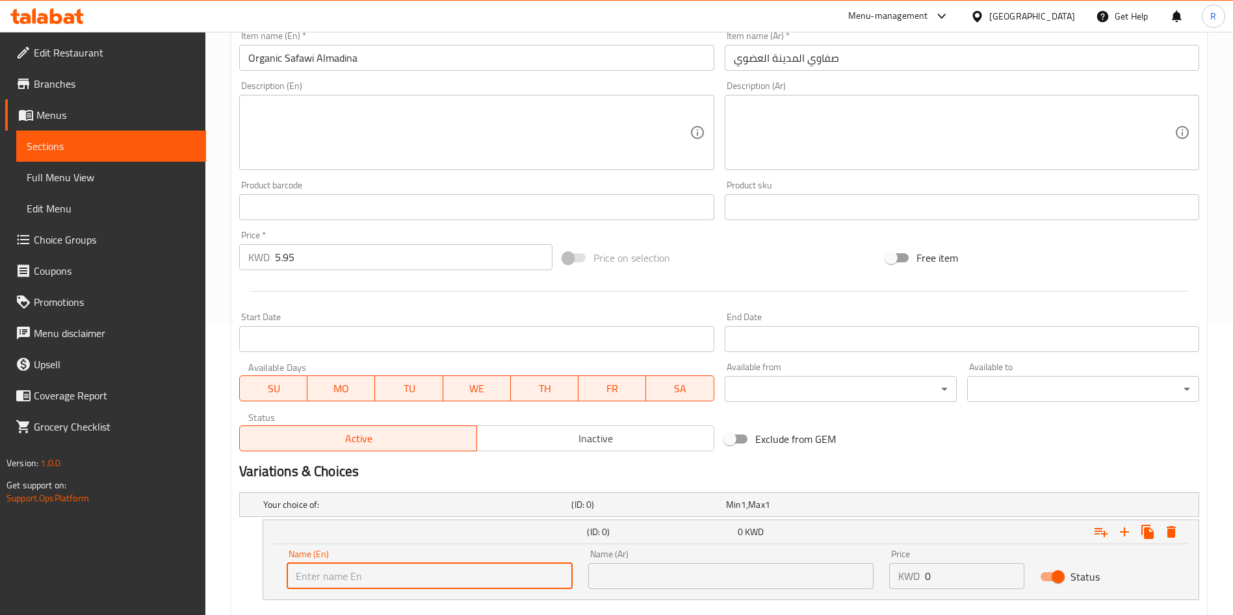
type input "1 KG"
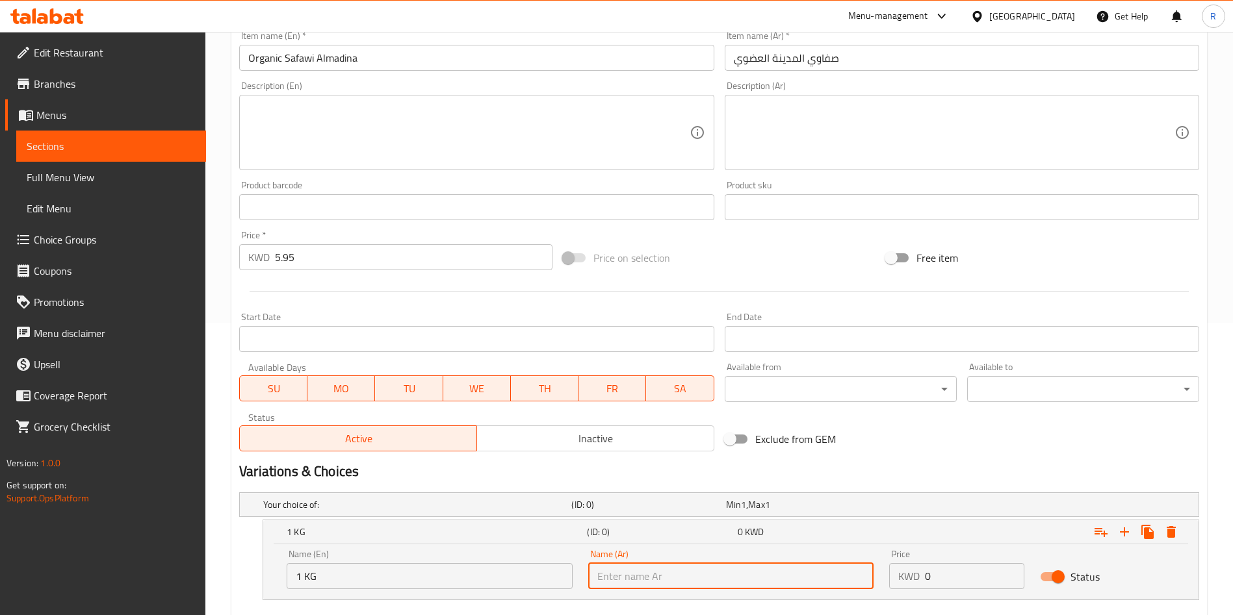
click at [668, 576] on input "text" at bounding box center [731, 576] width 286 height 26
type input "1 كج"
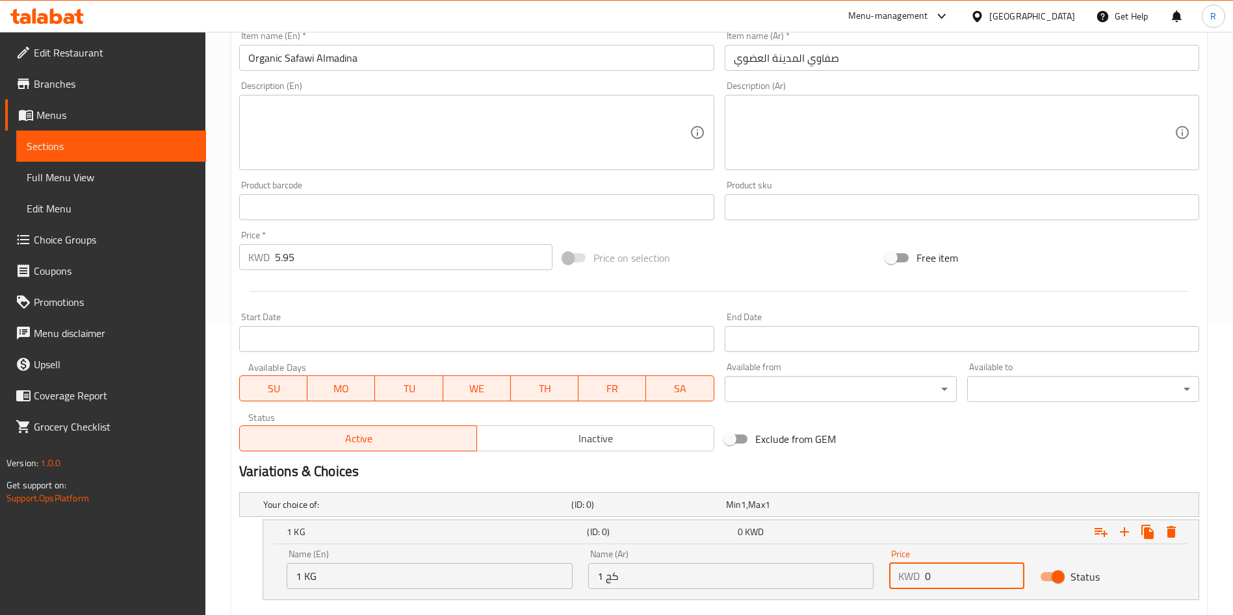
click at [943, 576] on input "0" at bounding box center [974, 576] width 99 height 26
type input "5"
click at [944, 433] on div "Exclude from GEM" at bounding box center [881, 439] width 324 height 35
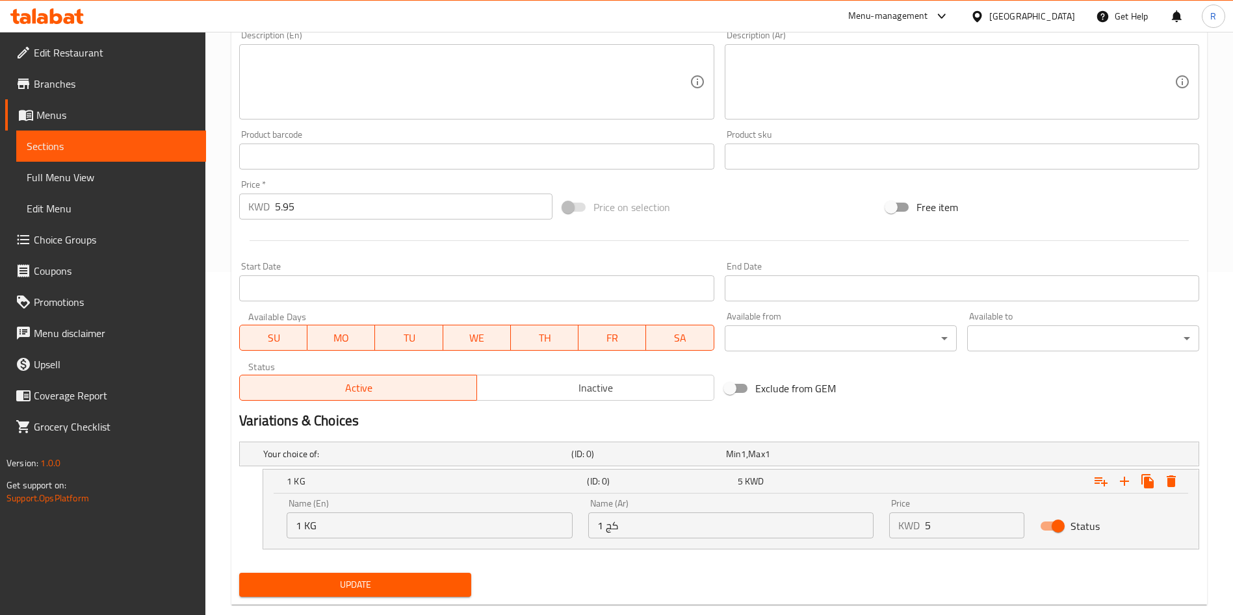
scroll to position [369, 0]
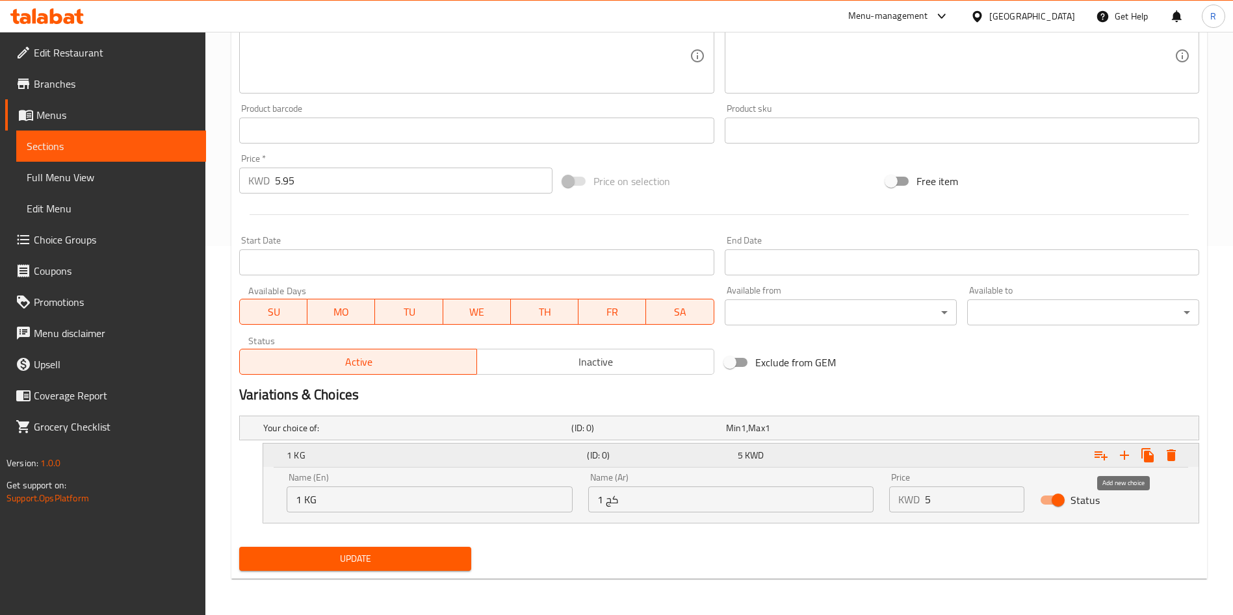
click at [1122, 460] on icon "Expand" at bounding box center [1125, 456] width 16 height 16
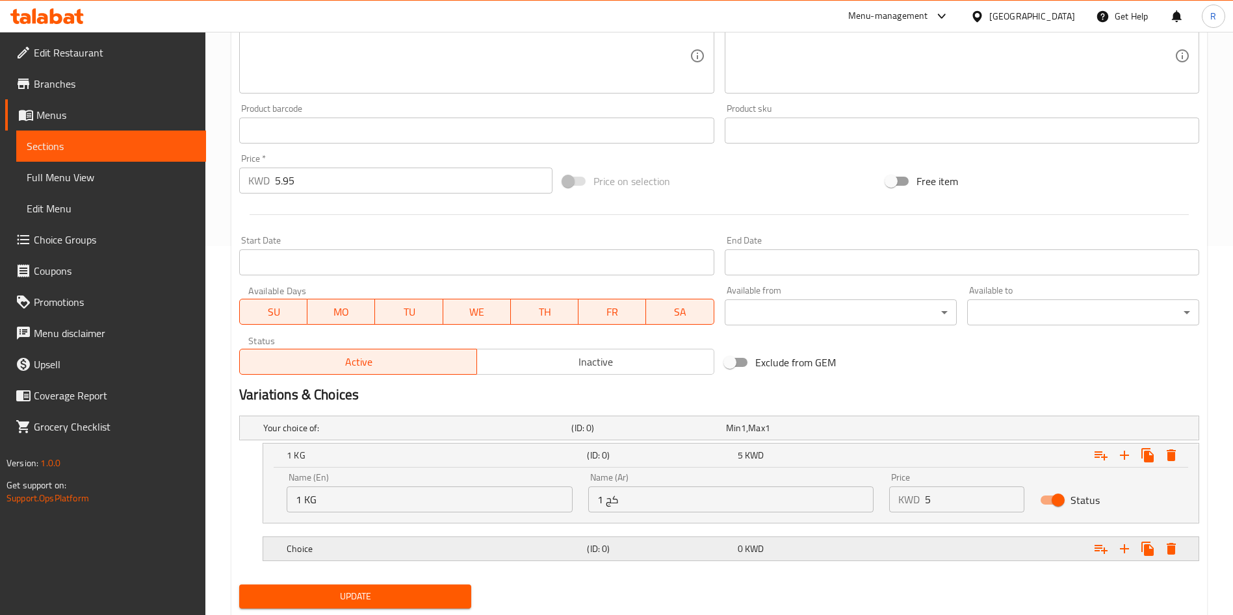
click at [439, 556] on div "Choice" at bounding box center [434, 549] width 300 height 18
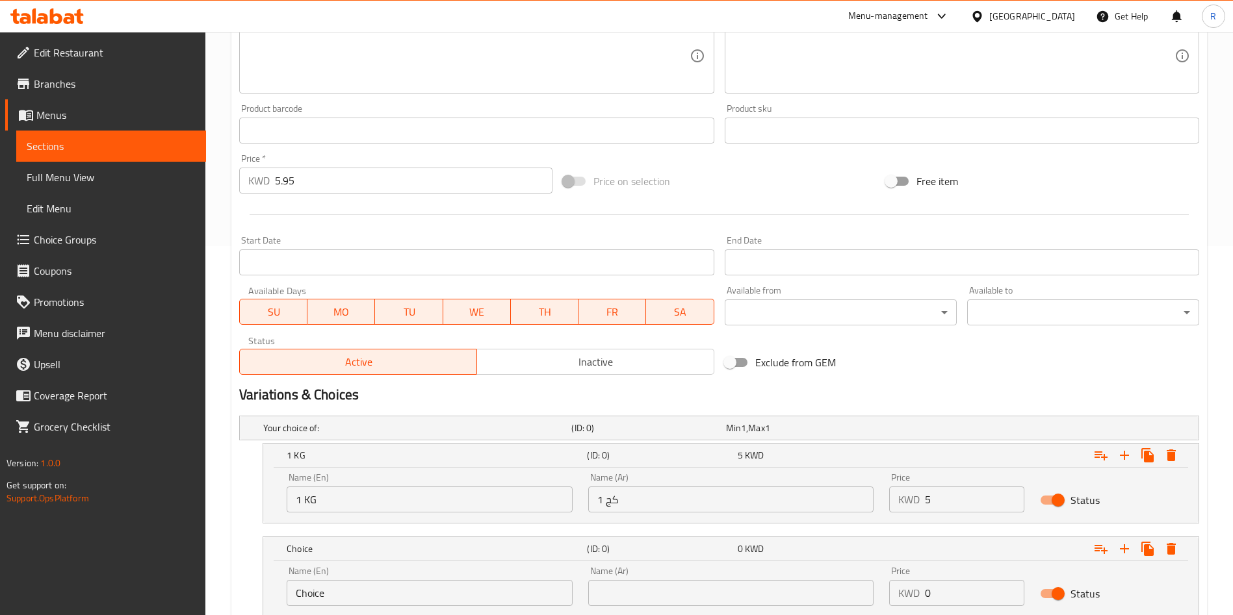
click at [415, 593] on input "Choice" at bounding box center [430, 593] width 286 height 26
type input "\"
type input "0.500 KG"
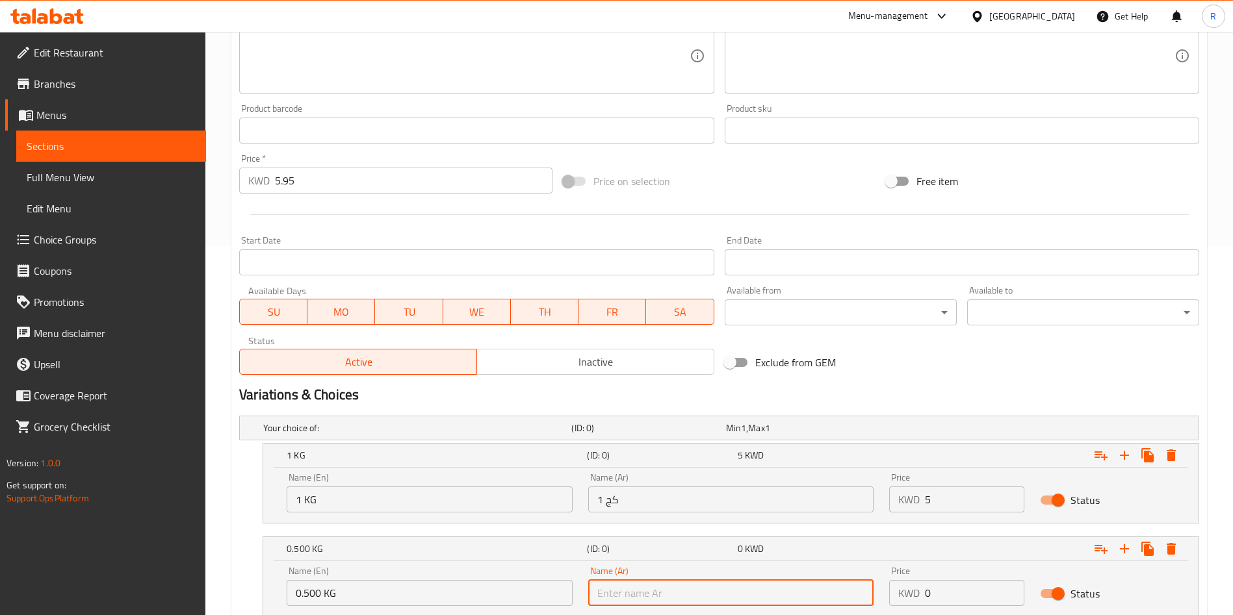
type input "0.500 كج"
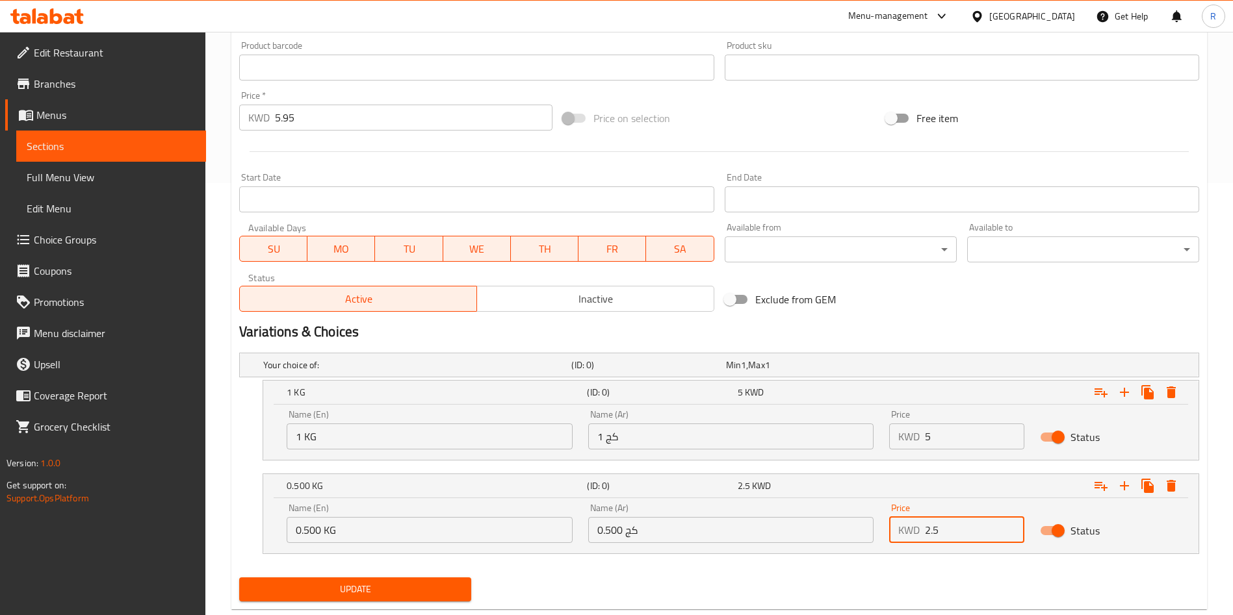
scroll to position [463, 0]
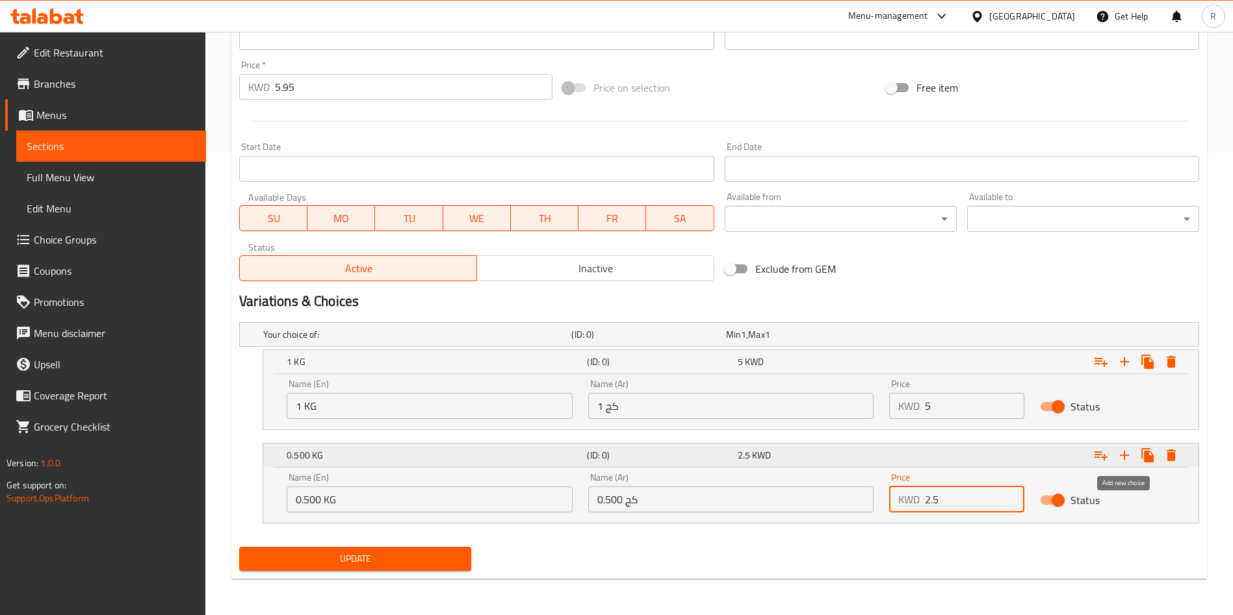
type input "2.5"
click at [1126, 455] on icon "Expand" at bounding box center [1124, 455] width 9 height 9
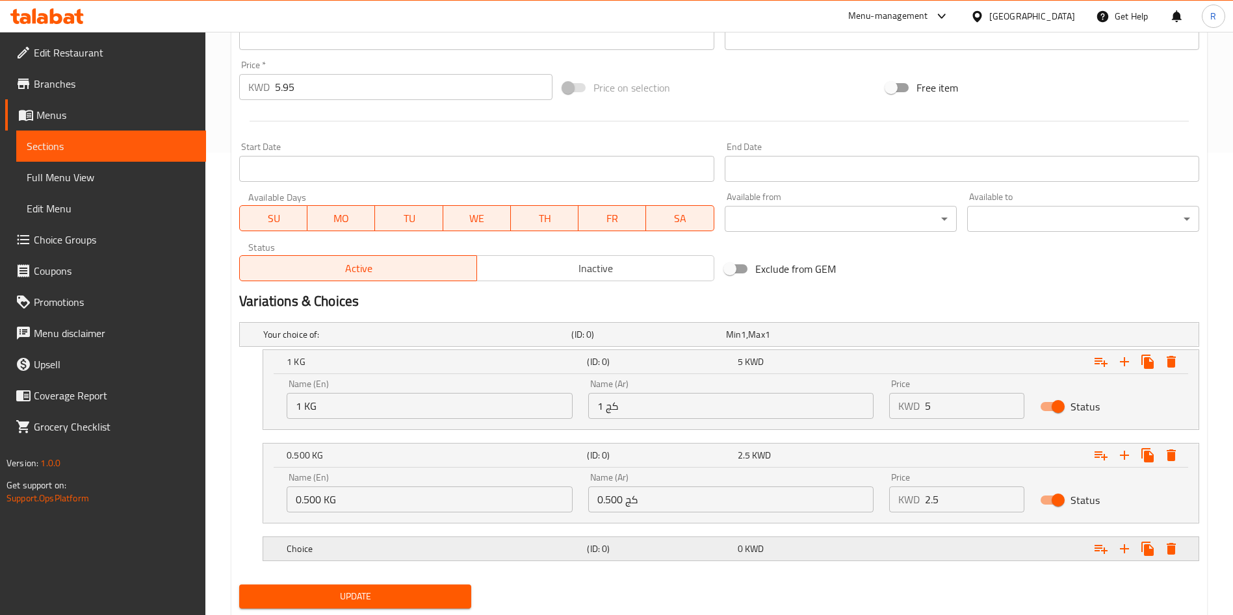
click at [483, 548] on h5 "Choice" at bounding box center [434, 549] width 295 height 13
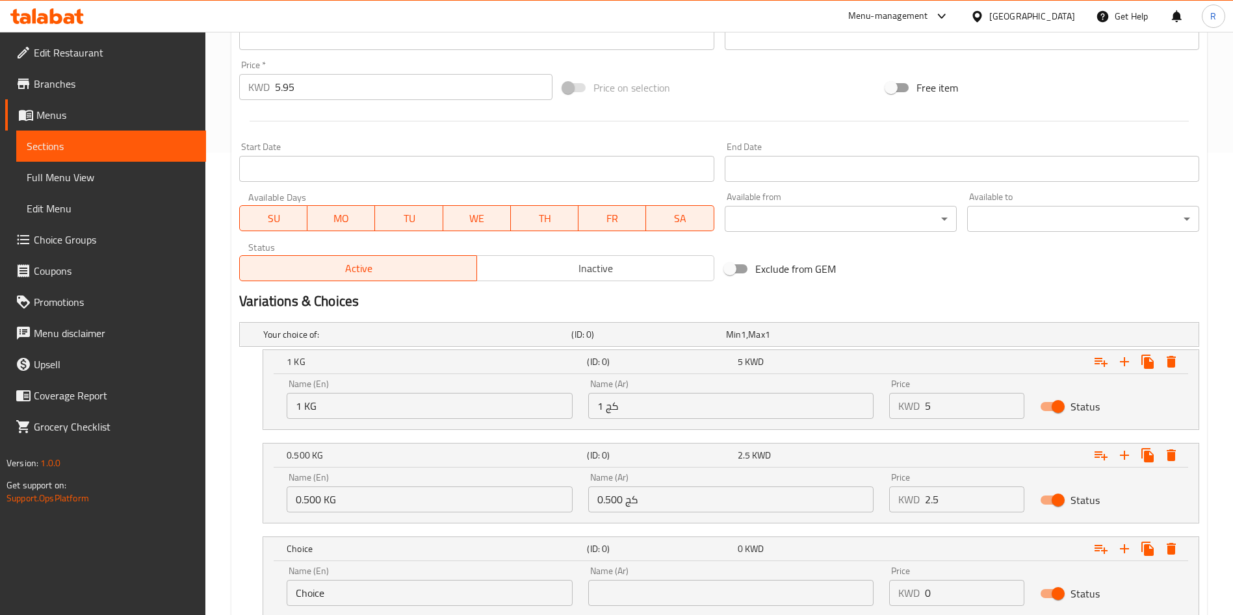
click at [422, 587] on input "Choice" at bounding box center [430, 593] width 286 height 26
type input "0.250 KG"
type input "0.250 كج"
type input "1.25"
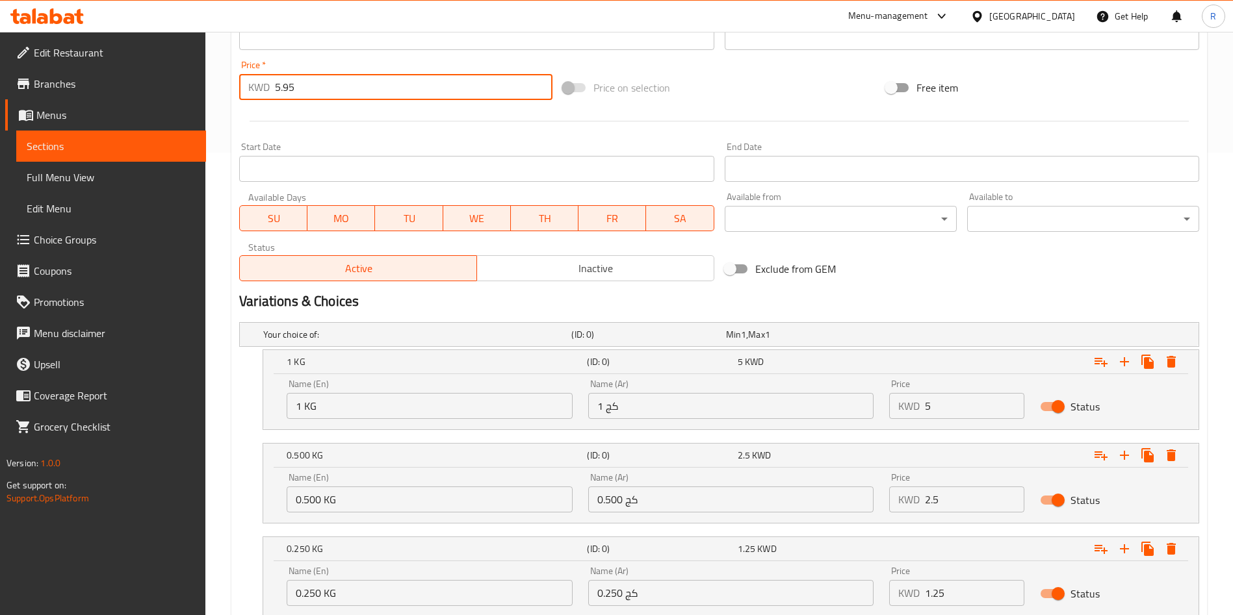
drag, startPoint x: 329, startPoint y: 85, endPoint x: 57, endPoint y: 90, distance: 271.7
click at [57, 90] on div "Edit Restaurant Branches Menus Sections Full Menu View Edit Menu Choice Groups …" at bounding box center [616, 139] width 1233 height 1140
type input "0"
click at [554, 125] on div at bounding box center [719, 121] width 970 height 32
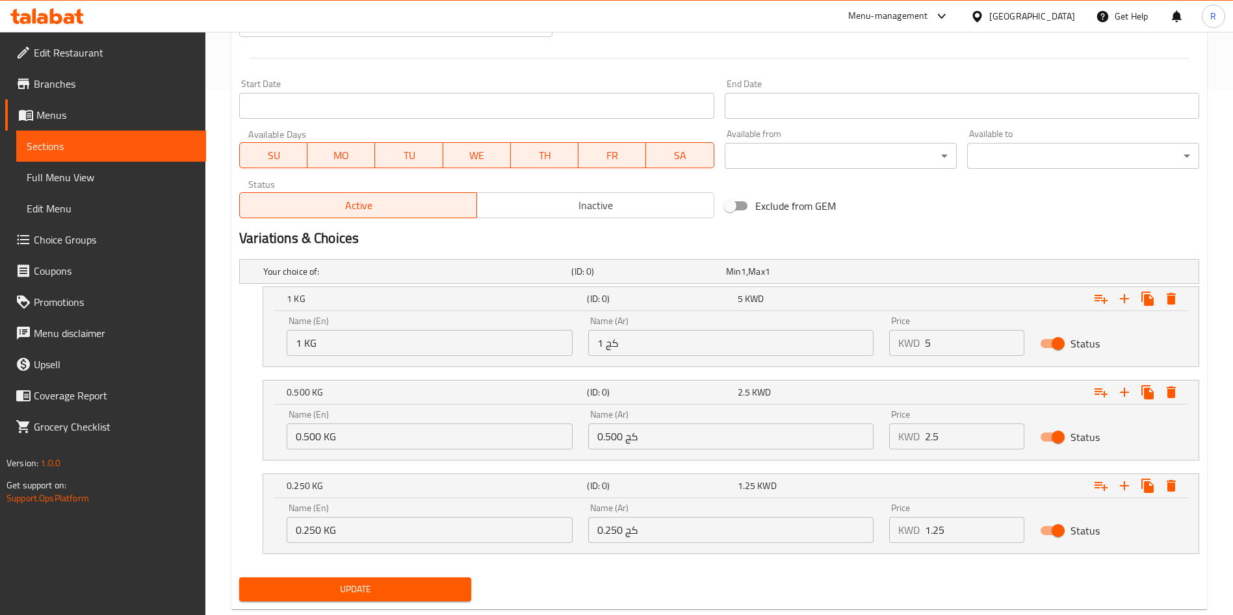
scroll to position [556, 0]
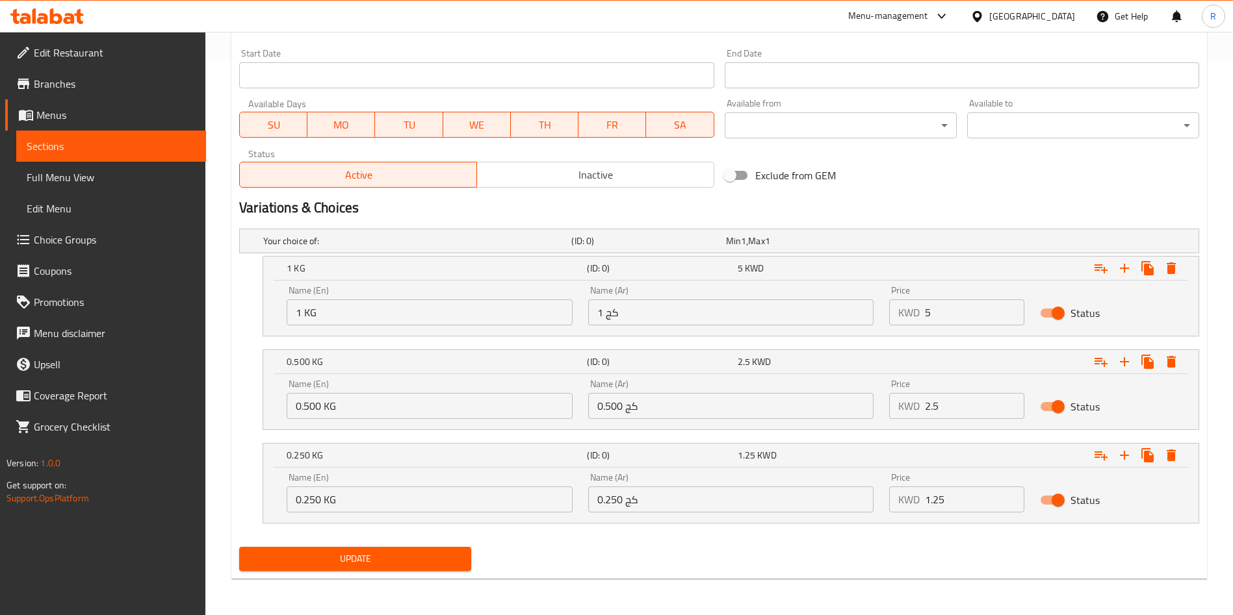
click at [357, 551] on span "Update" at bounding box center [355, 559] width 211 height 16
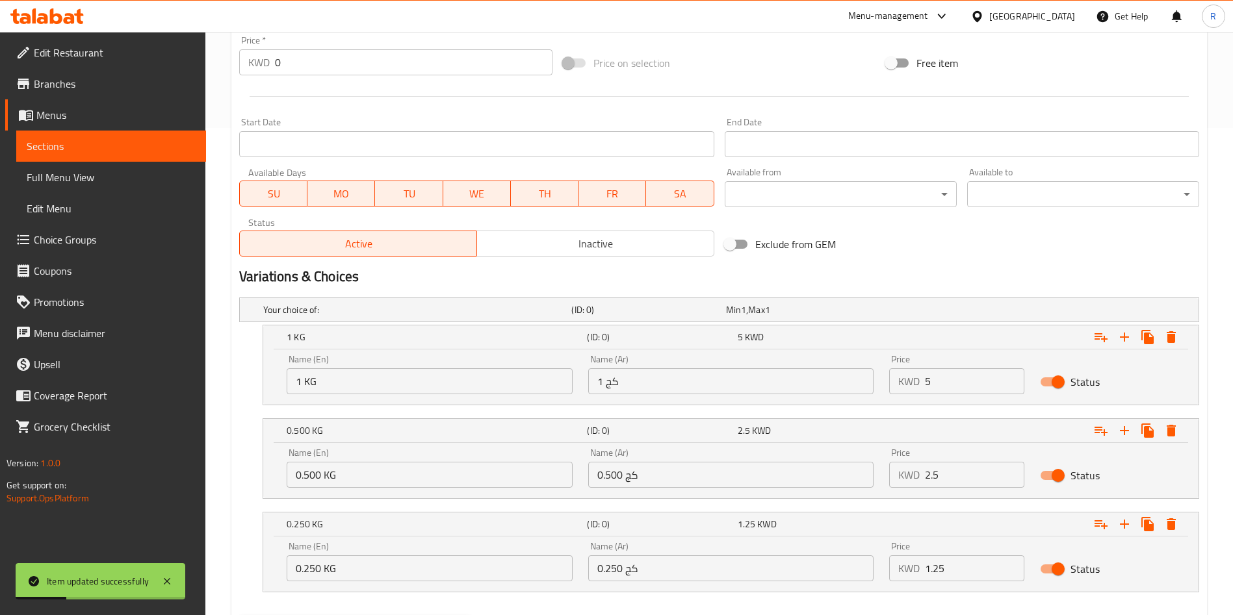
scroll to position [0, 0]
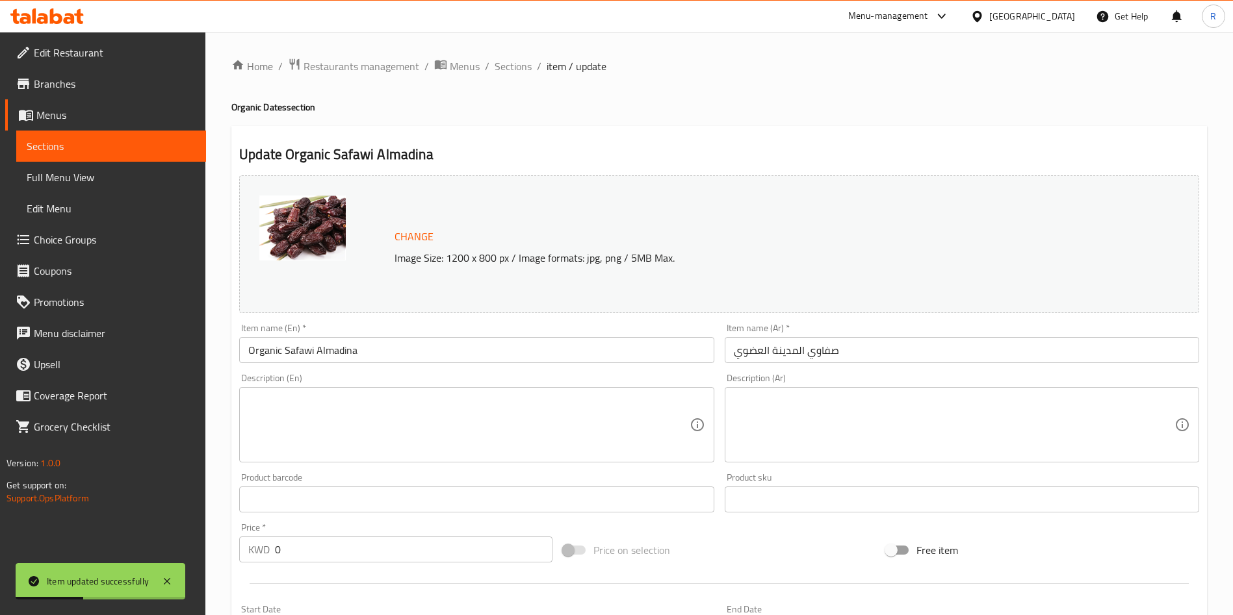
click at [371, 151] on h2 "Update Organic Safawi Almadina" at bounding box center [719, 154] width 960 height 19
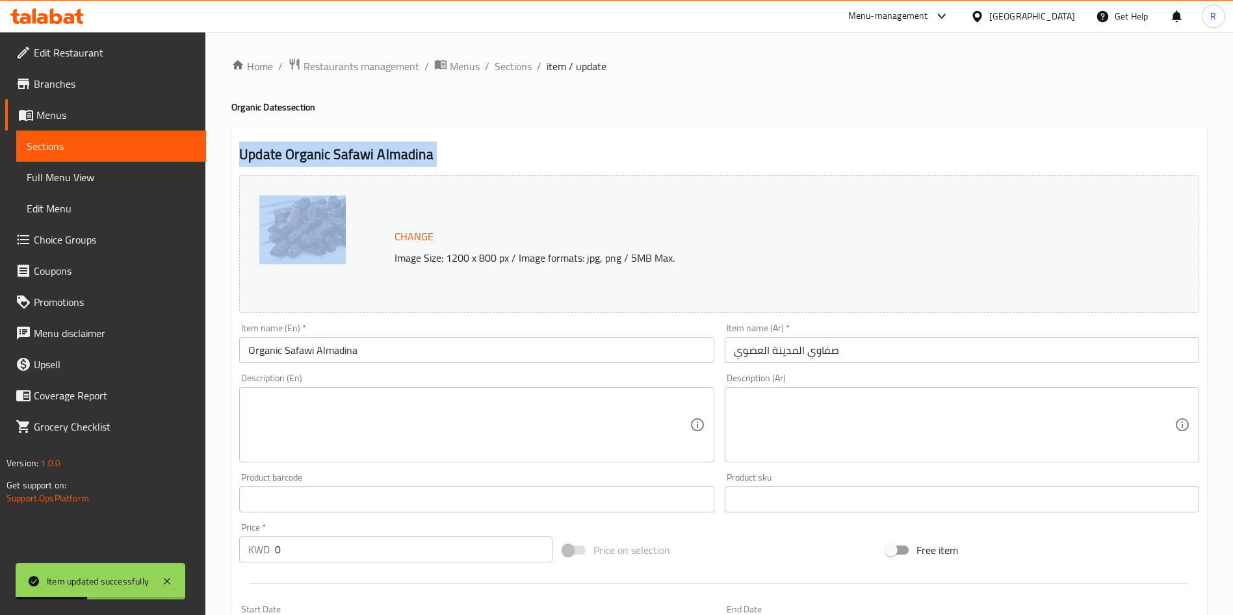
click at [371, 151] on h2 "Update Organic Safawi Almadina" at bounding box center [719, 154] width 960 height 19
drag, startPoint x: 432, startPoint y: 151, endPoint x: 286, endPoint y: 159, distance: 146.4
click at [286, 159] on h2 "Update Organic Safawi Almadina" at bounding box center [719, 154] width 960 height 19
copy h2 "Organic Safawi Almadina"
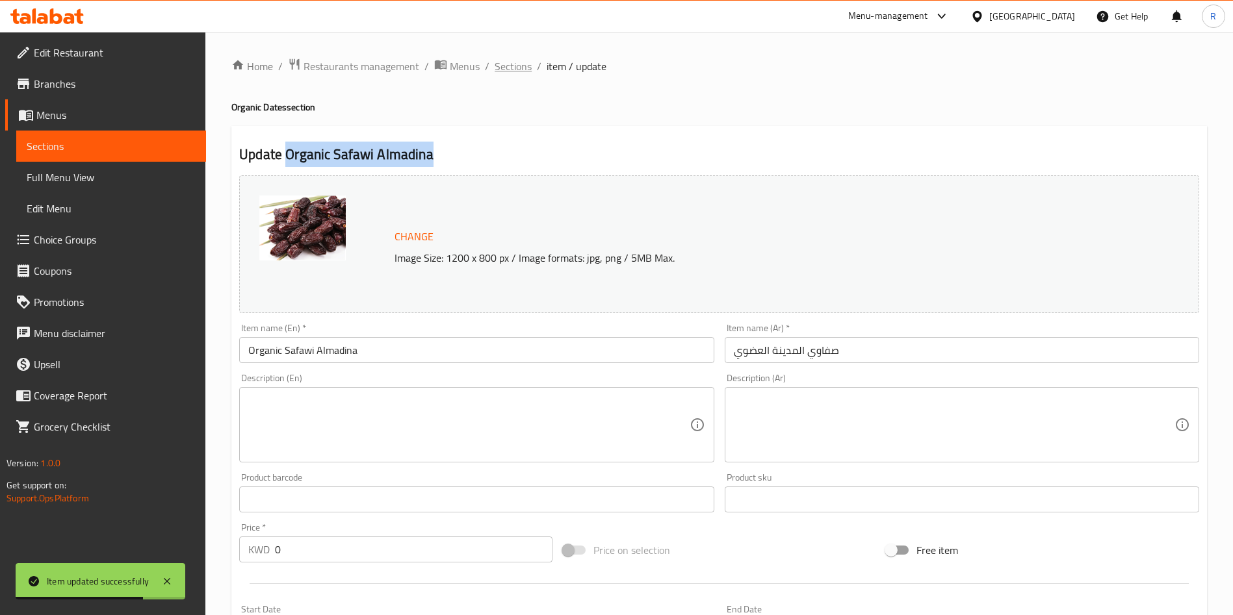
click at [508, 64] on span "Sections" at bounding box center [513, 66] width 37 height 16
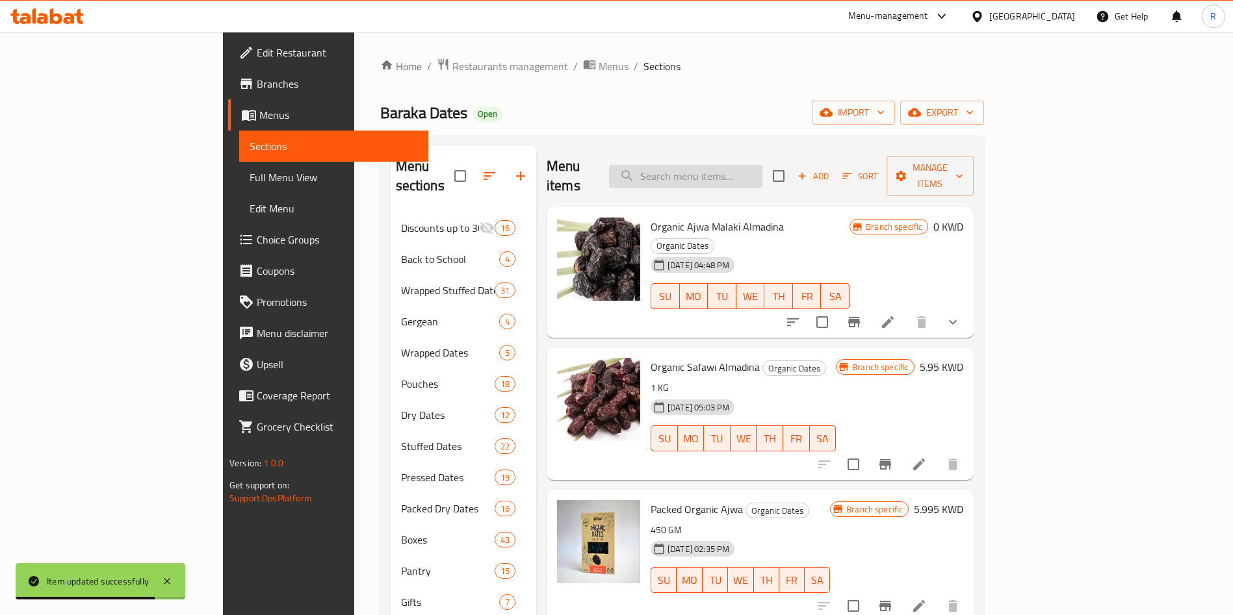
click at [746, 165] on input "search" at bounding box center [685, 176] width 153 height 23
paste input "Organic Safawi Almadina"
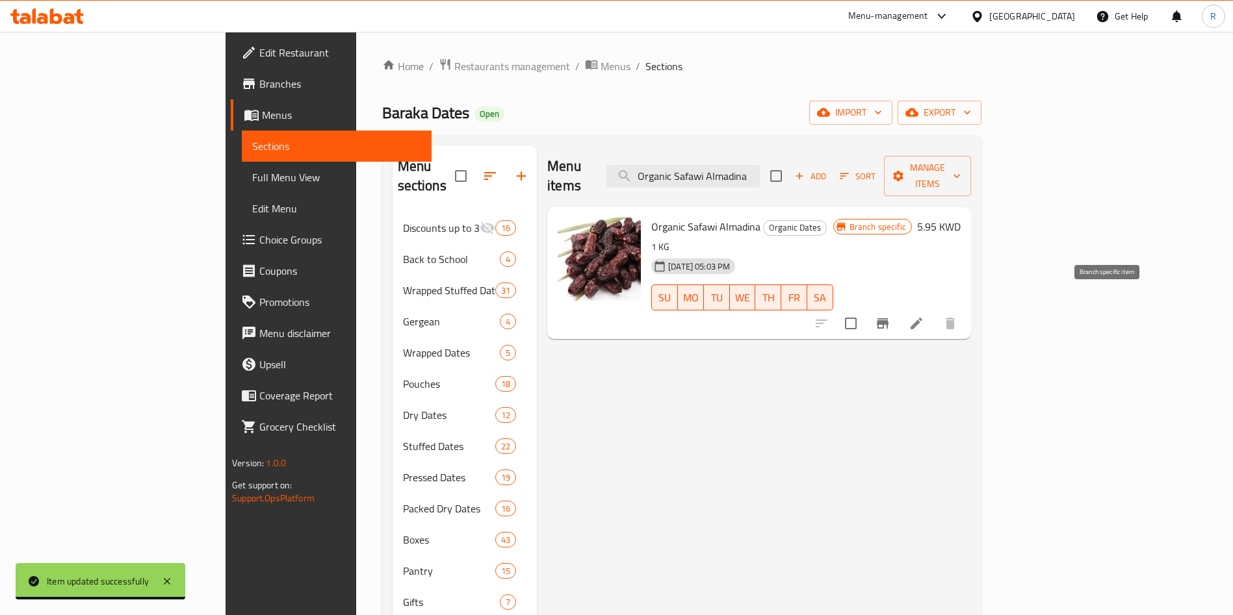
type input "Organic Safawi Almadina"
click at [890, 316] on icon "Branch-specific-item" at bounding box center [883, 324] width 16 height 16
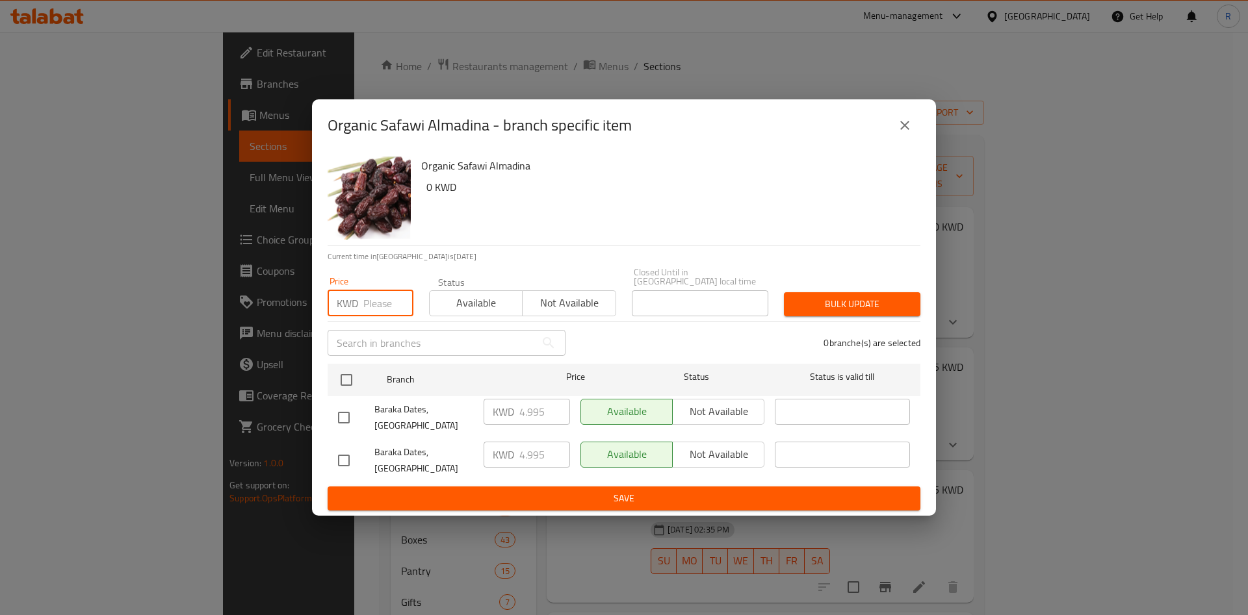
click at [383, 315] on input "number" at bounding box center [388, 303] width 50 height 26
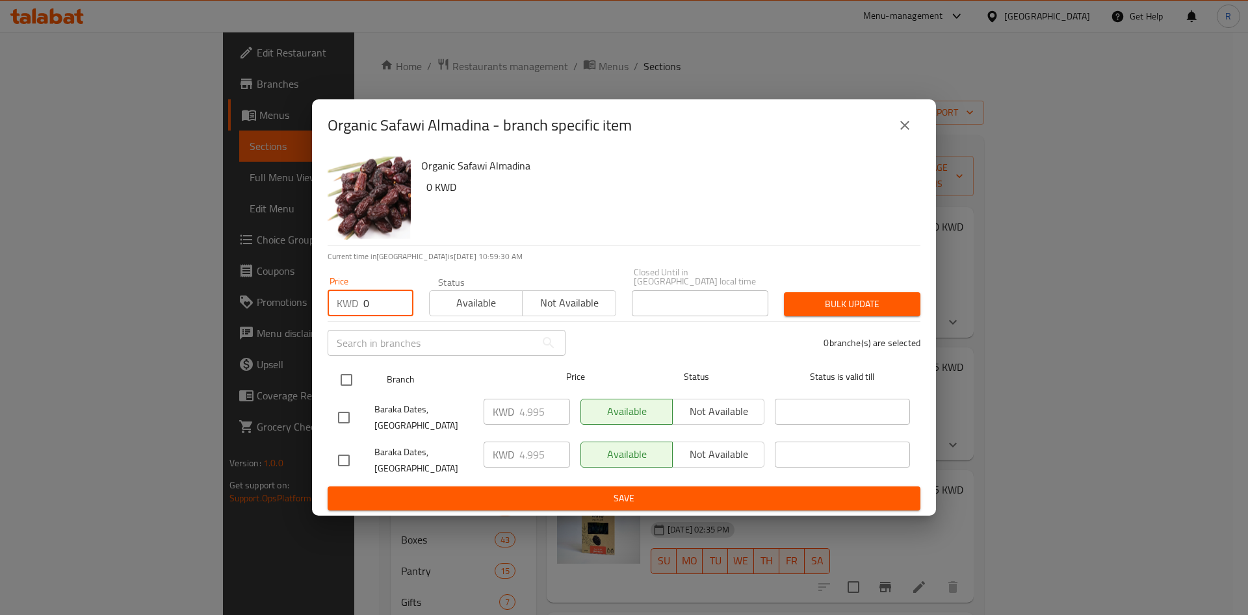
type input "0"
click at [344, 383] on input "checkbox" at bounding box center [346, 380] width 27 height 27
checkbox input "true"
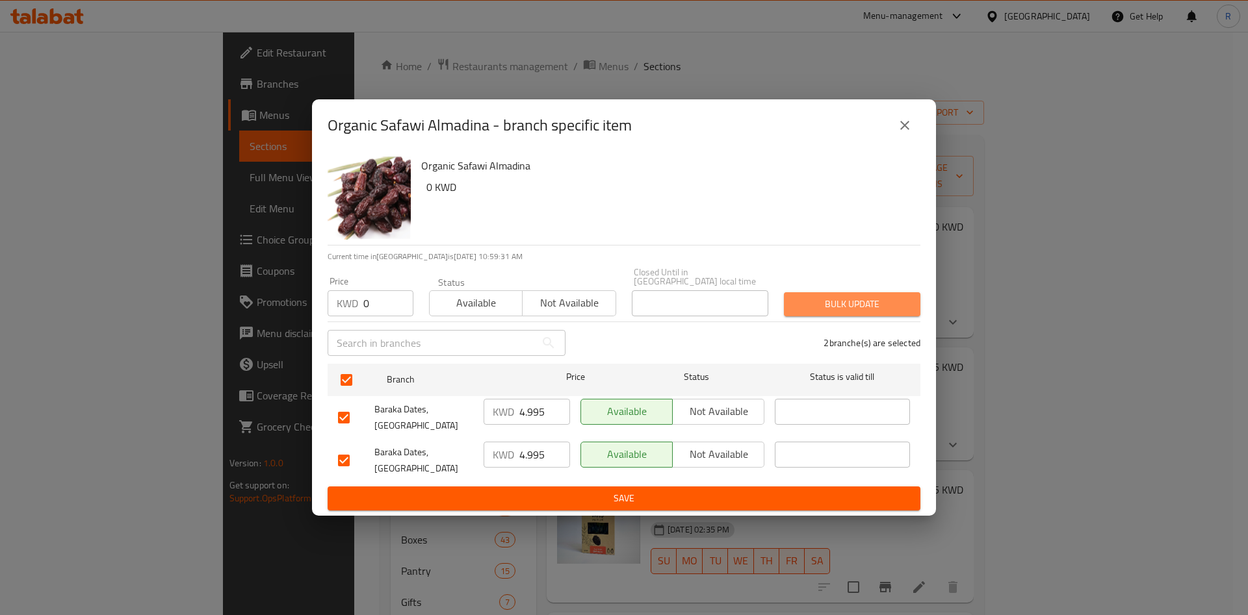
click at [831, 304] on span "Bulk update" at bounding box center [852, 304] width 116 height 16
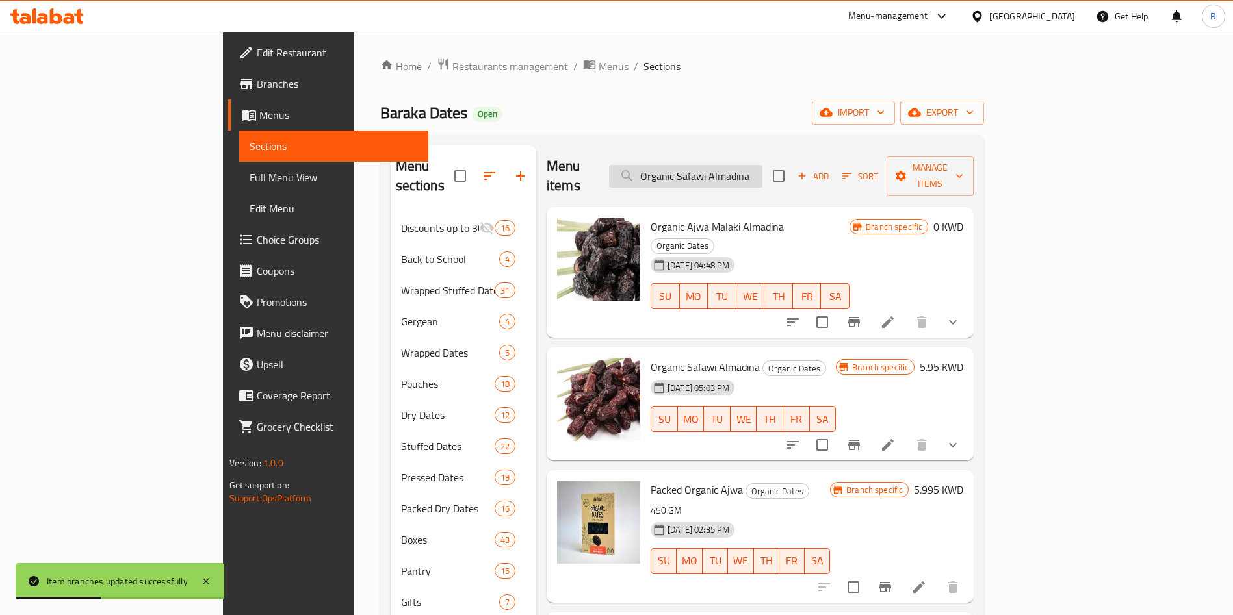
click at [762, 165] on input "Organic Safawi Almadina" at bounding box center [685, 176] width 153 height 23
click at [860, 440] on icon "Branch-specific-item" at bounding box center [854, 445] width 12 height 10
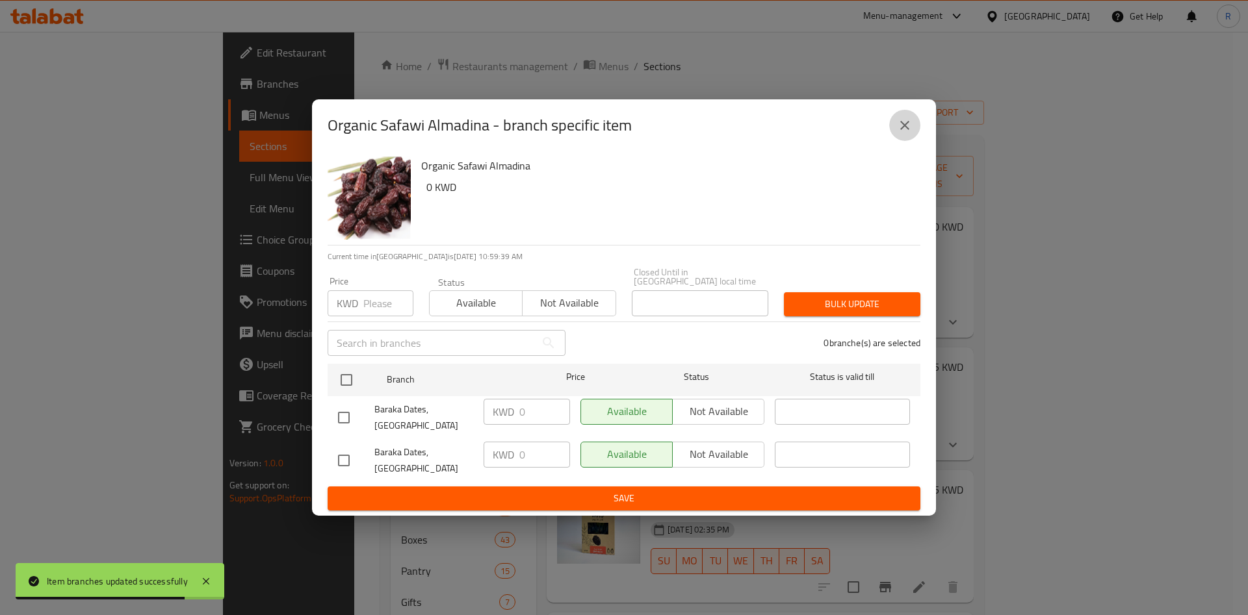
click at [904, 133] on icon "close" at bounding box center [905, 126] width 16 height 16
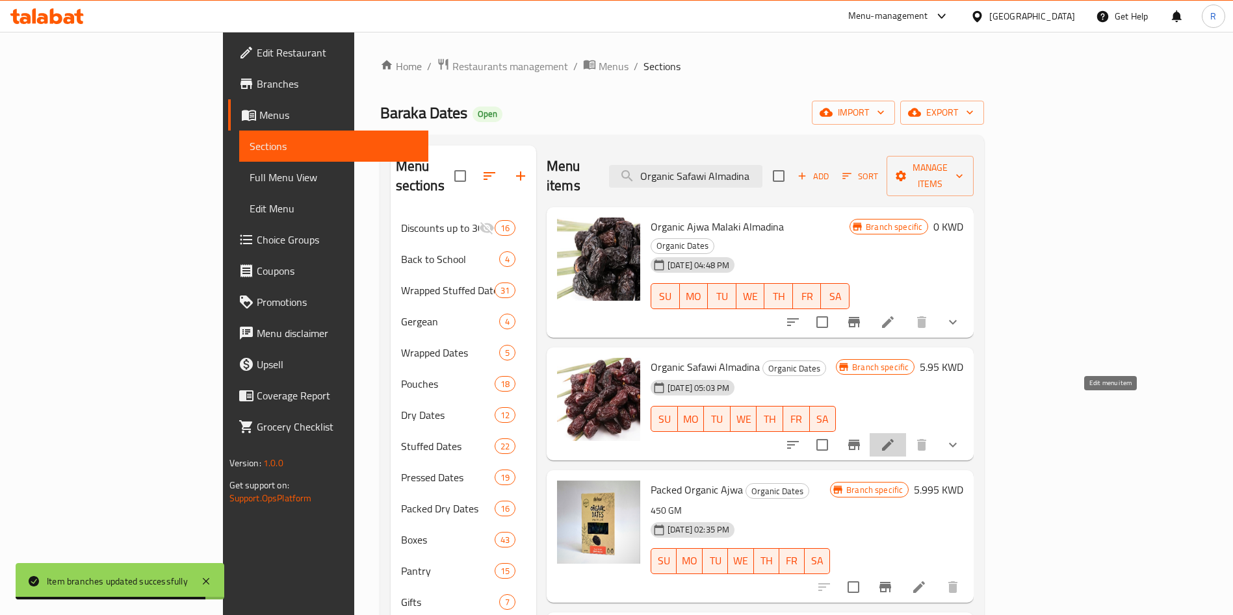
click at [894, 439] on icon at bounding box center [888, 445] width 12 height 12
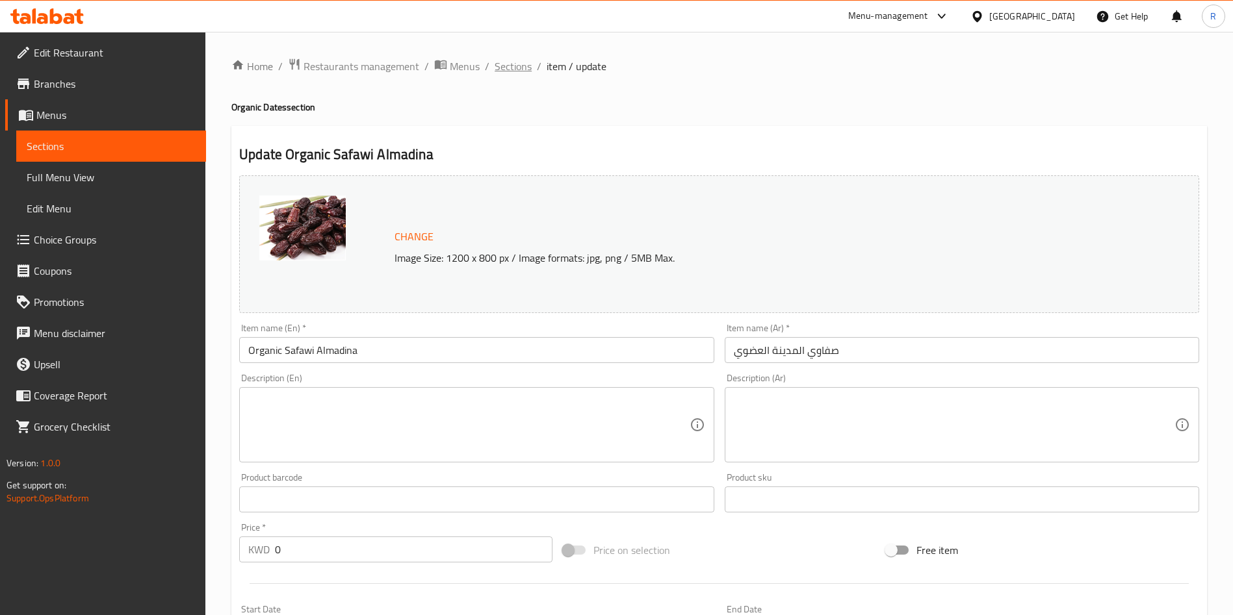
click at [512, 68] on span "Sections" at bounding box center [513, 66] width 37 height 16
